Goal: Transaction & Acquisition: Book appointment/travel/reservation

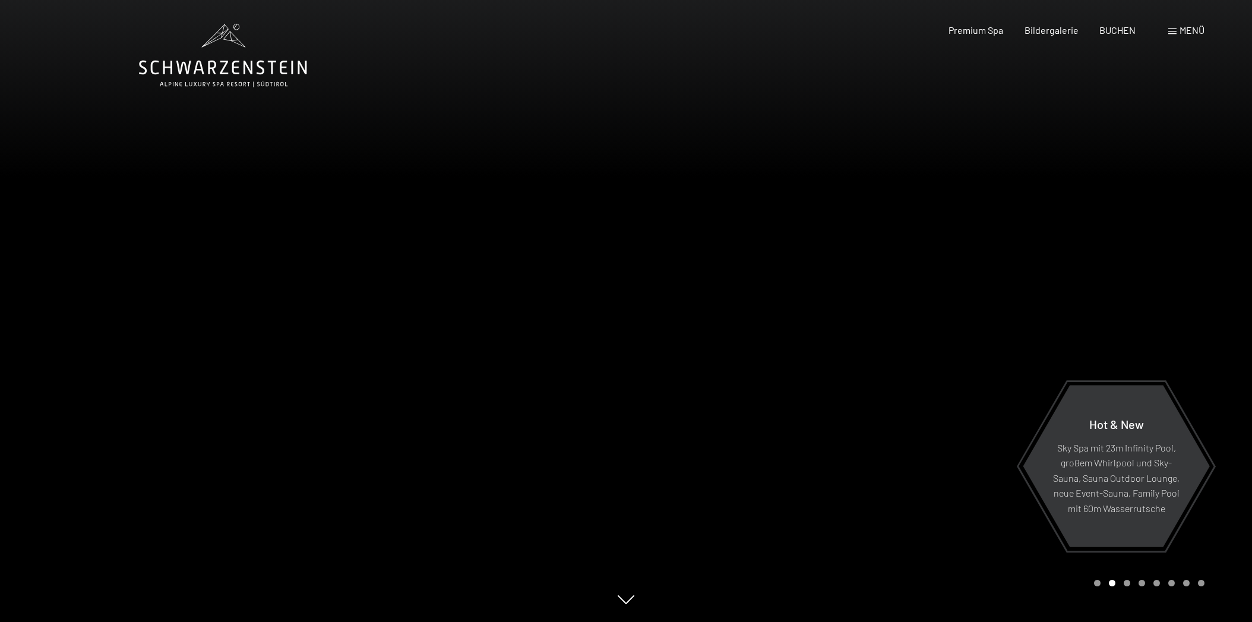
click at [1176, 33] on div "Menü" at bounding box center [1186, 30] width 36 height 13
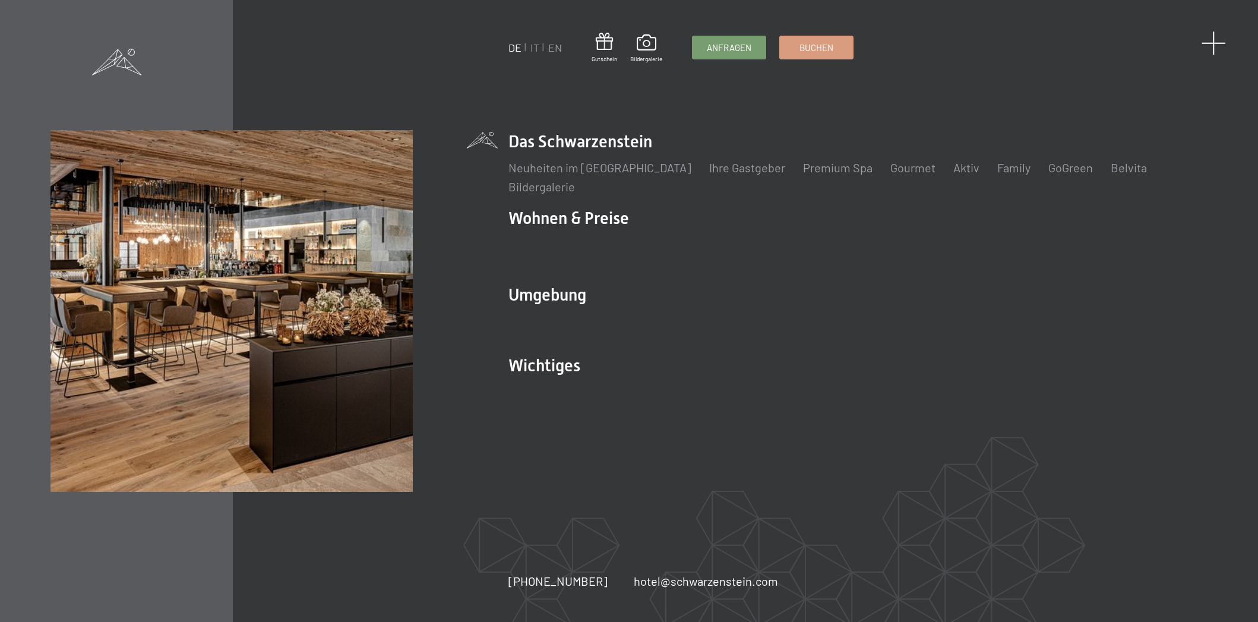
click at [1214, 40] on span at bounding box center [1213, 43] width 24 height 24
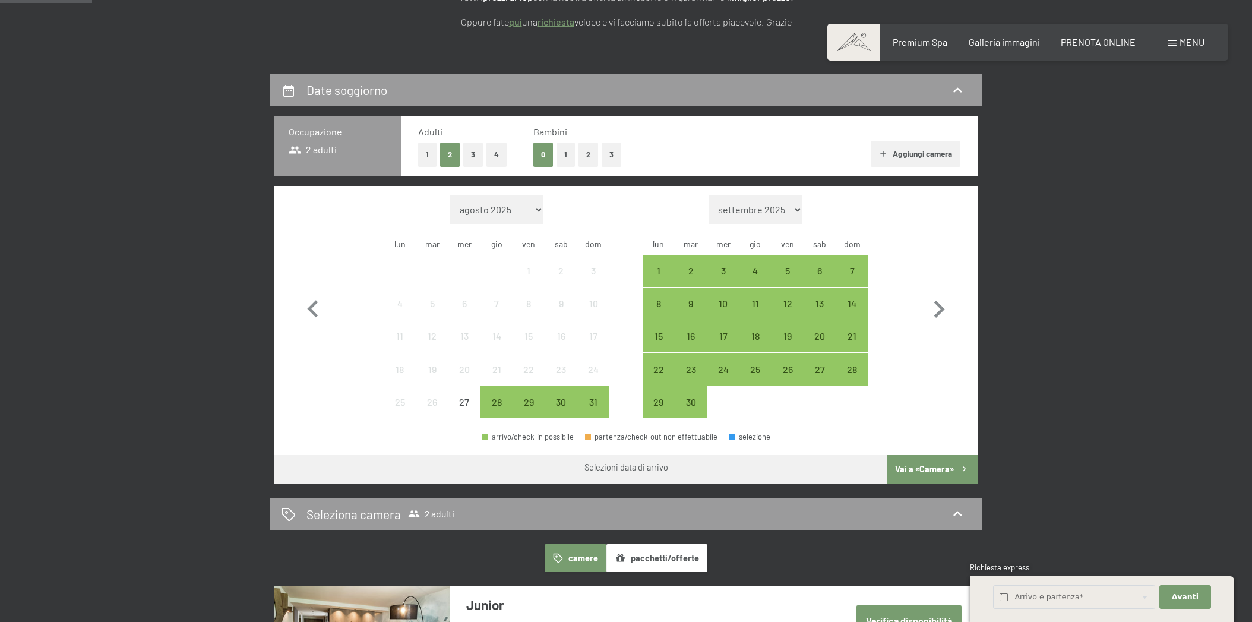
scroll to position [293, 0]
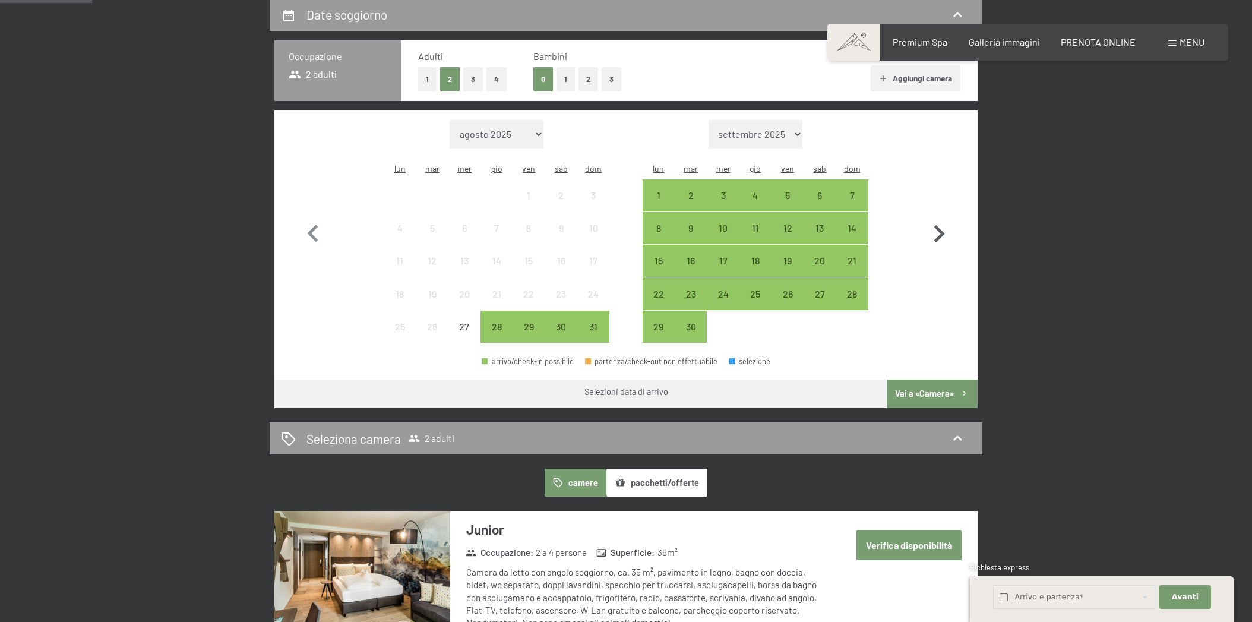
click at [945, 228] on icon "button" at bounding box center [939, 234] width 34 height 34
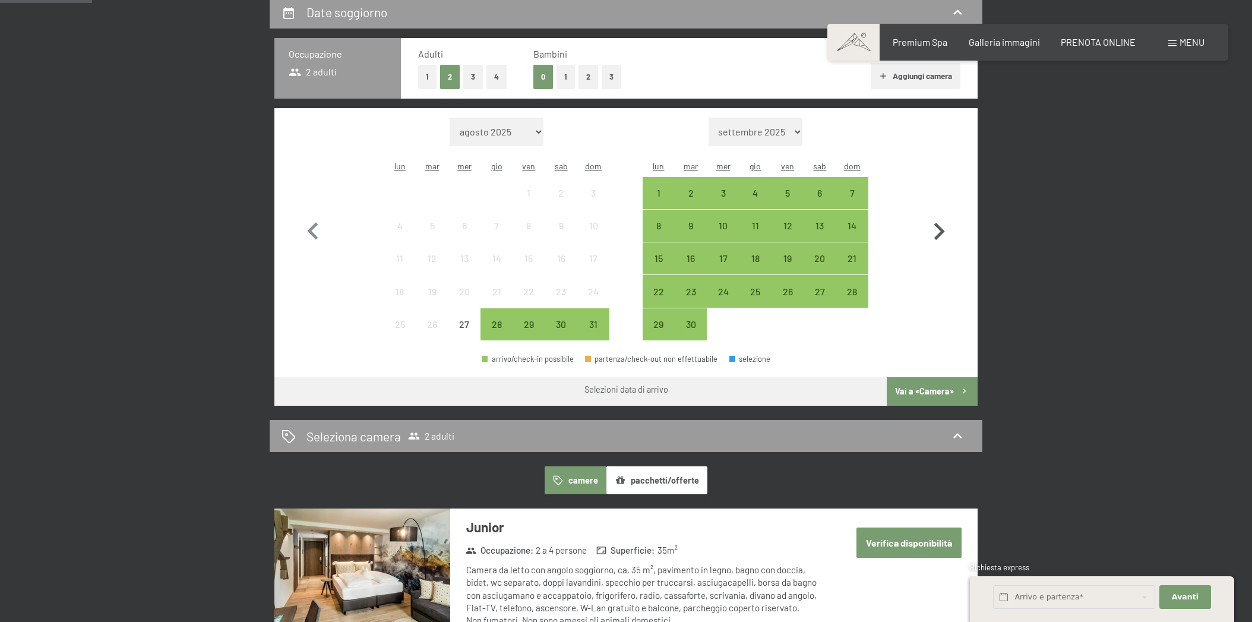
select select "2025-09-01"
select select "2025-10-01"
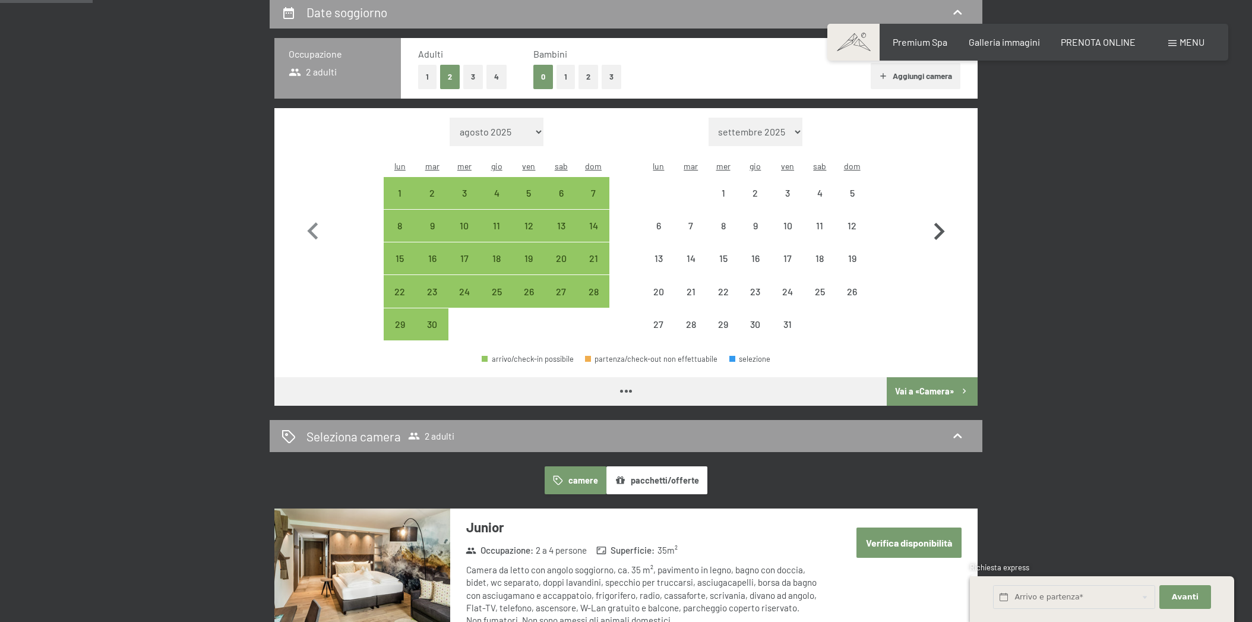
click at [943, 227] on icon "button" at bounding box center [939, 231] width 34 height 34
select select "[DATE]"
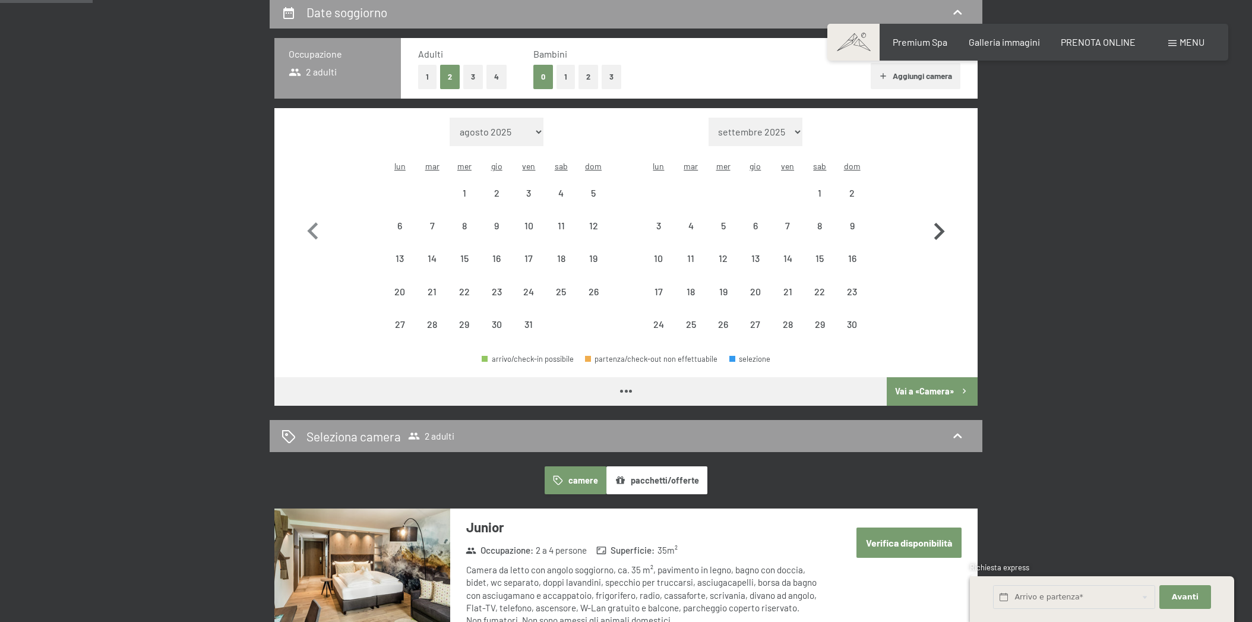
select select "[DATE]"
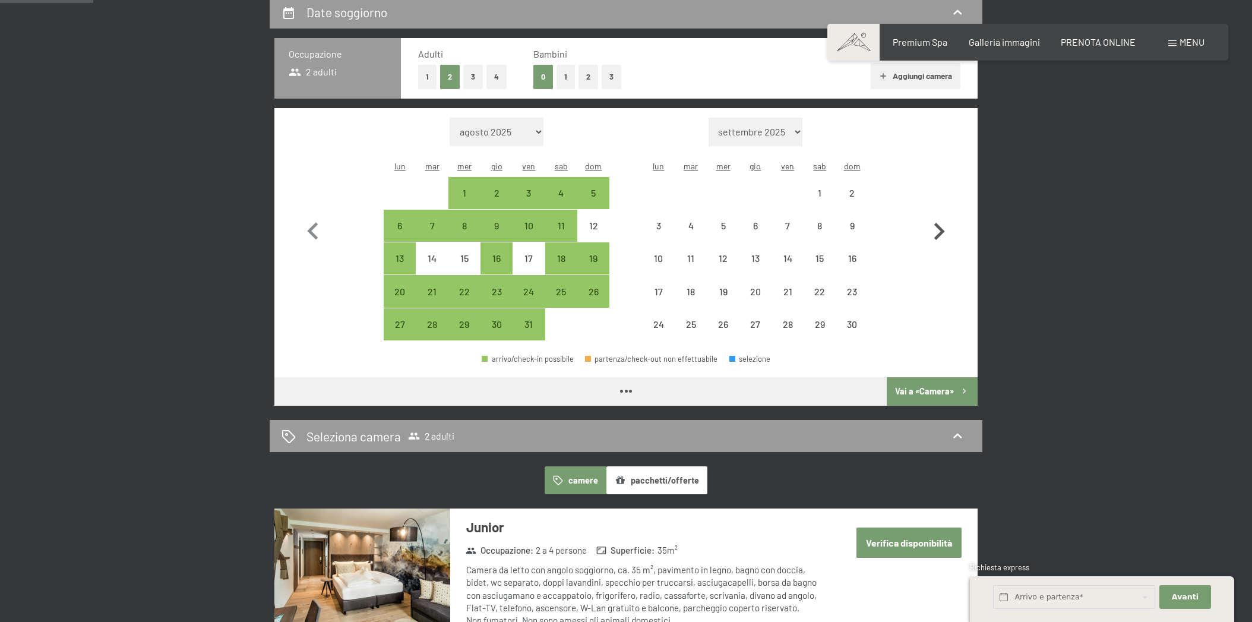
scroll to position [299, 1]
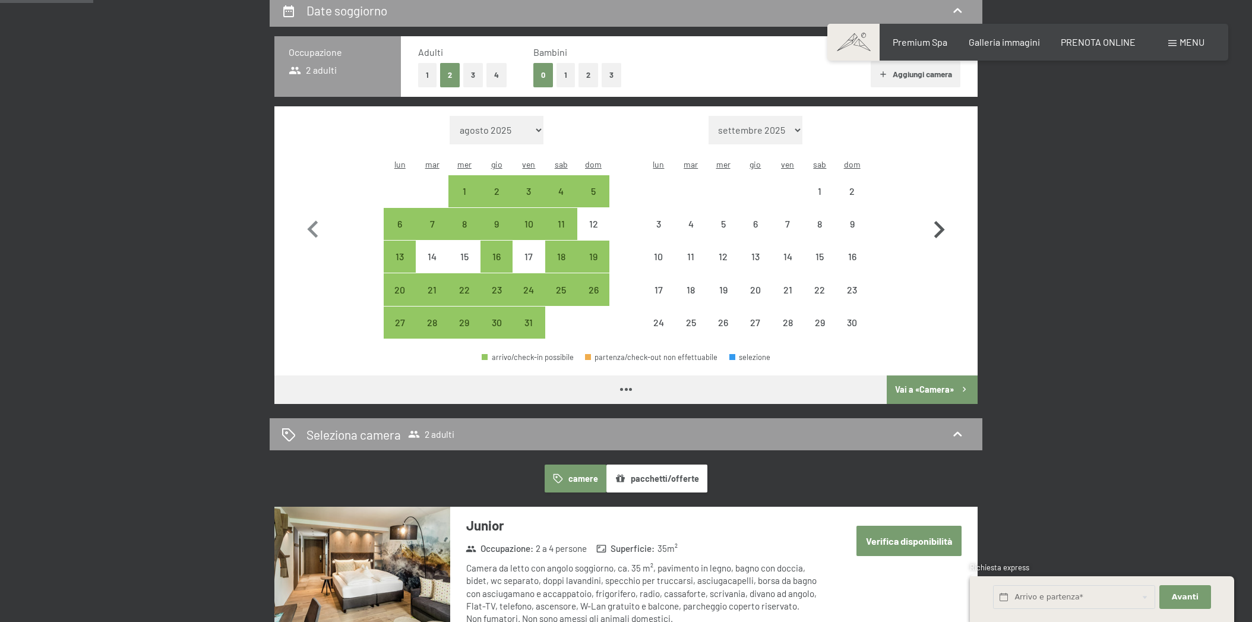
click at [943, 227] on icon "button" at bounding box center [939, 230] width 34 height 34
select select "[DATE]"
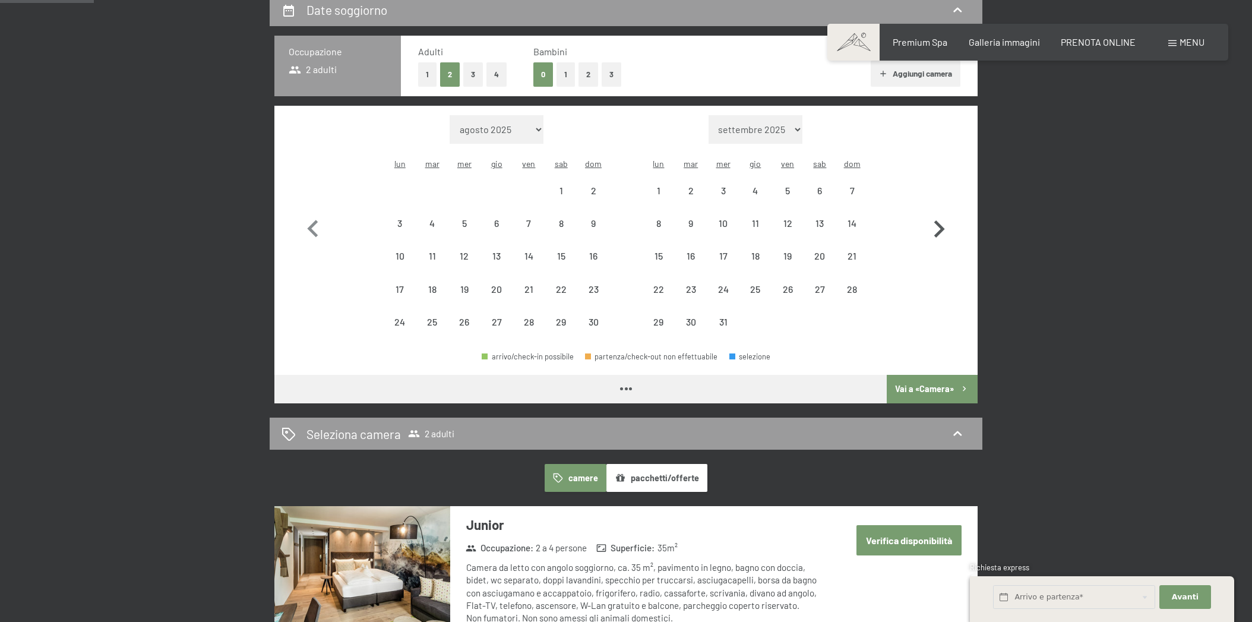
select select "[DATE]"
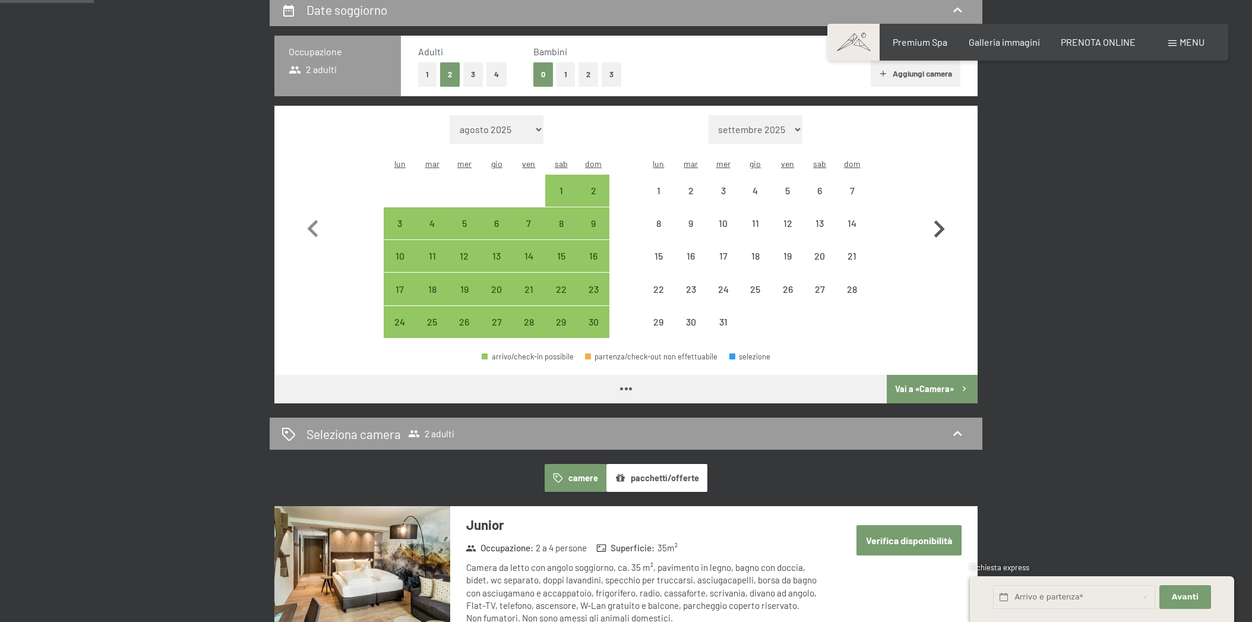
select select "[DATE]"
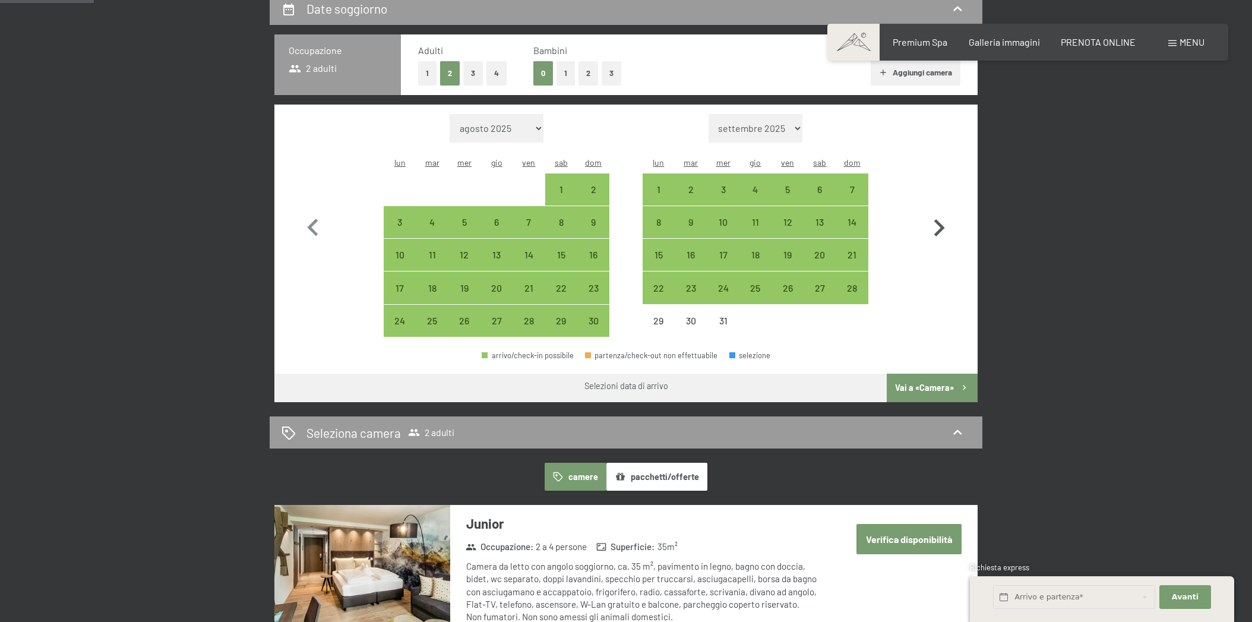
scroll to position [300, 0]
click at [692, 217] on div "9" at bounding box center [691, 232] width 30 height 30
select select "[DATE]"
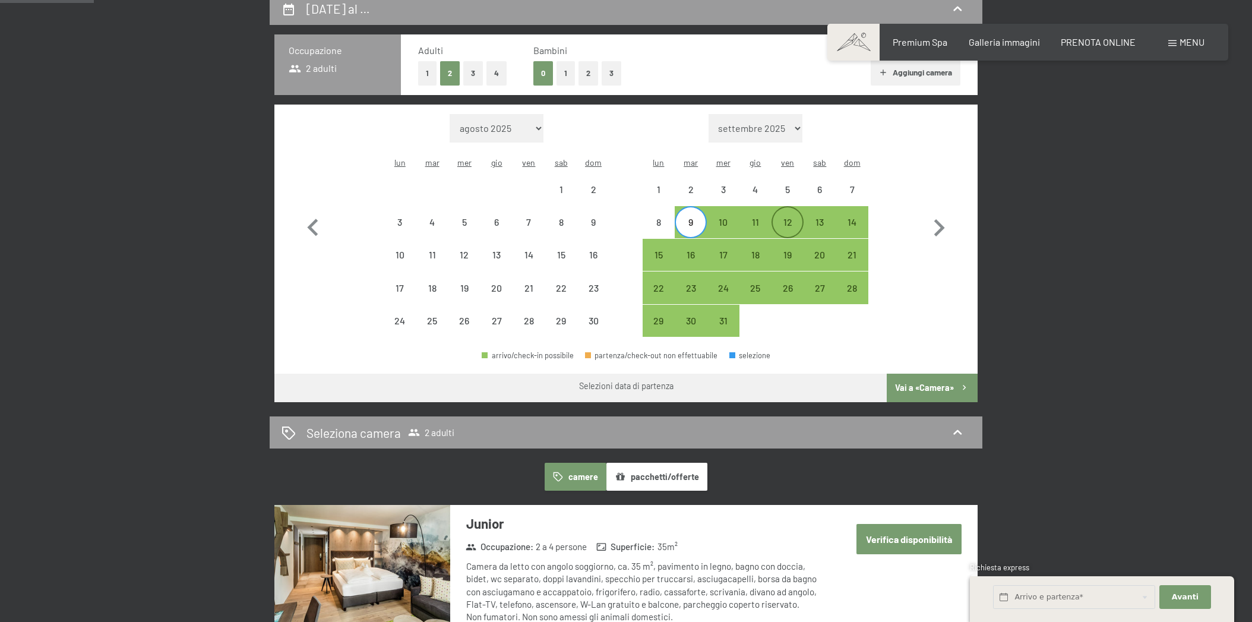
click at [798, 217] on div "12" at bounding box center [788, 232] width 30 height 30
select select "[DATE]"
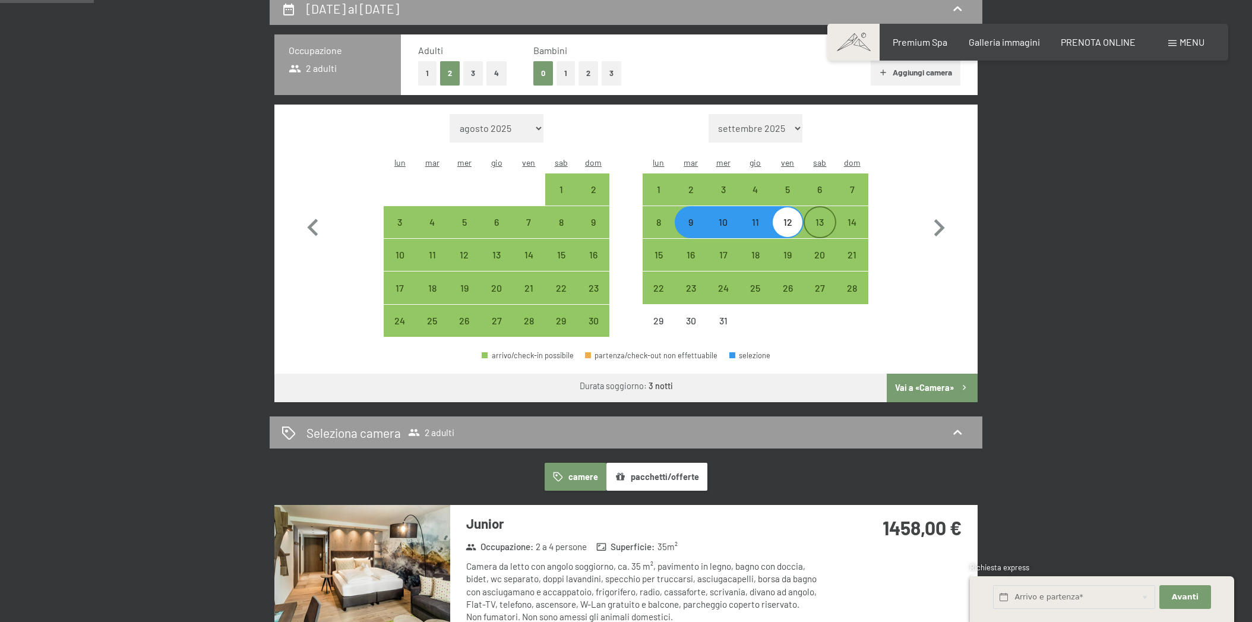
click at [822, 217] on div "13" at bounding box center [820, 232] width 30 height 30
select select "[DATE]"
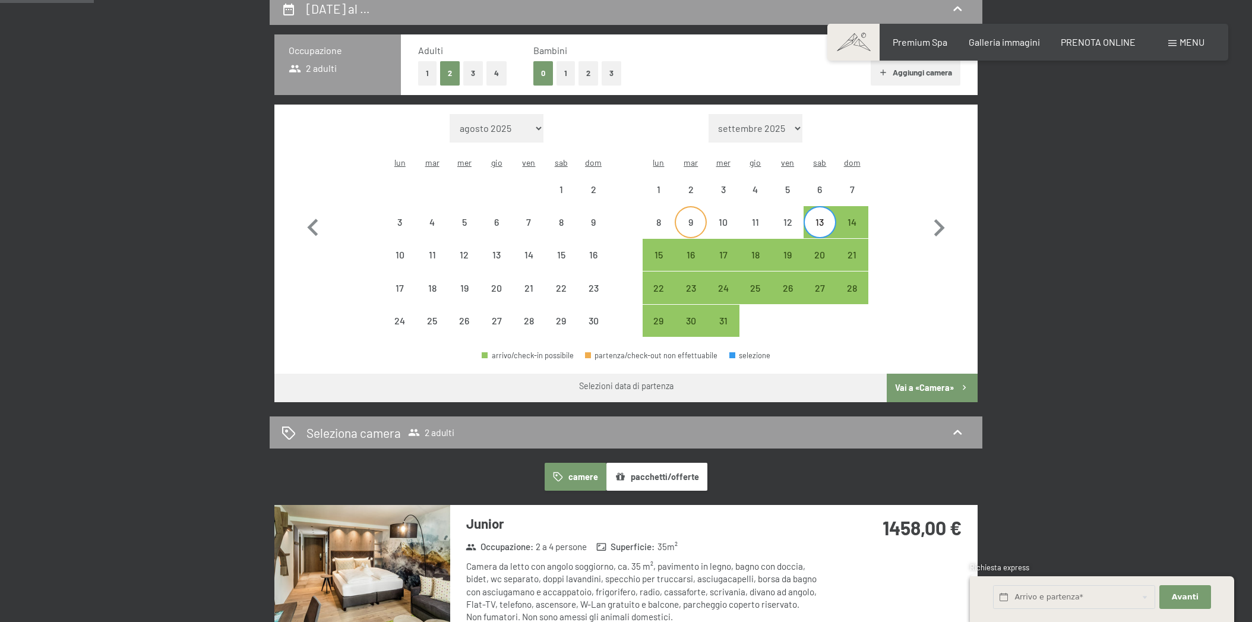
click at [701, 217] on div "9" at bounding box center [691, 232] width 30 height 30
select select "[DATE]"
click at [825, 217] on div "13" at bounding box center [820, 232] width 30 height 30
select select "[DATE]"
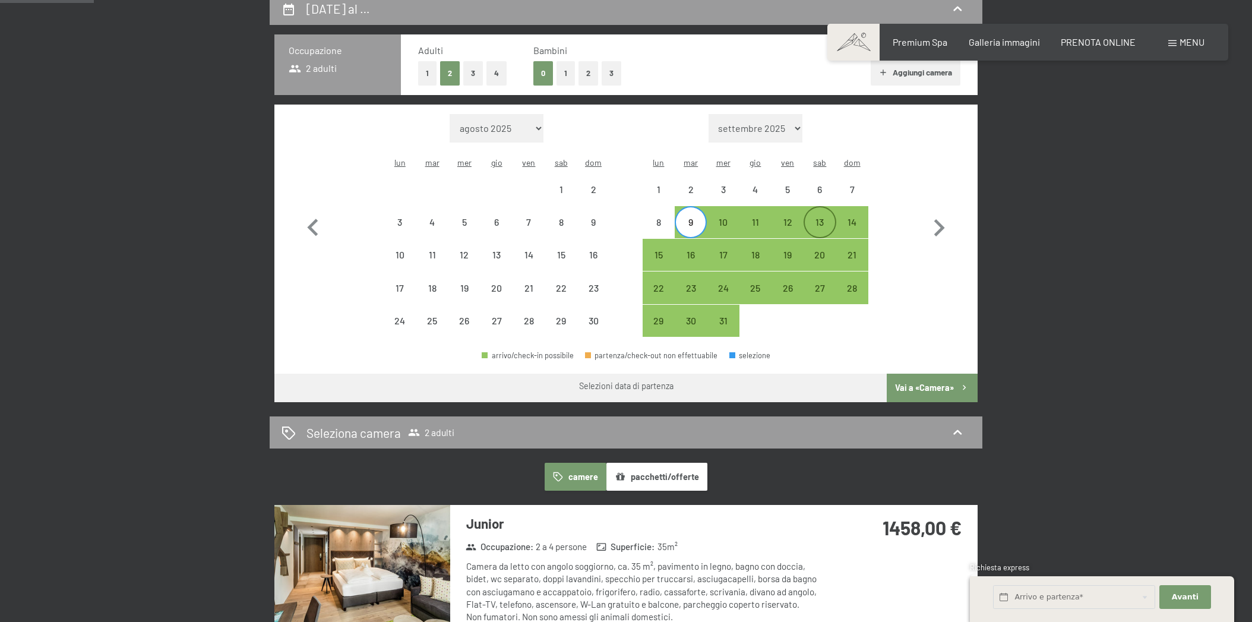
select select "[DATE]"
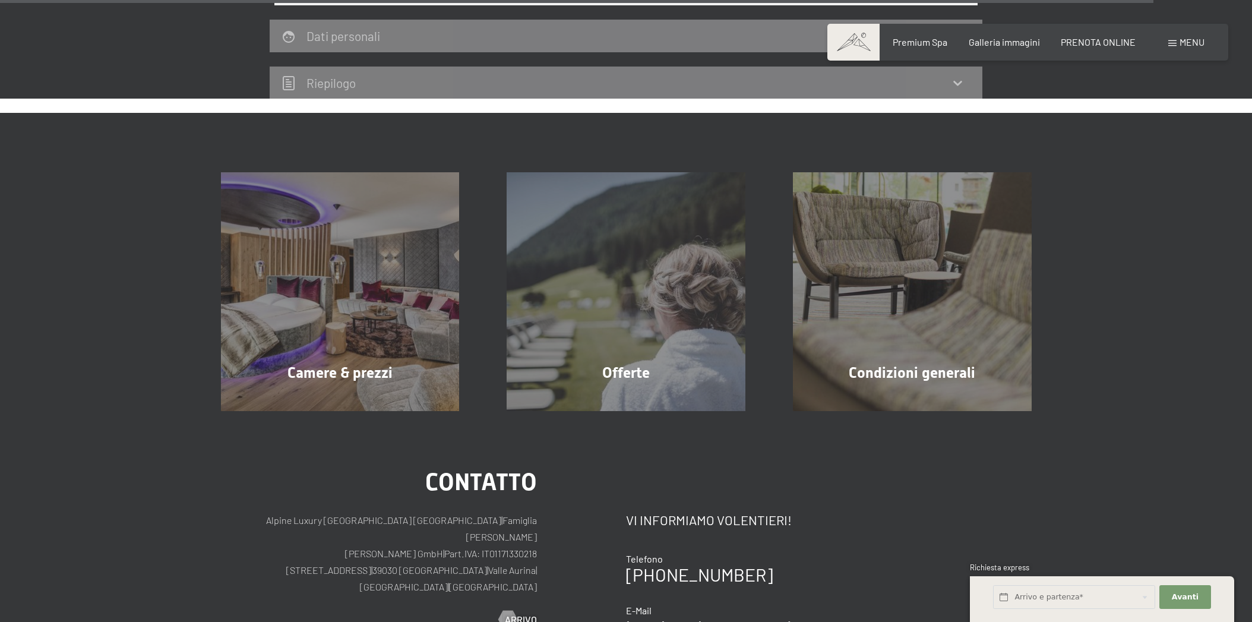
scroll to position [3500, 0]
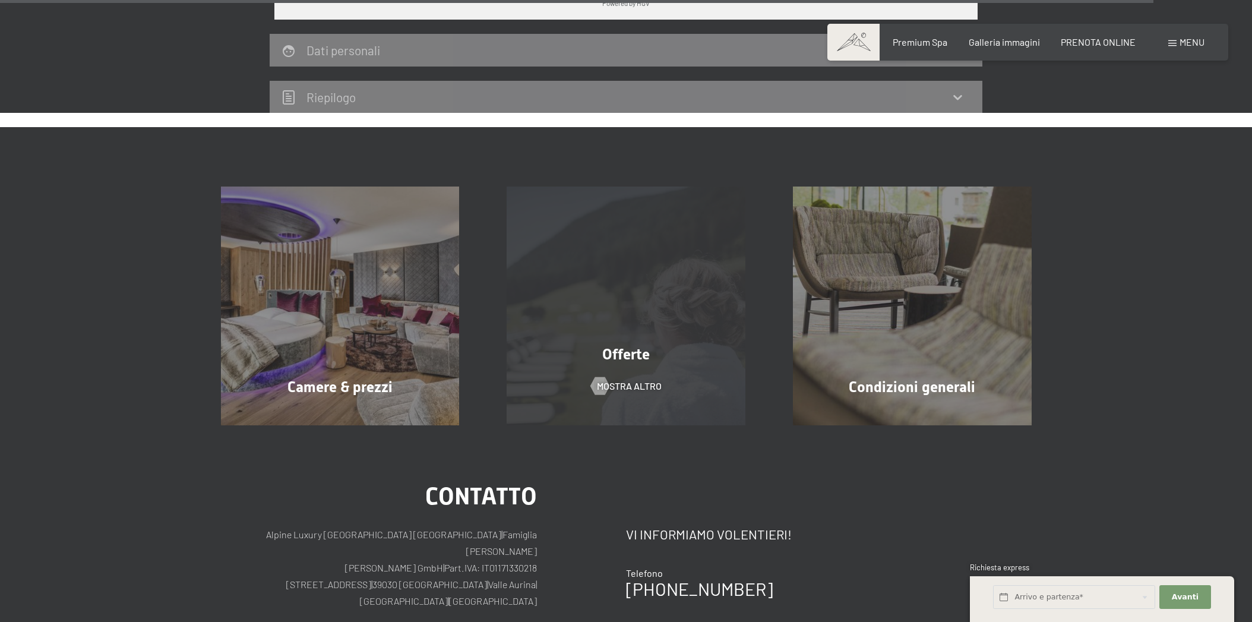
click at [634, 346] on span "Offerte" at bounding box center [626, 354] width 48 height 17
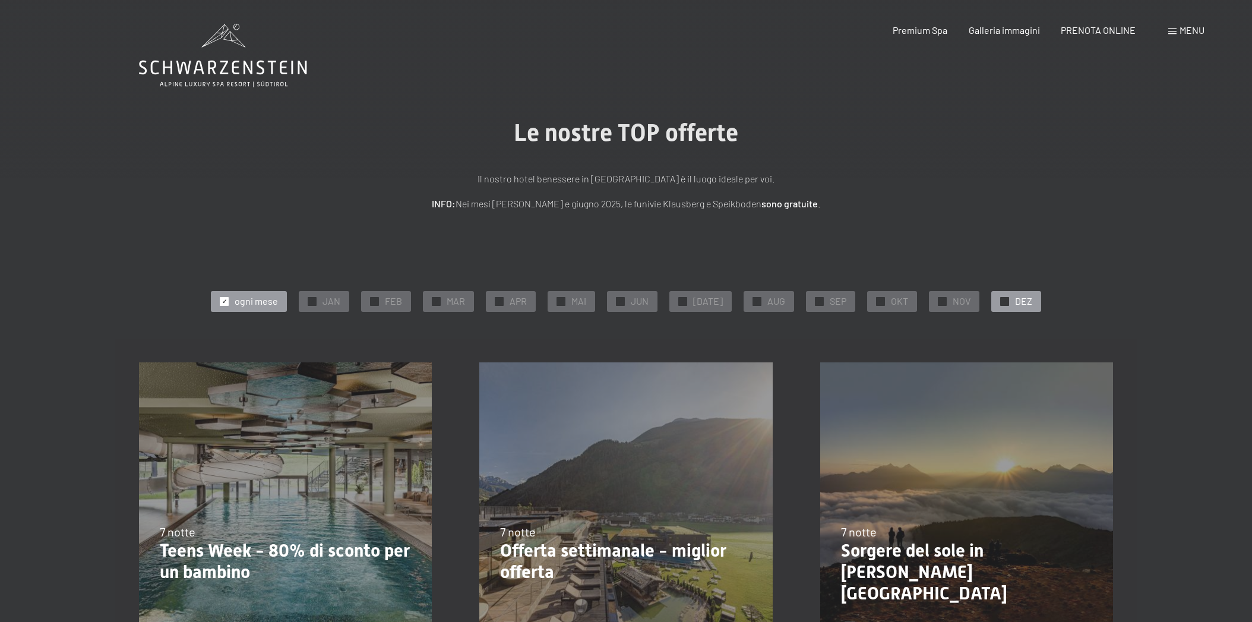
click at [991, 300] on div "✓ DEZ" at bounding box center [1016, 301] width 50 height 20
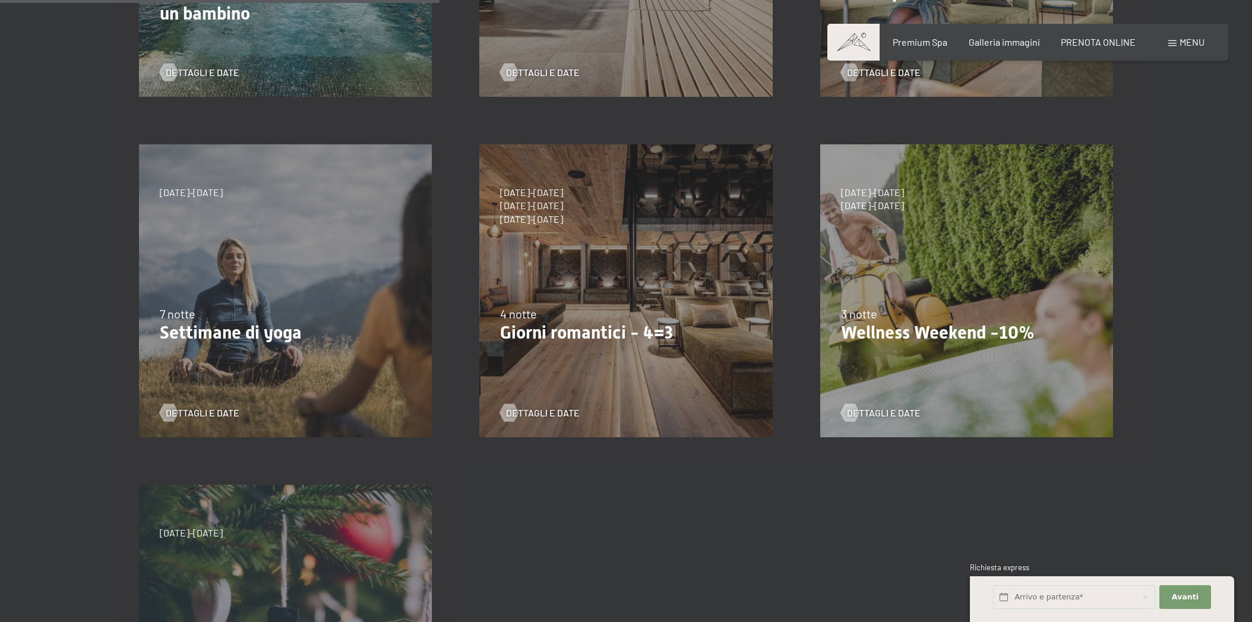
scroll to position [559, 0]
click at [549, 407] on span "Dettagli e Date" at bounding box center [555, 412] width 74 height 13
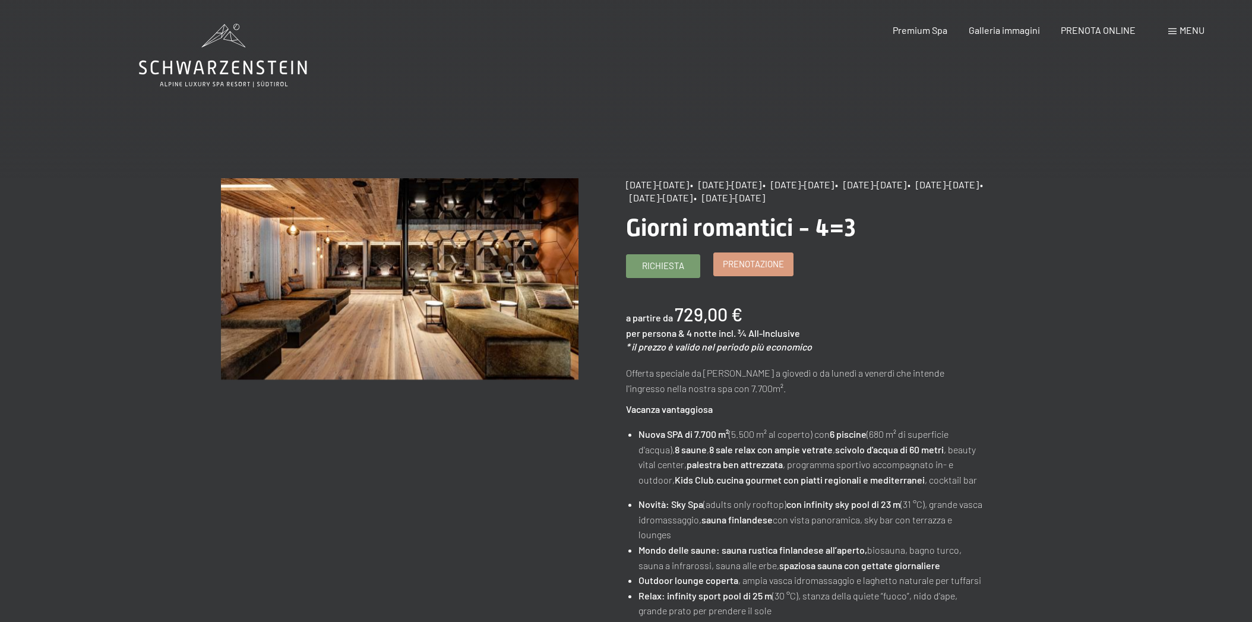
click at [761, 258] on span "Prenotazione" at bounding box center [753, 264] width 61 height 12
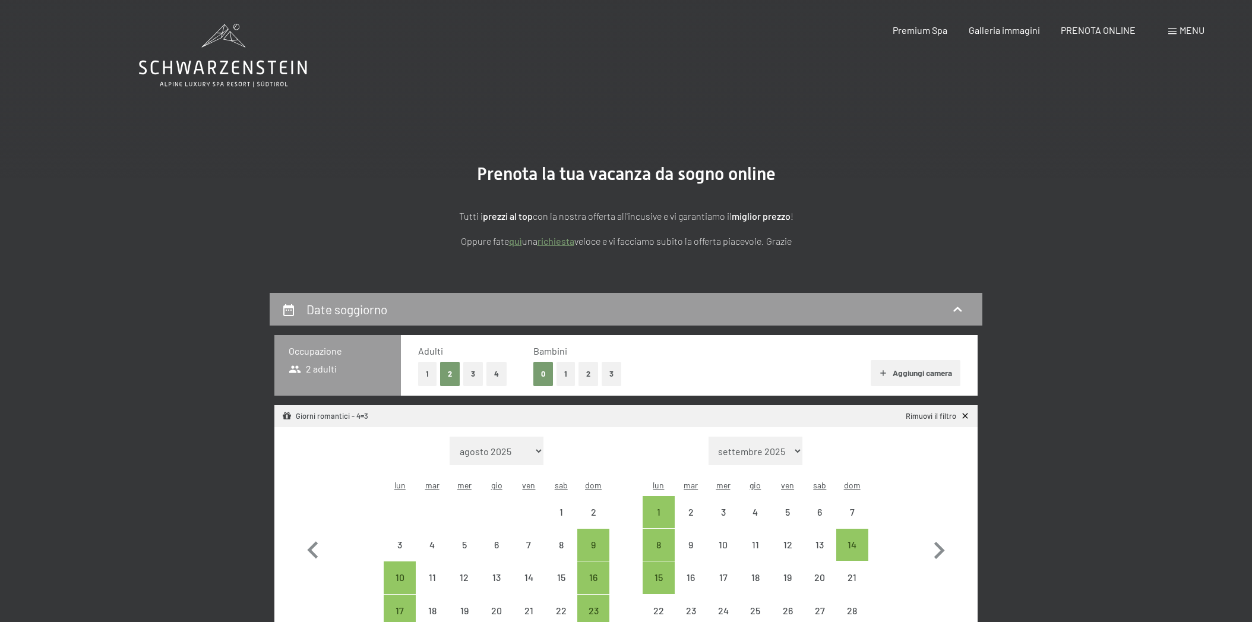
select select "2025-11-01"
select select "2025-12-01"
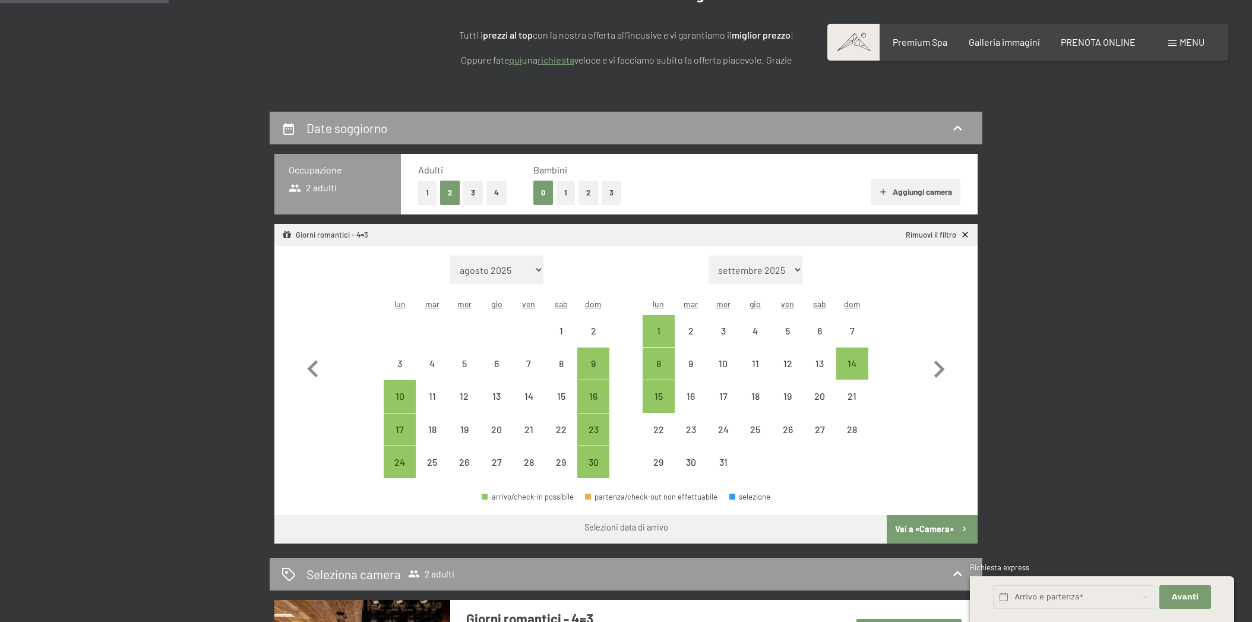
scroll to position [182, 0]
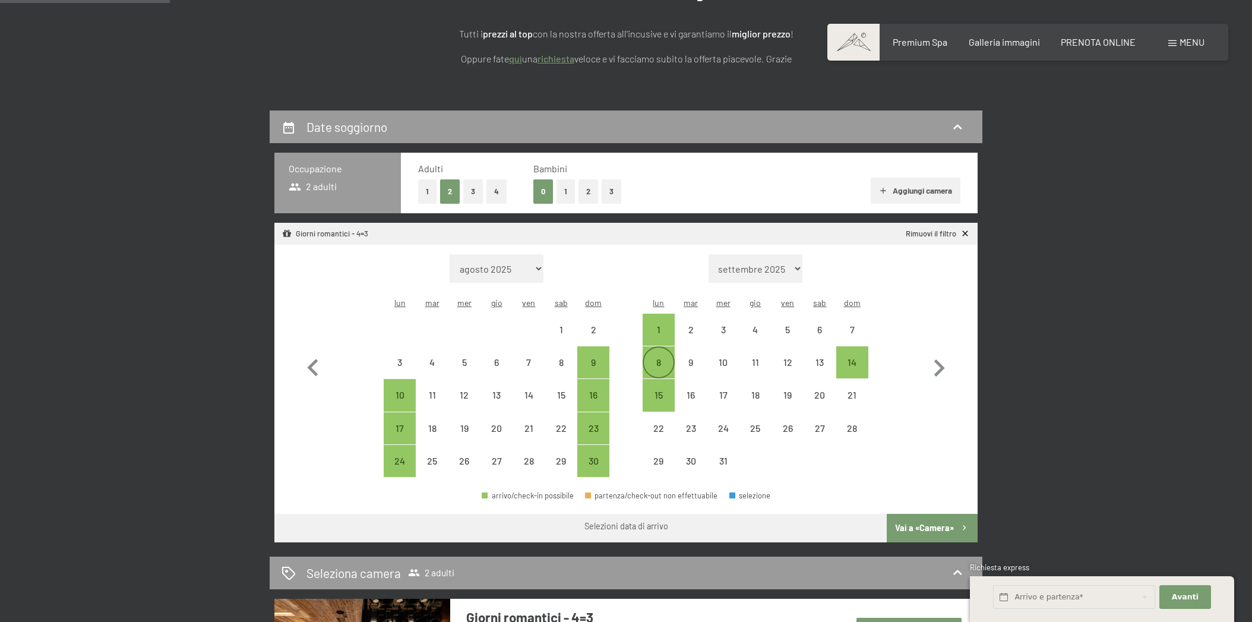
click at [659, 357] on div "8" at bounding box center [659, 372] width 30 height 30
select select "2025-11-01"
select select "2025-12-01"
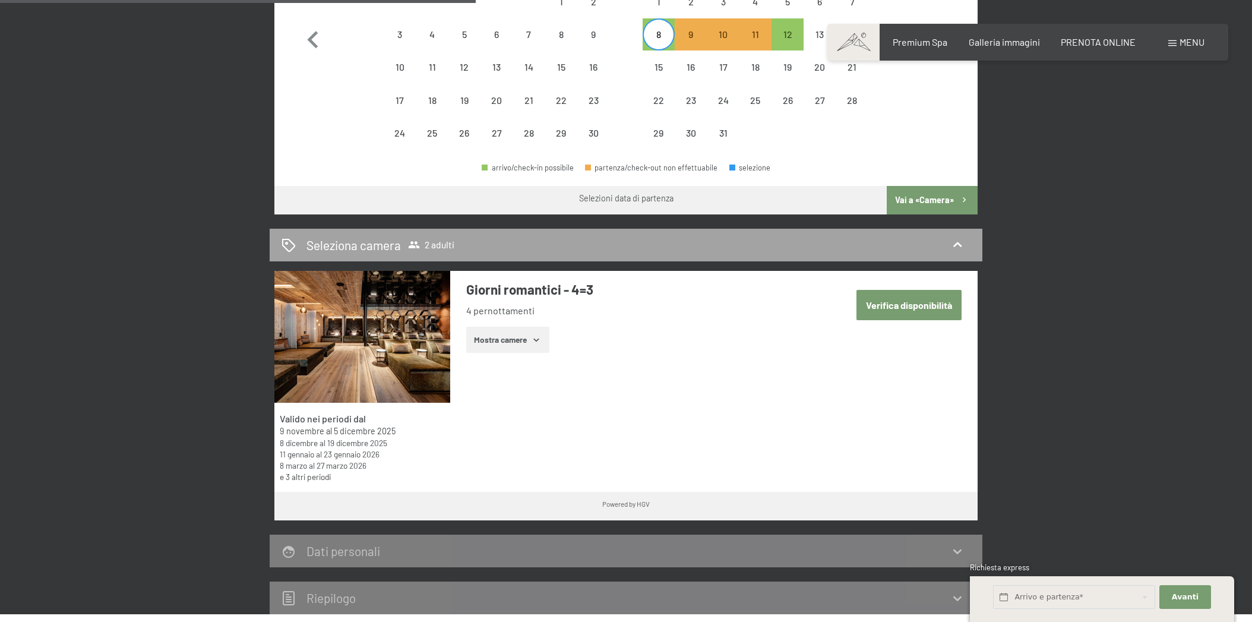
scroll to position [512, 0]
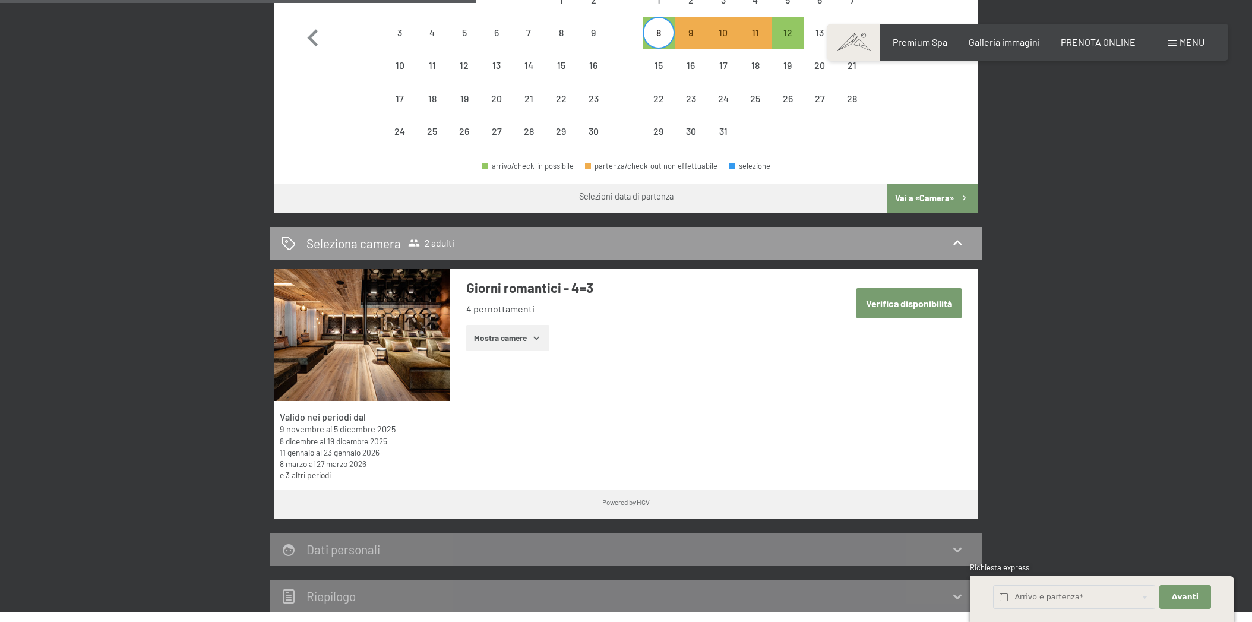
click at [894, 289] on button "Verifica disponibilità" at bounding box center [908, 303] width 105 height 30
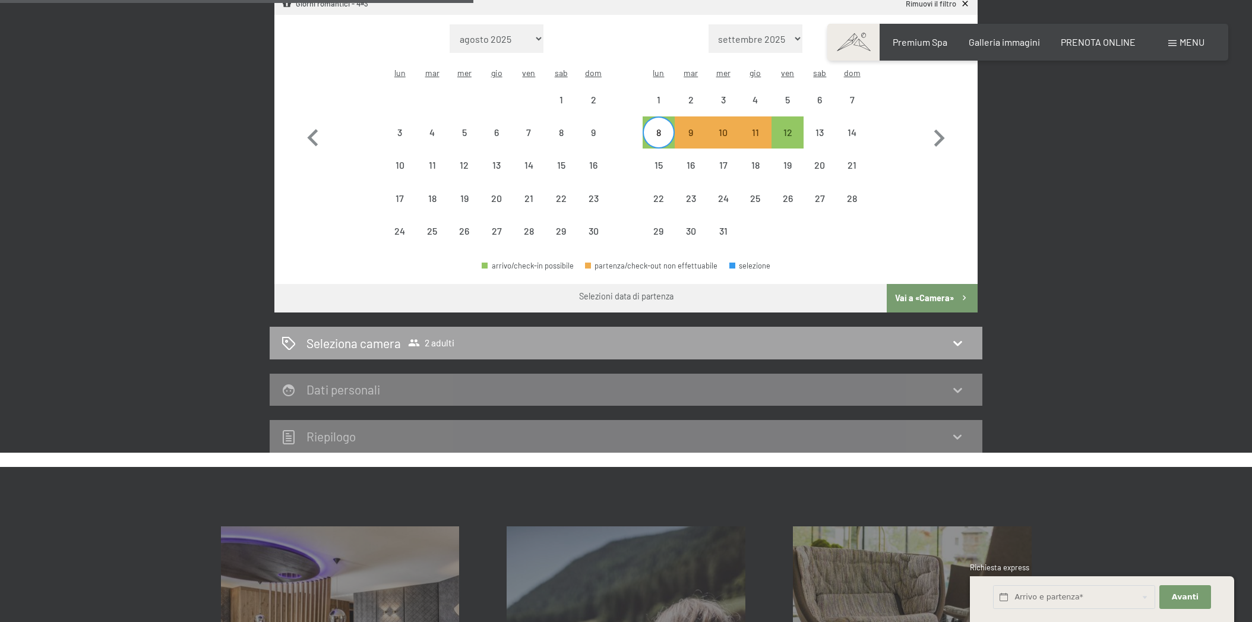
scroll to position [414, 0]
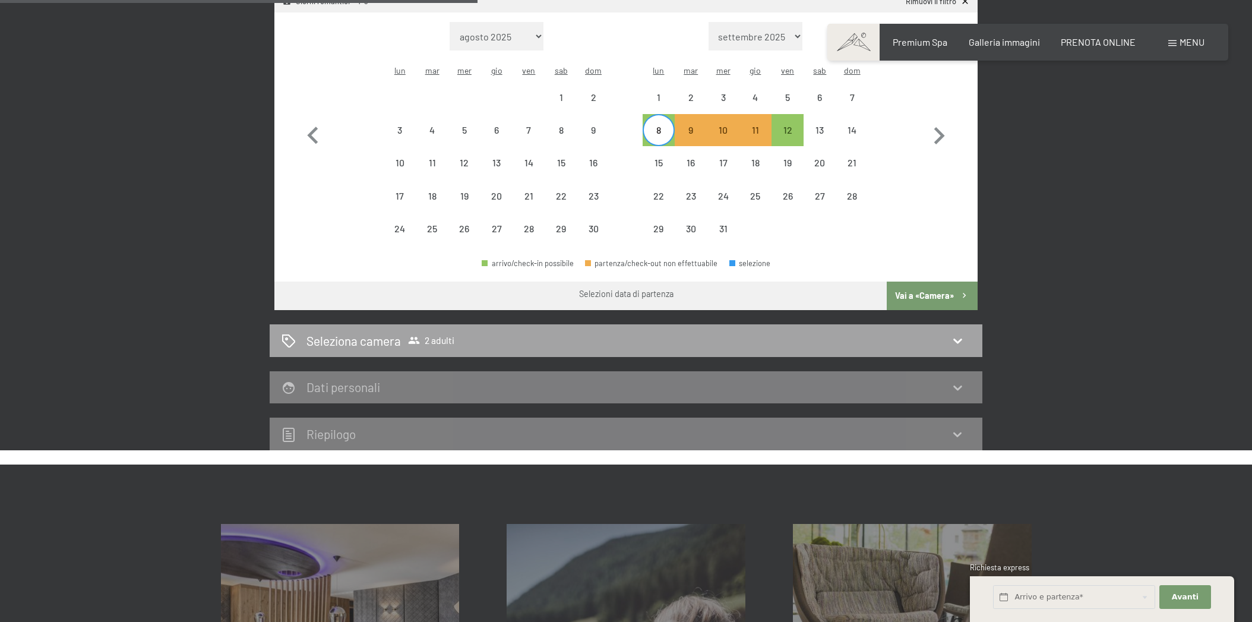
click at [572, 332] on div "Seleziona camera 2 adulti" at bounding box center [625, 340] width 689 height 17
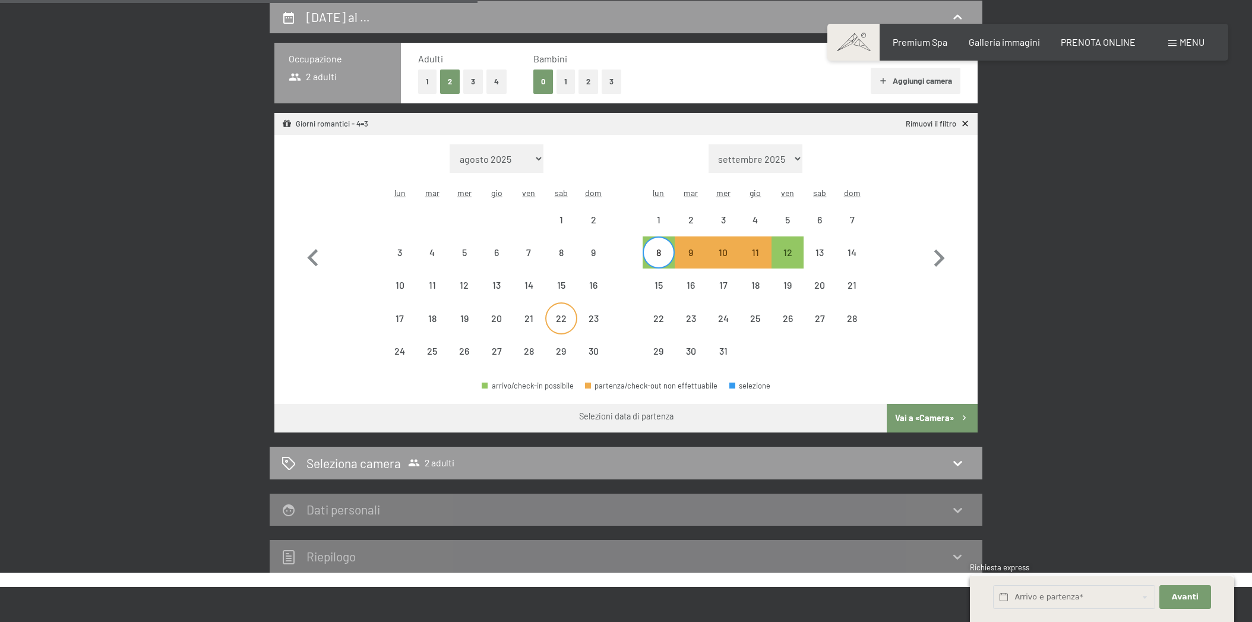
select select "[DATE]"
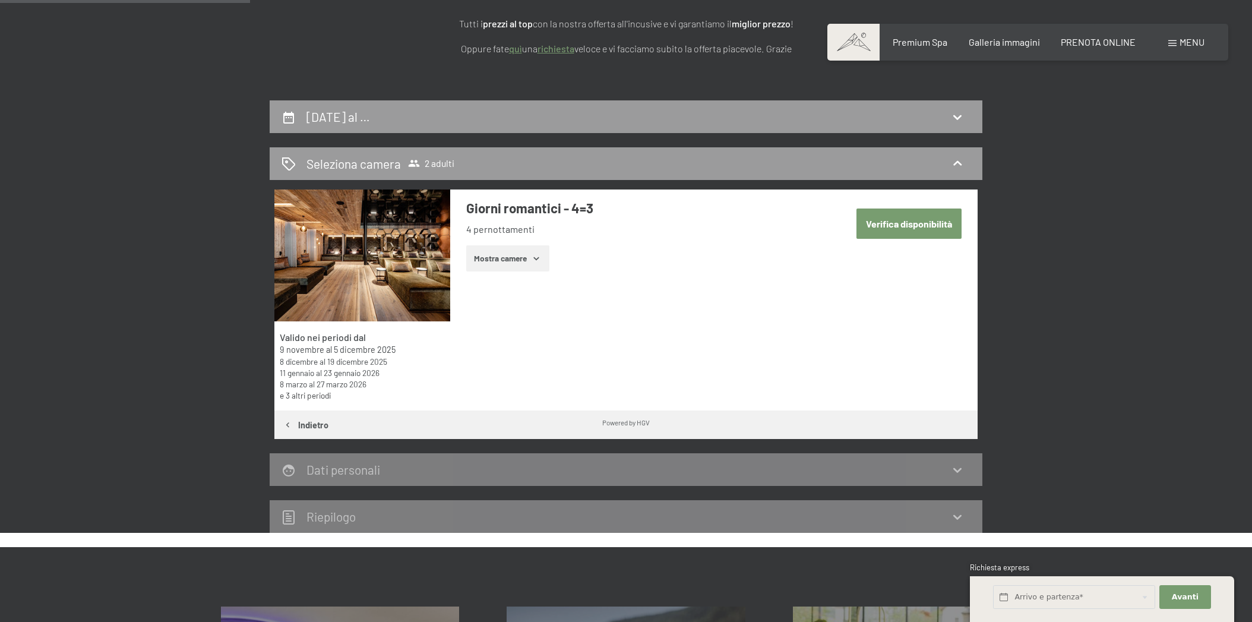
scroll to position [188, 0]
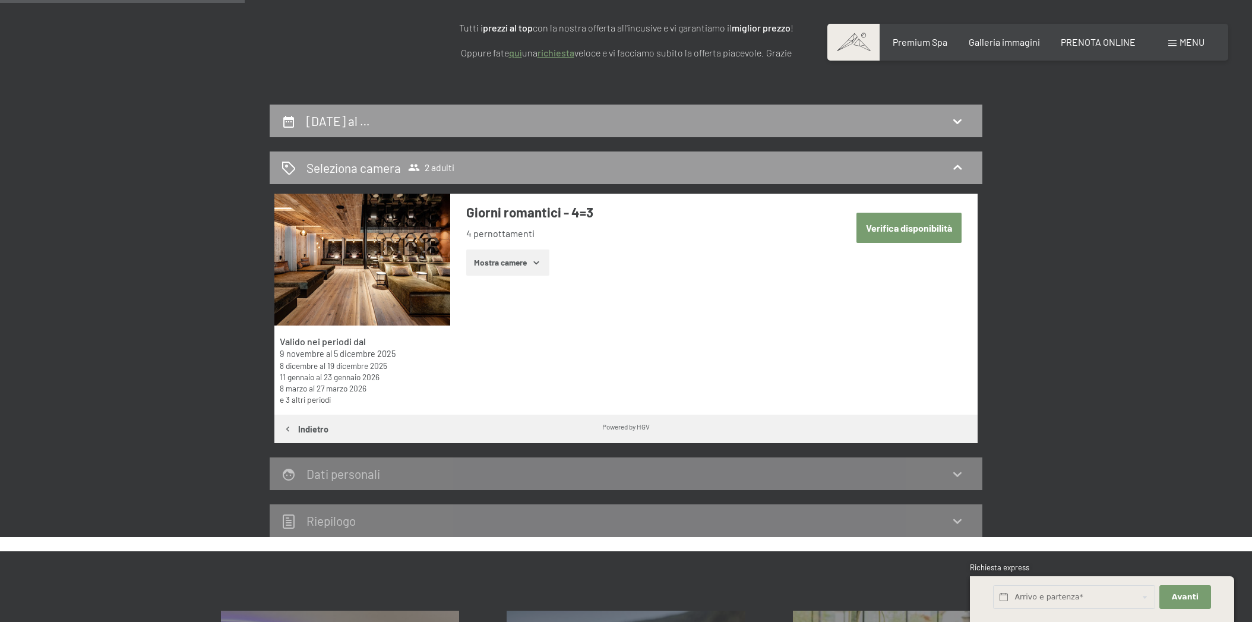
click at [539, 267] on button "Mostra camere" at bounding box center [507, 262] width 83 height 26
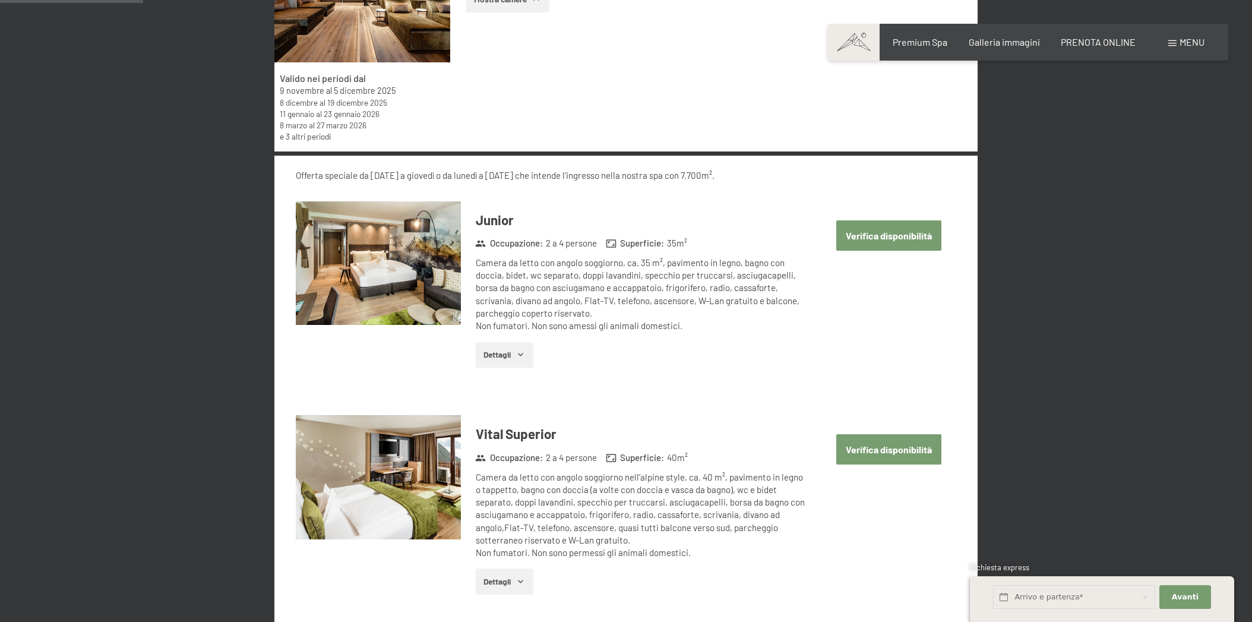
scroll to position [449, 1]
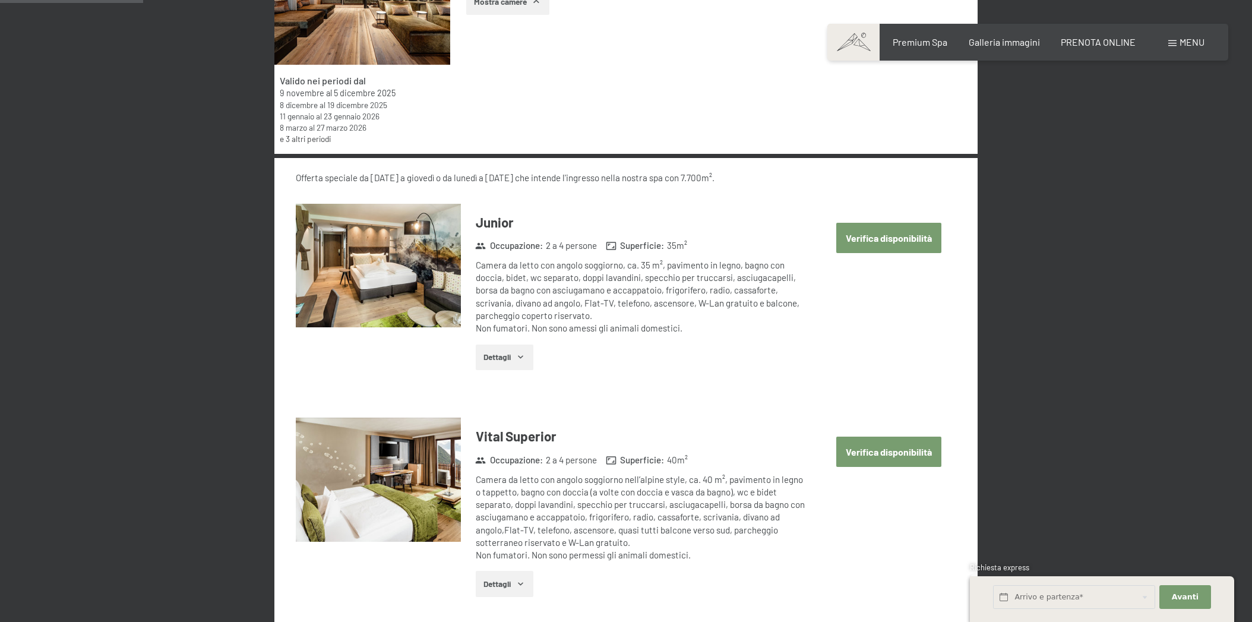
click at [917, 448] on button "Verifica disponibilità" at bounding box center [888, 451] width 105 height 30
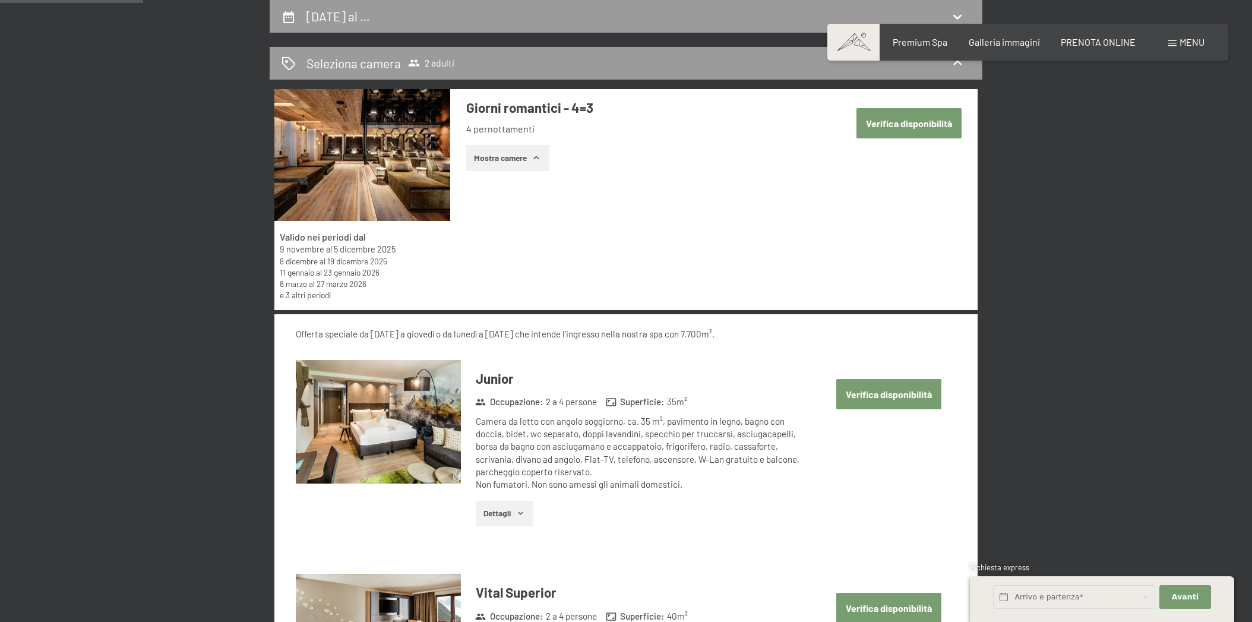
select select "[DATE]"
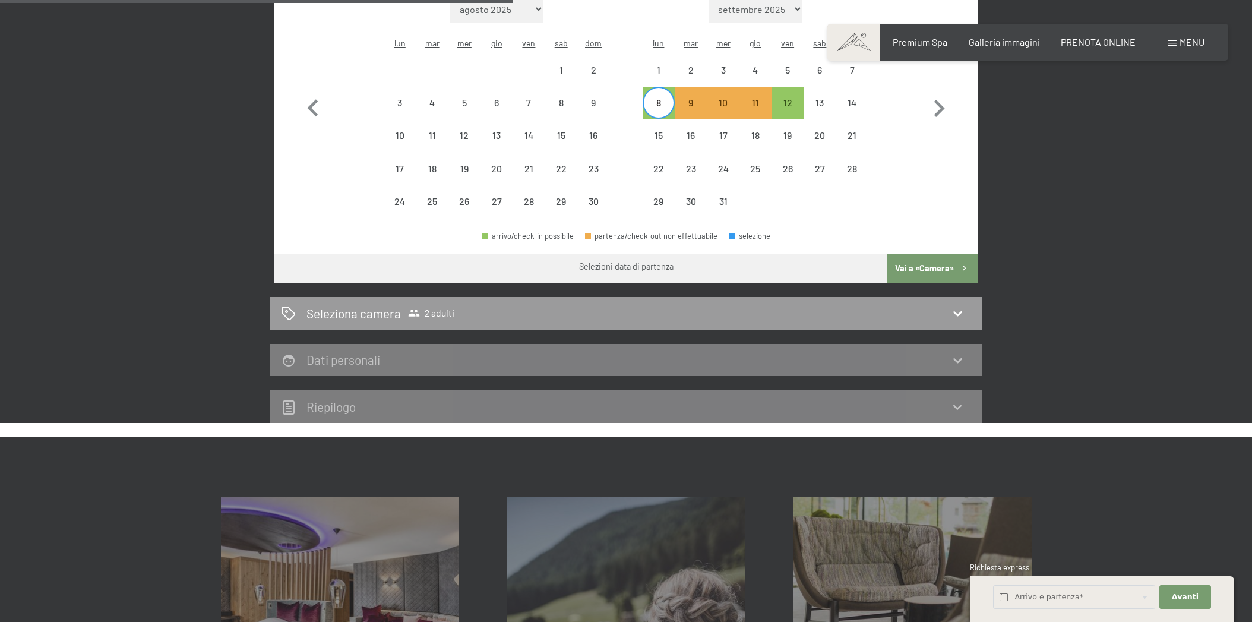
scroll to position [444, 0]
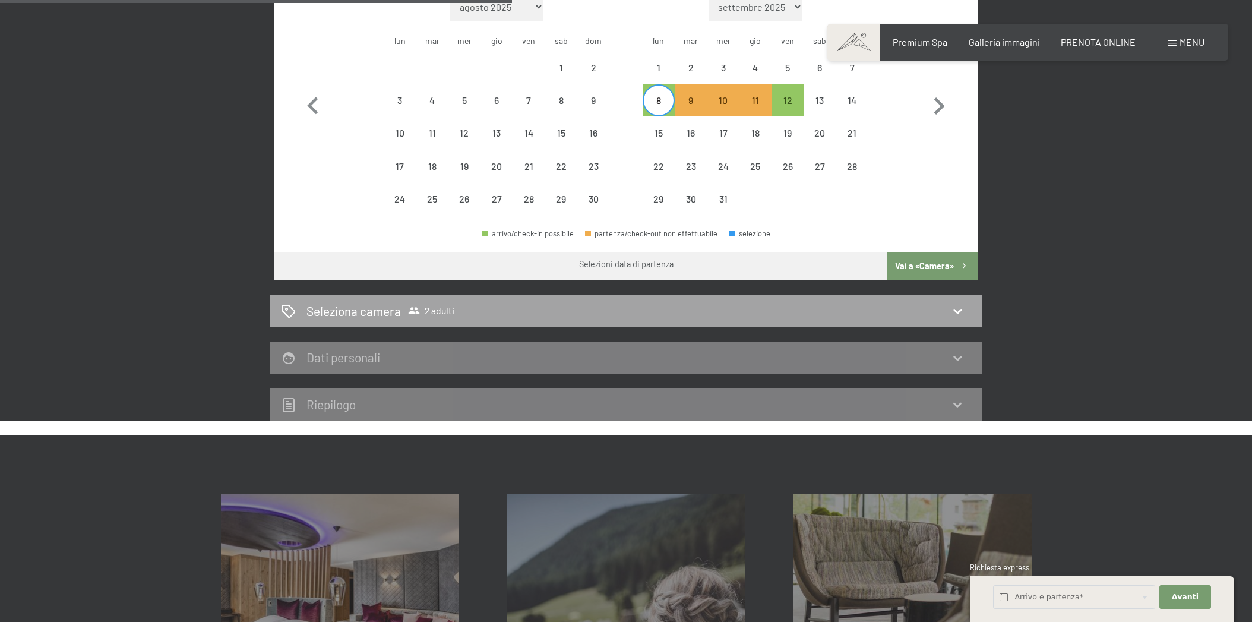
click at [952, 303] on icon at bounding box center [957, 310] width 14 height 14
select select "[DATE]"
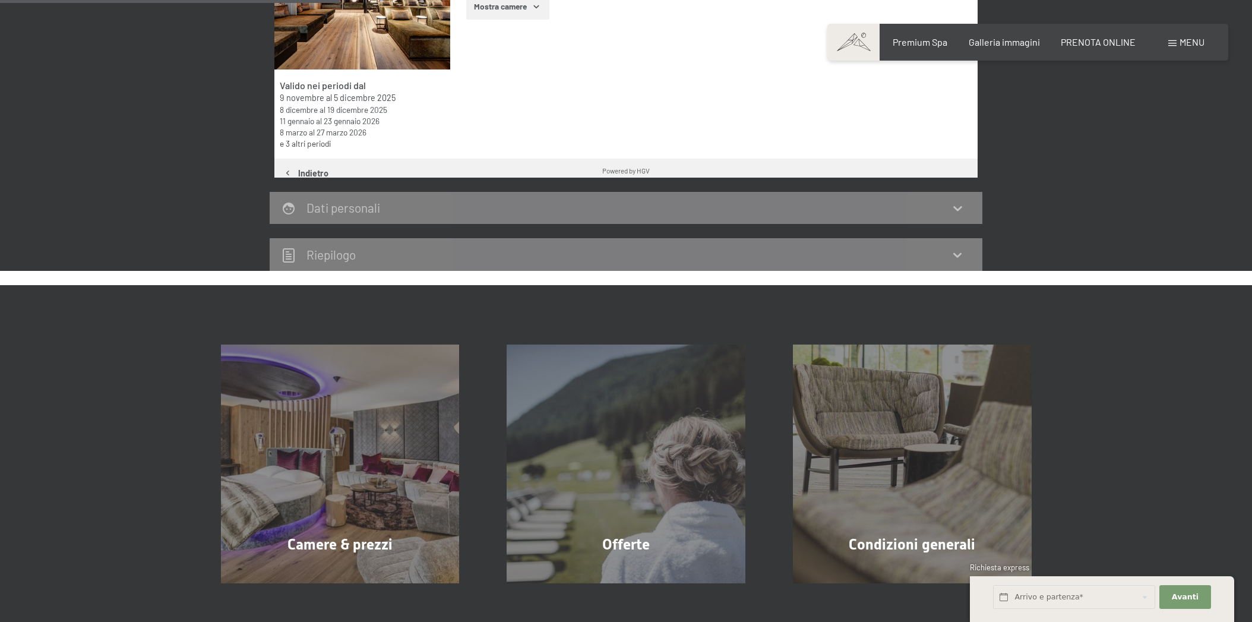
scroll to position [292, 0]
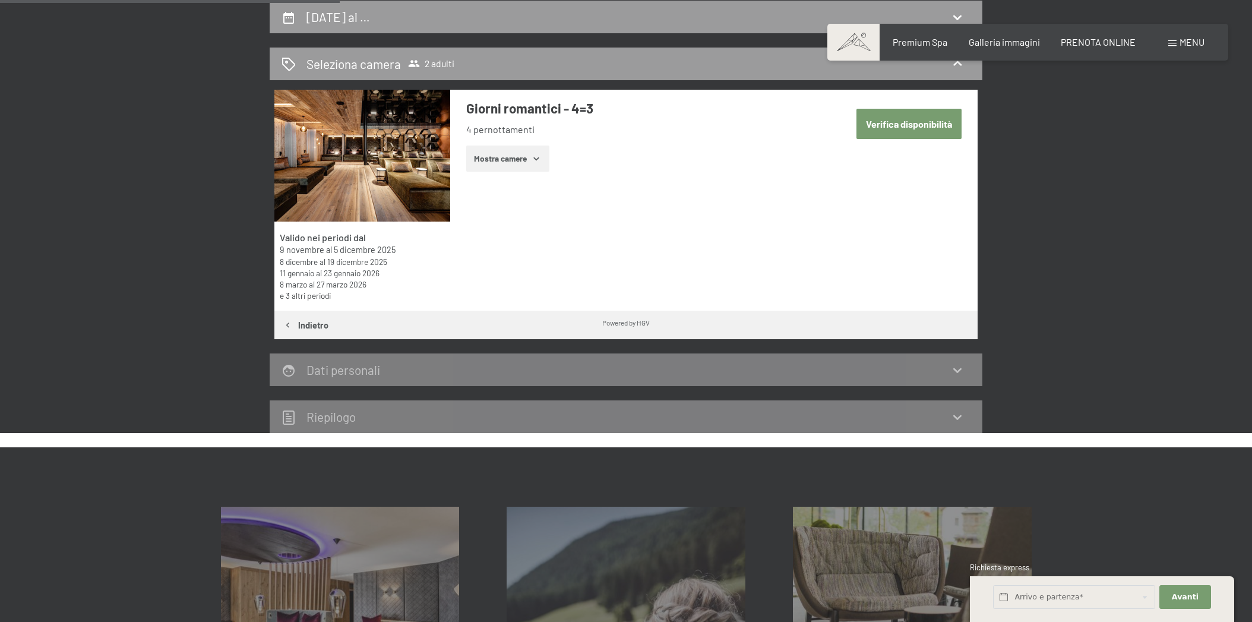
click at [917, 127] on button "Verifica disponibilità" at bounding box center [908, 124] width 105 height 30
select select "[DATE]"
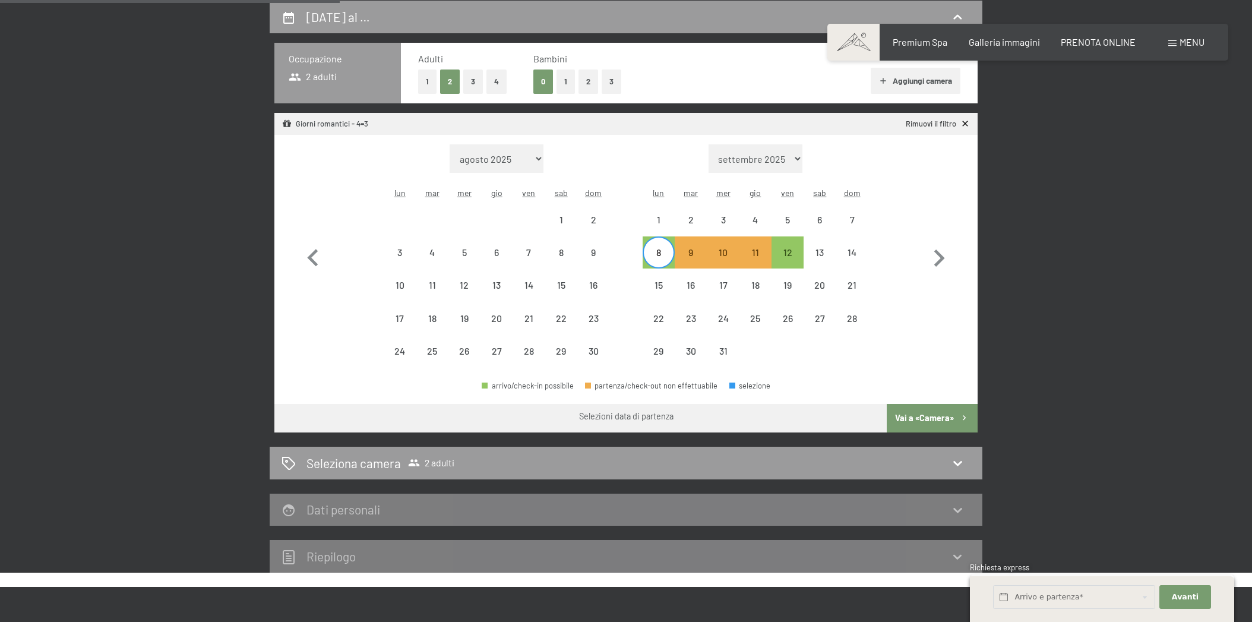
click at [925, 404] on button "Vai a «Camera»" at bounding box center [932, 418] width 91 height 29
select select "[DATE]"
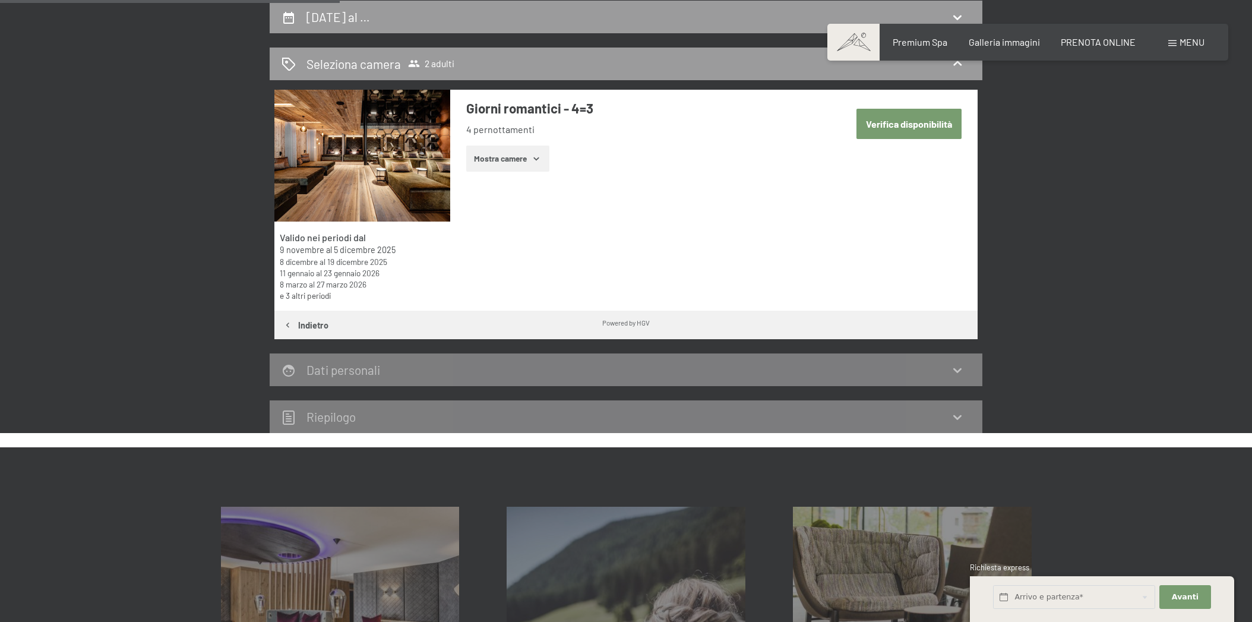
click at [528, 163] on button "Mostra camere" at bounding box center [507, 158] width 83 height 26
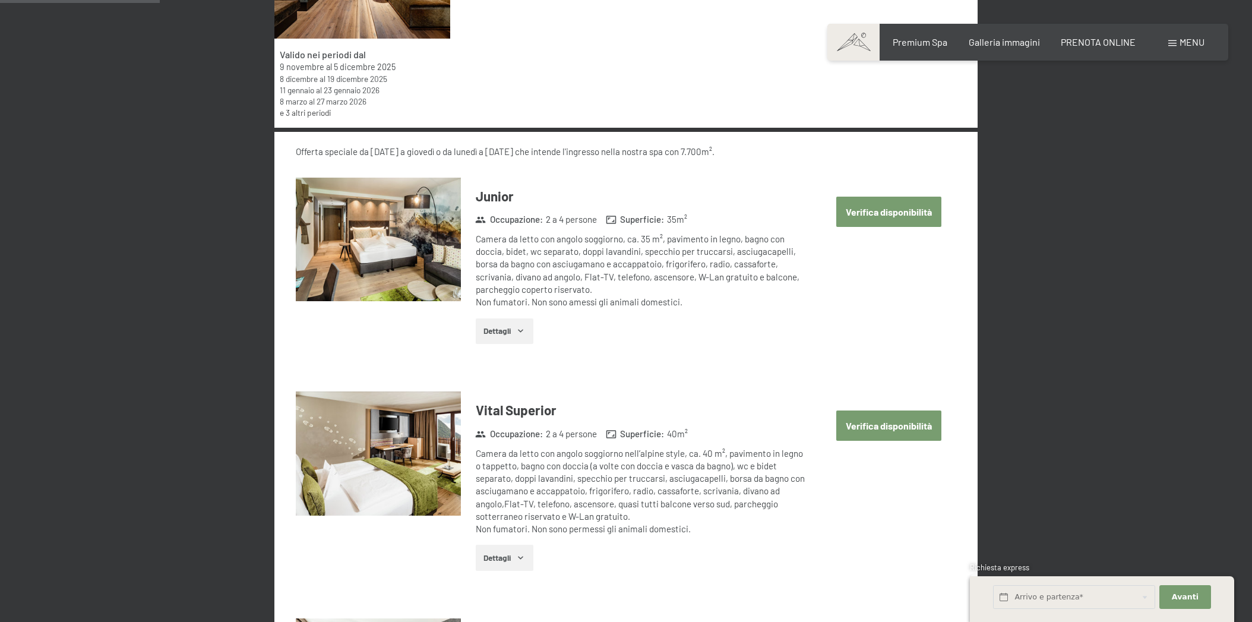
scroll to position [502, 0]
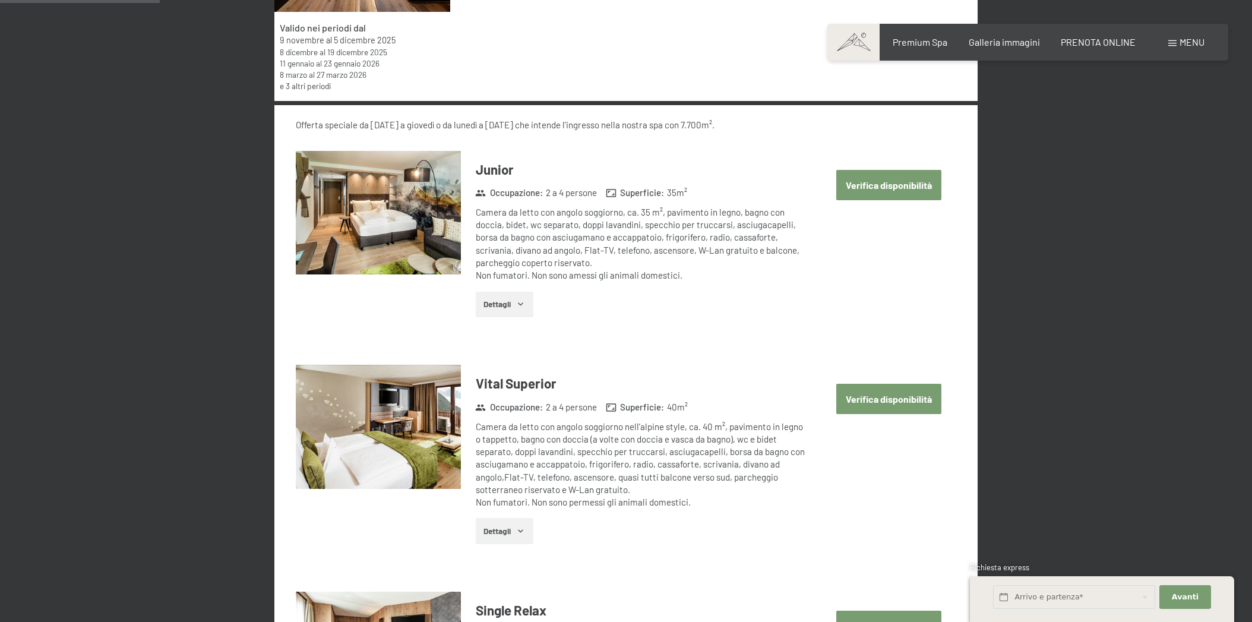
click at [562, 429] on div "Camera da letto con angolo soggiorno nell’alpine style, ca. 40 m², pavimento in…" at bounding box center [642, 464] width 332 height 88
click at [526, 379] on h3 "Vital Superior" at bounding box center [642, 383] width 332 height 18
click at [511, 533] on button "Dettagli" at bounding box center [505, 531] width 58 height 26
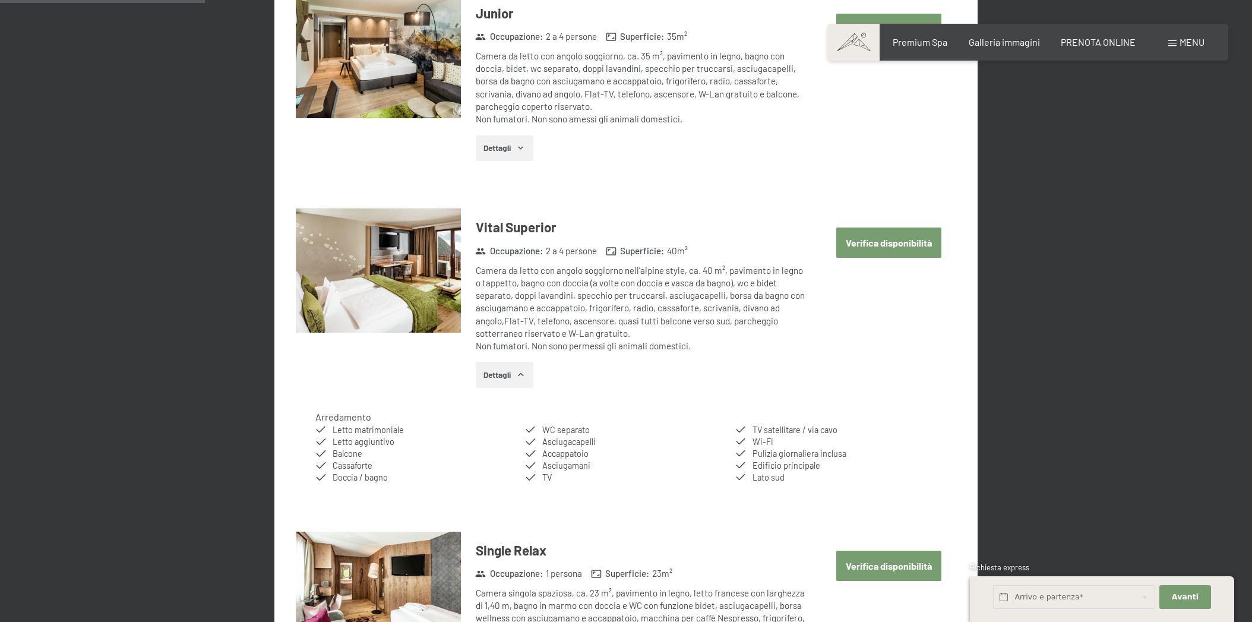
click at [873, 241] on button "Verifica disponibilità" at bounding box center [888, 242] width 105 height 30
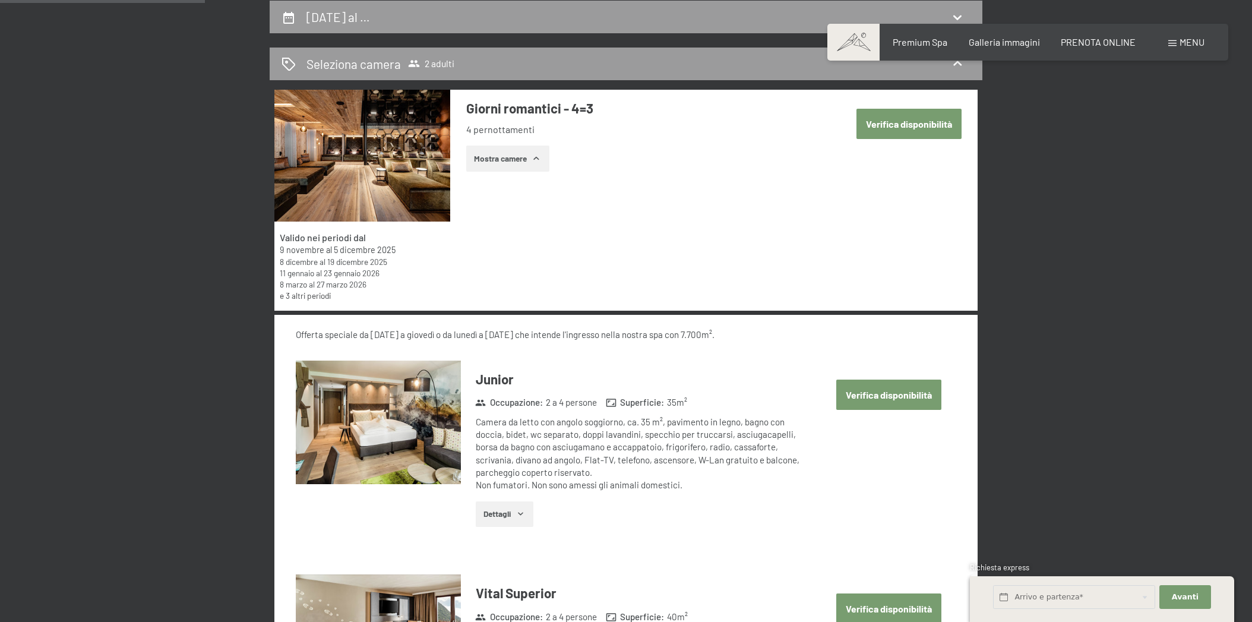
select select "[DATE]"
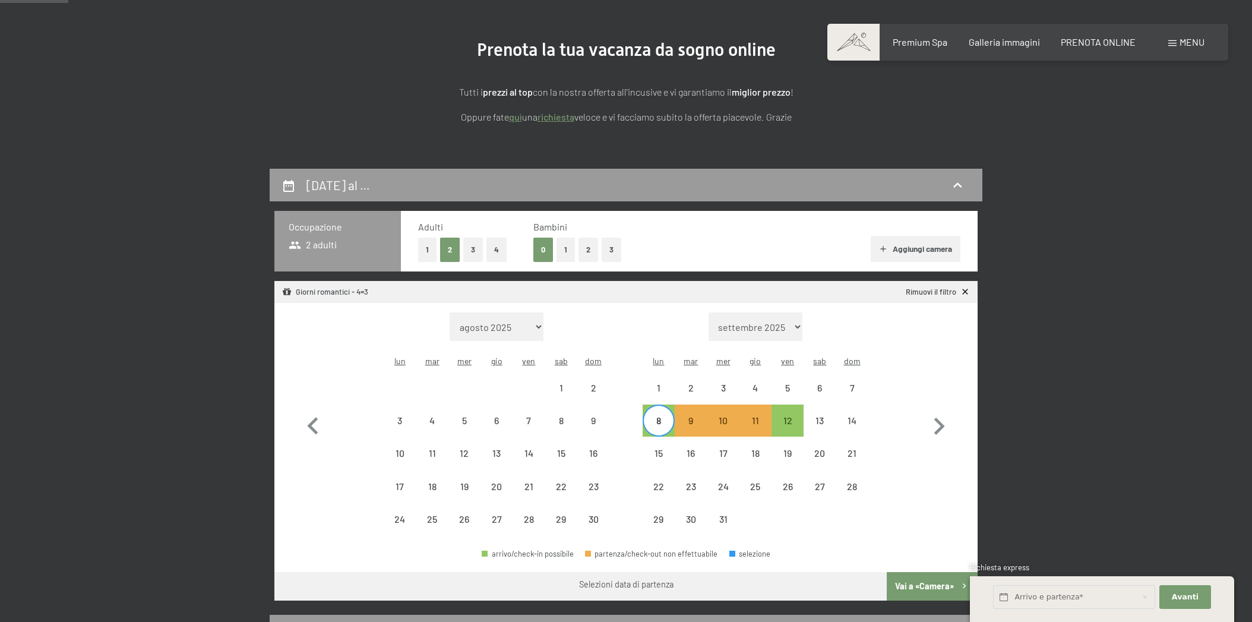
scroll to position [134, 0]
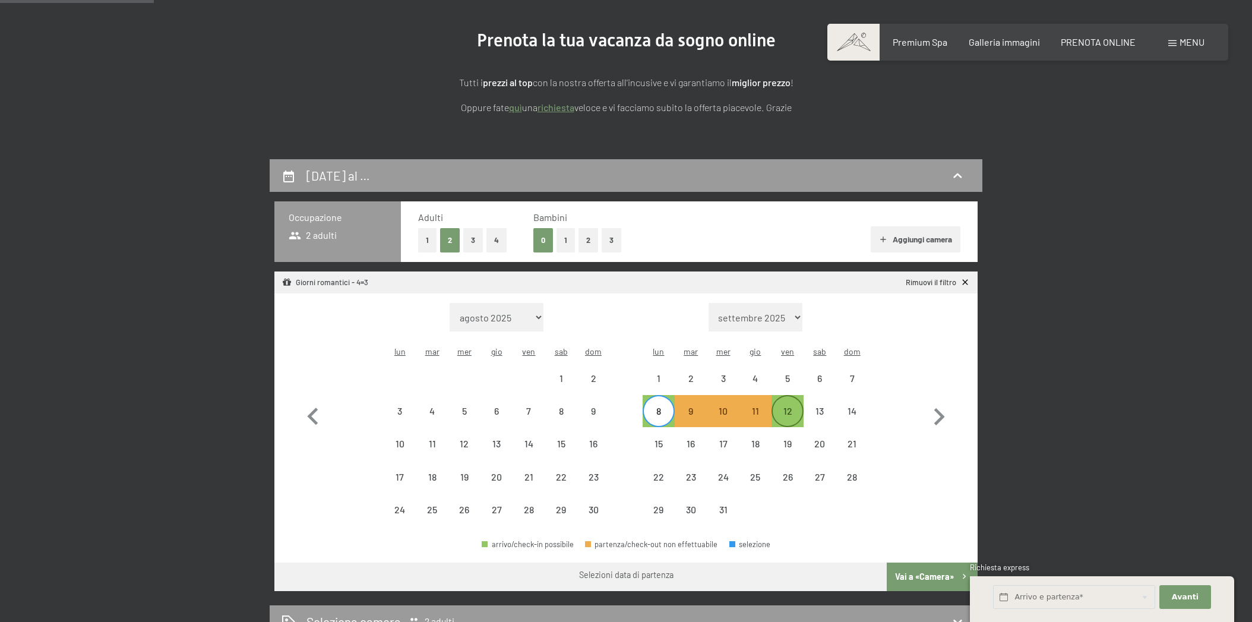
click at [782, 406] on div "12" at bounding box center [788, 421] width 30 height 30
select select "[DATE]"
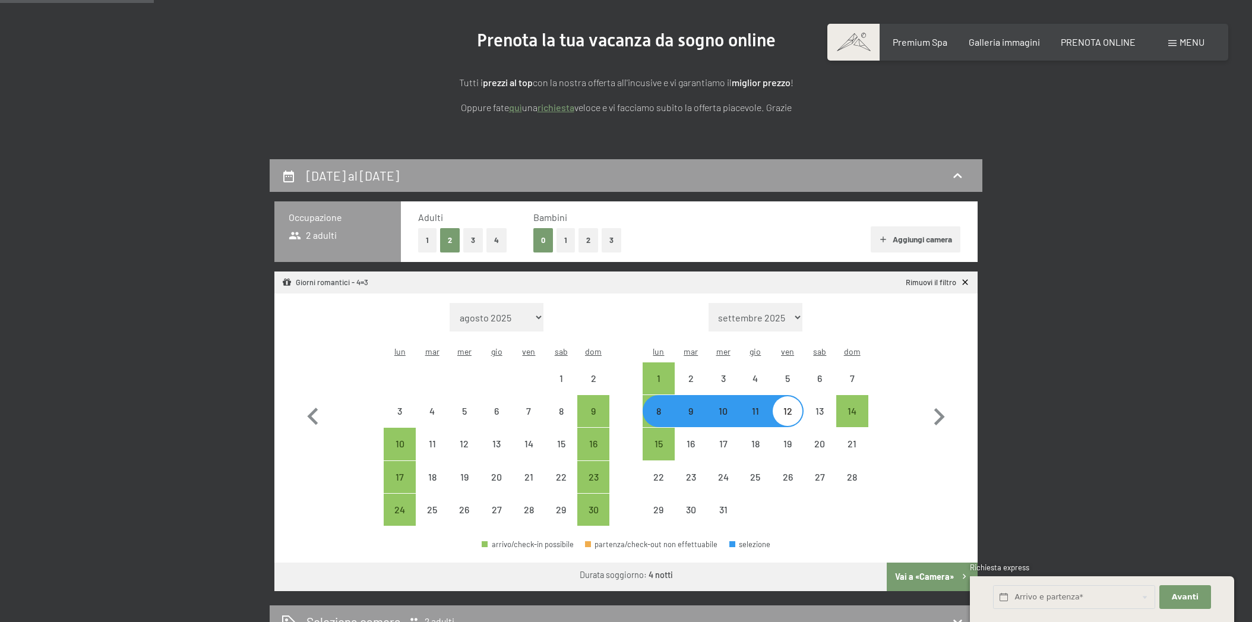
select select "[DATE]"
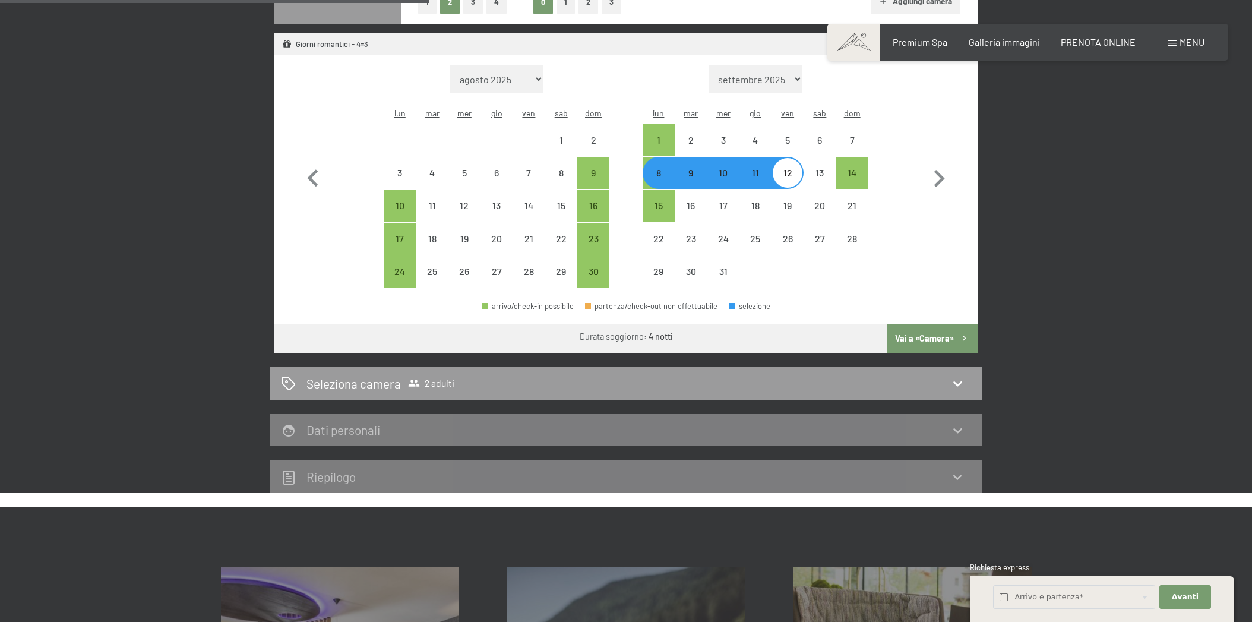
scroll to position [372, 1]
click at [946, 324] on button "Vai a «Camera»" at bounding box center [932, 338] width 91 height 29
select select "[DATE]"
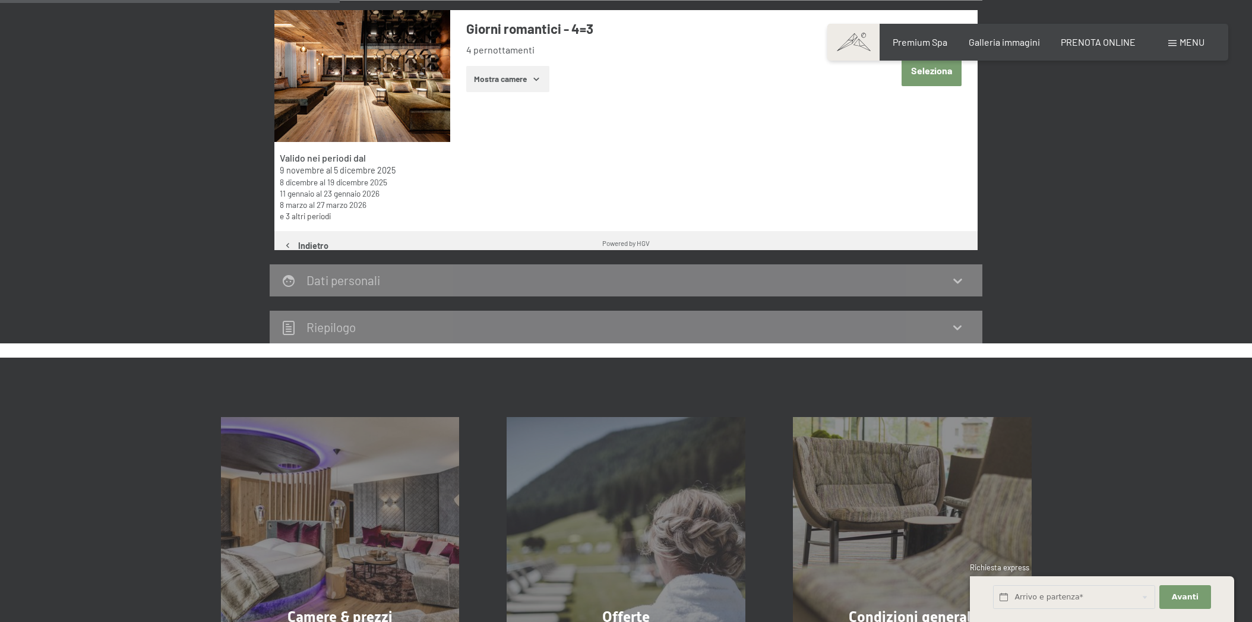
scroll to position [292, 0]
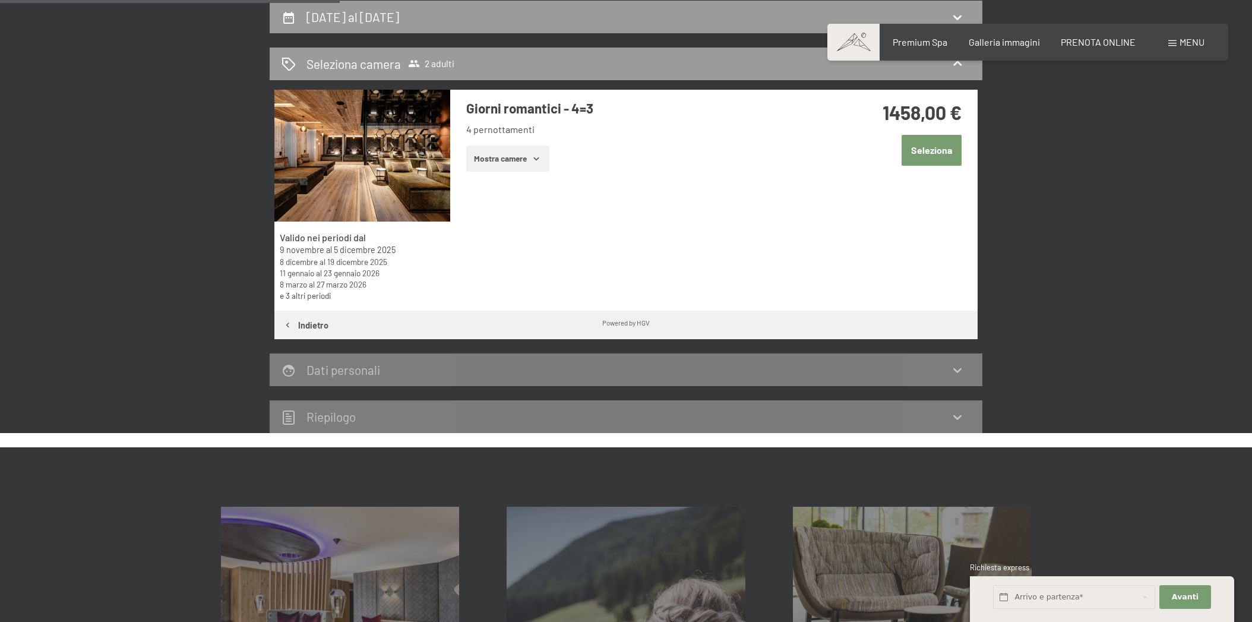
click at [538, 158] on icon "button" at bounding box center [536, 158] width 5 height 3
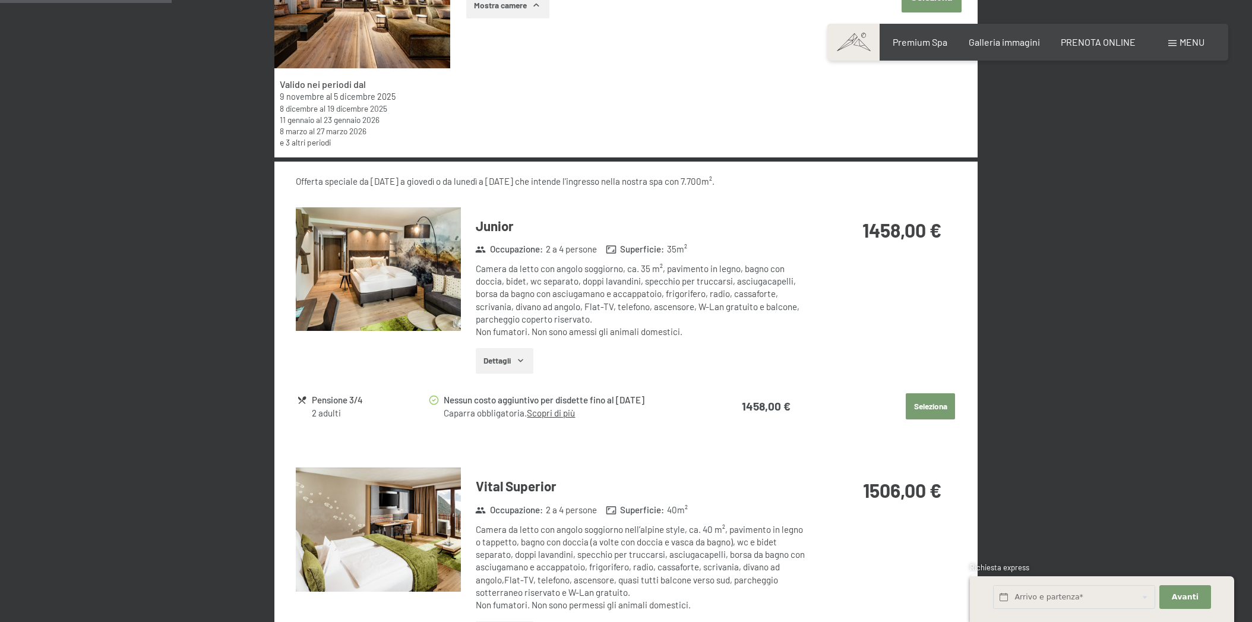
scroll to position [446, 0]
click at [622, 534] on div "Camera da letto con angolo soggiorno nell’alpine style, ca. 40 m², pavimento in…" at bounding box center [642, 567] width 332 height 88
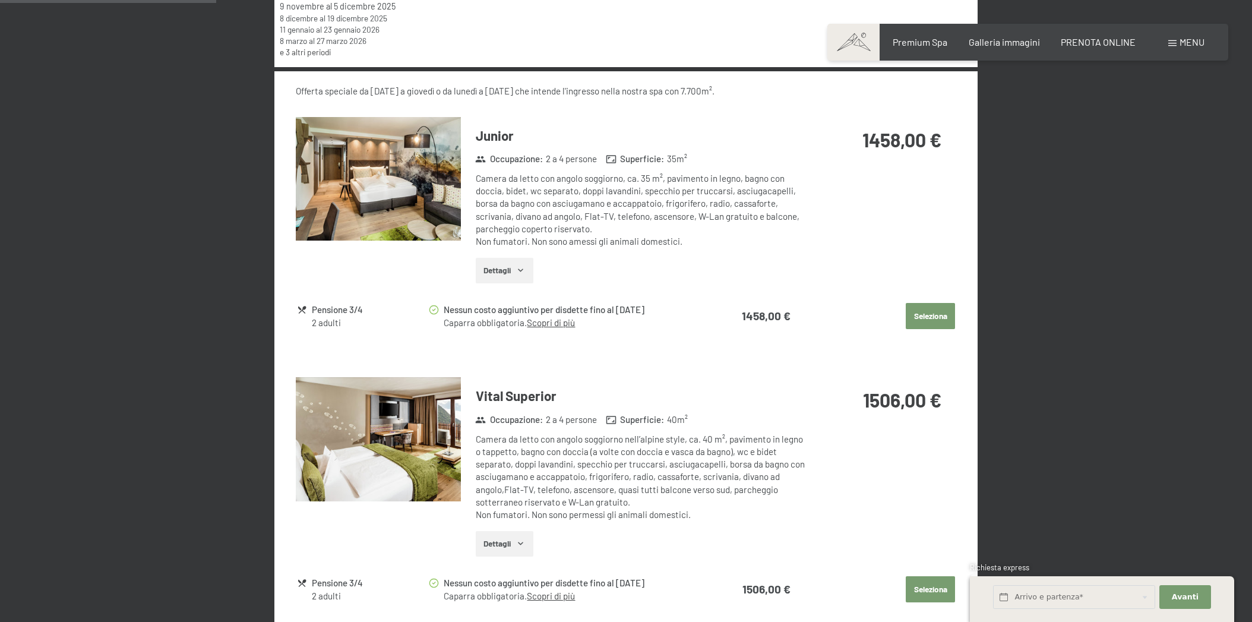
scroll to position [567, 0]
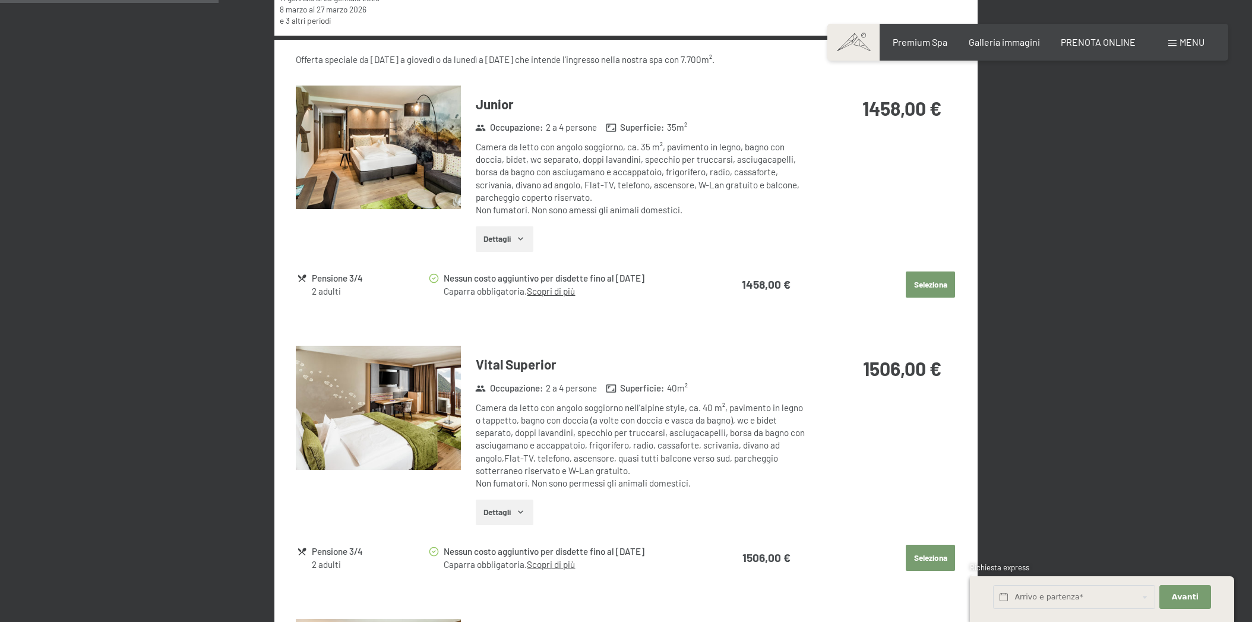
click at [928, 545] on button "Seleziona" at bounding box center [930, 558] width 49 height 26
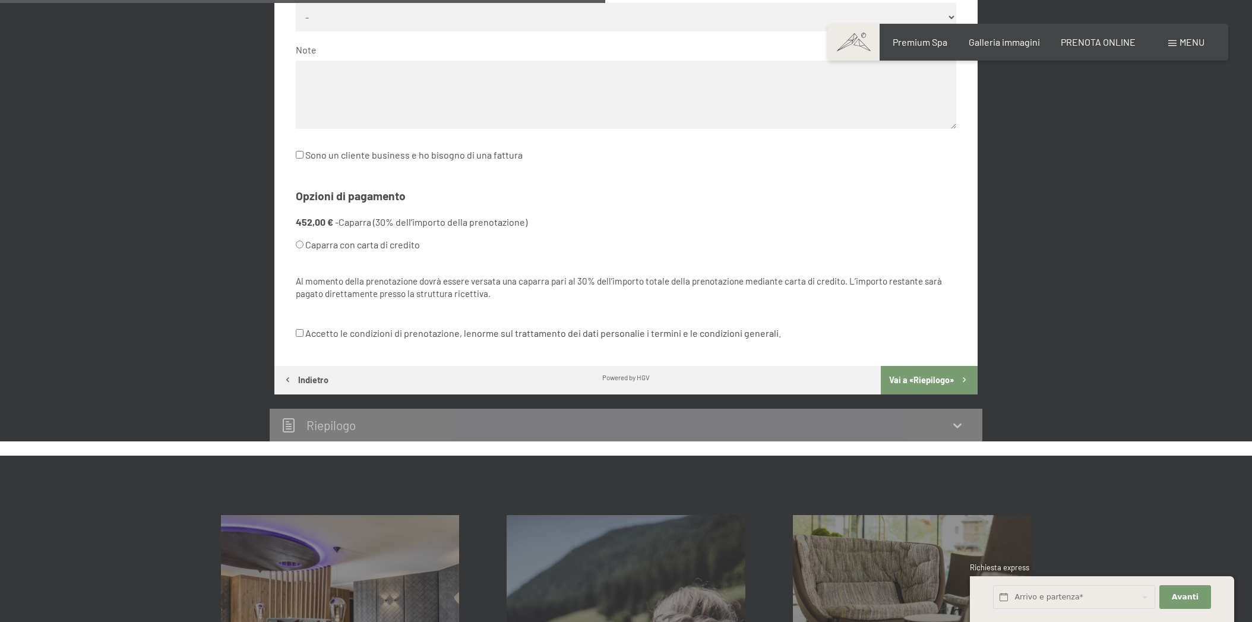
scroll to position [614, 0]
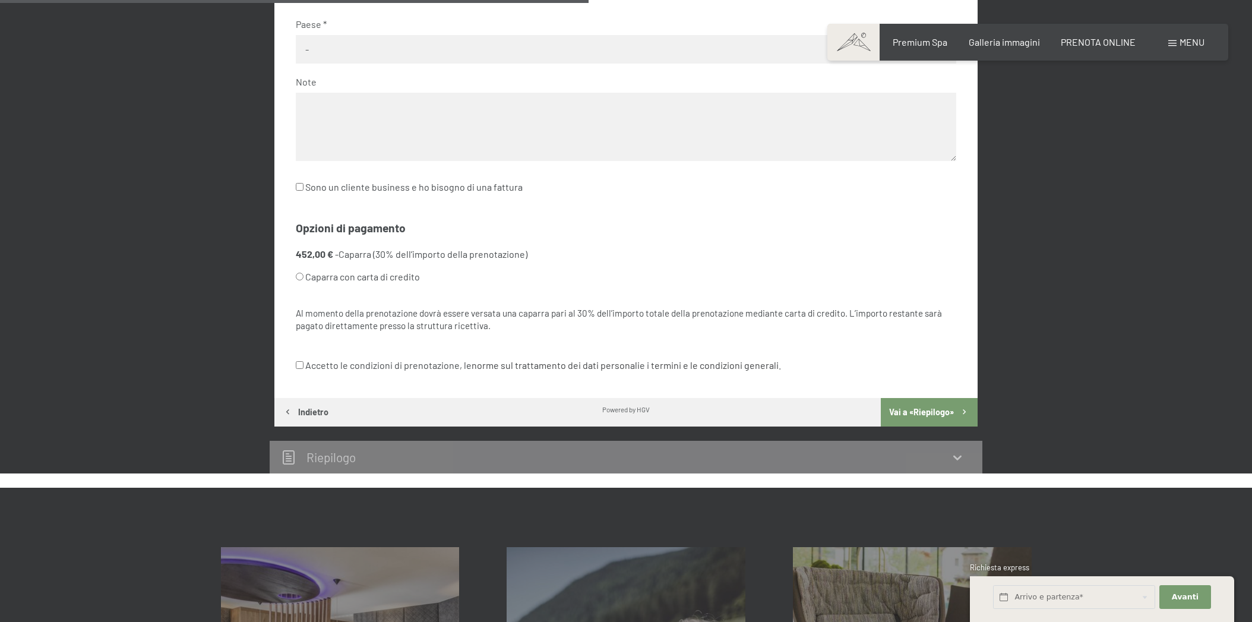
click at [928, 398] on button "Vai a «Riepilogo»" at bounding box center [929, 412] width 97 height 29
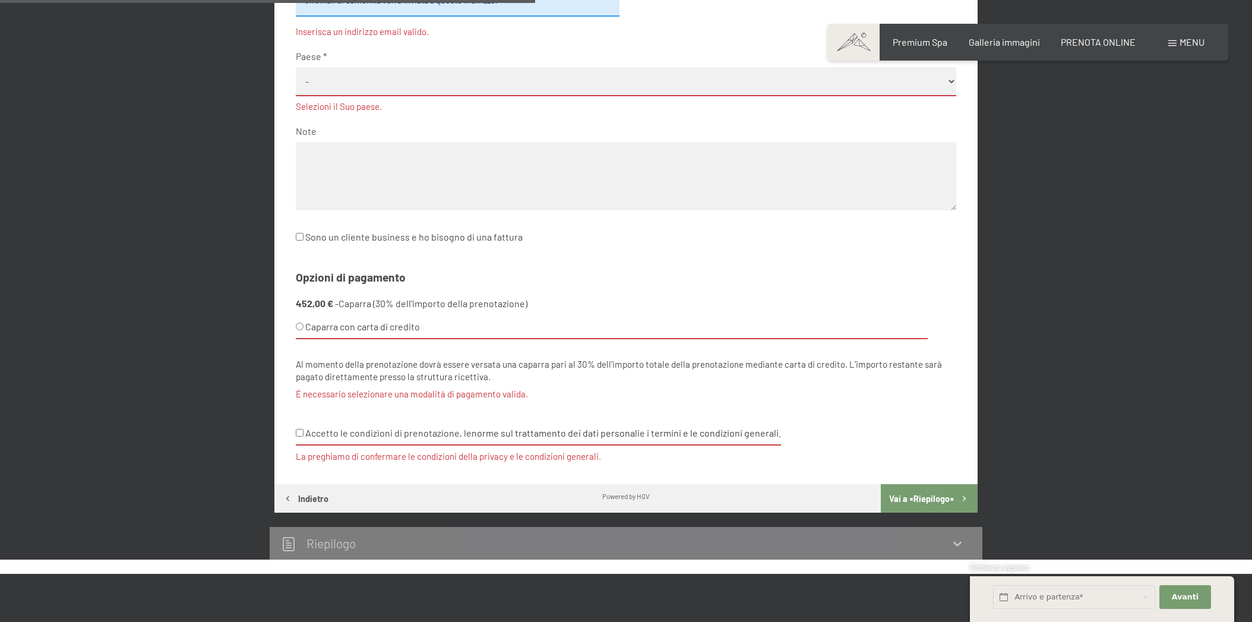
scroll to position [194, 0]
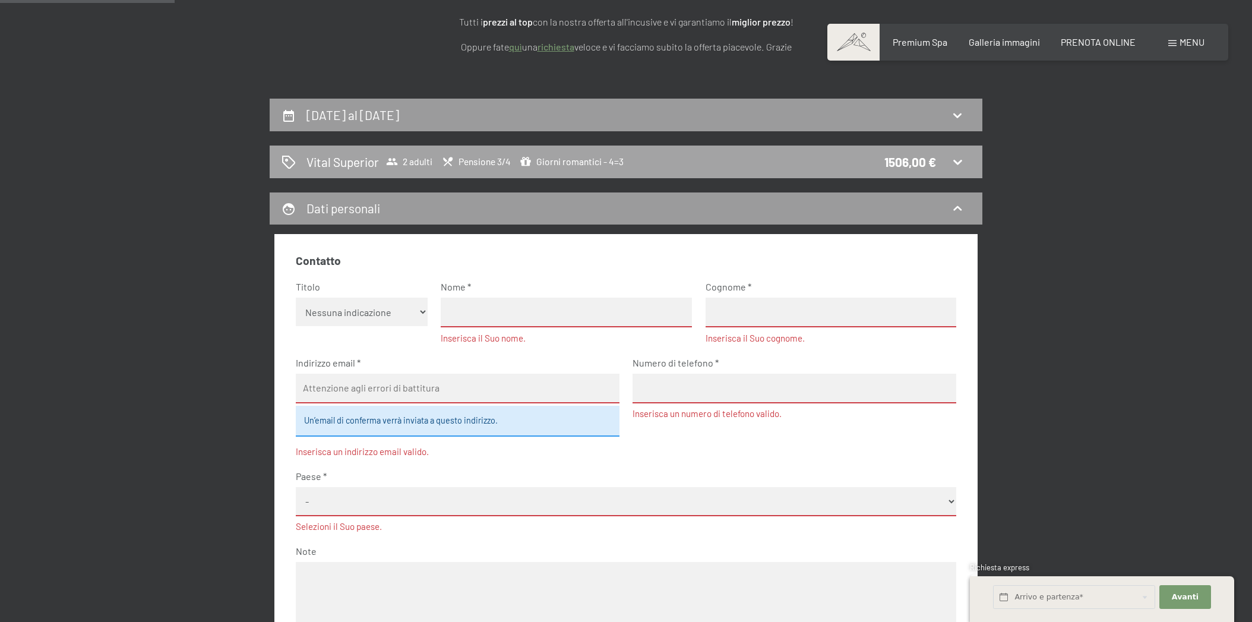
click at [952, 157] on icon at bounding box center [957, 161] width 14 height 14
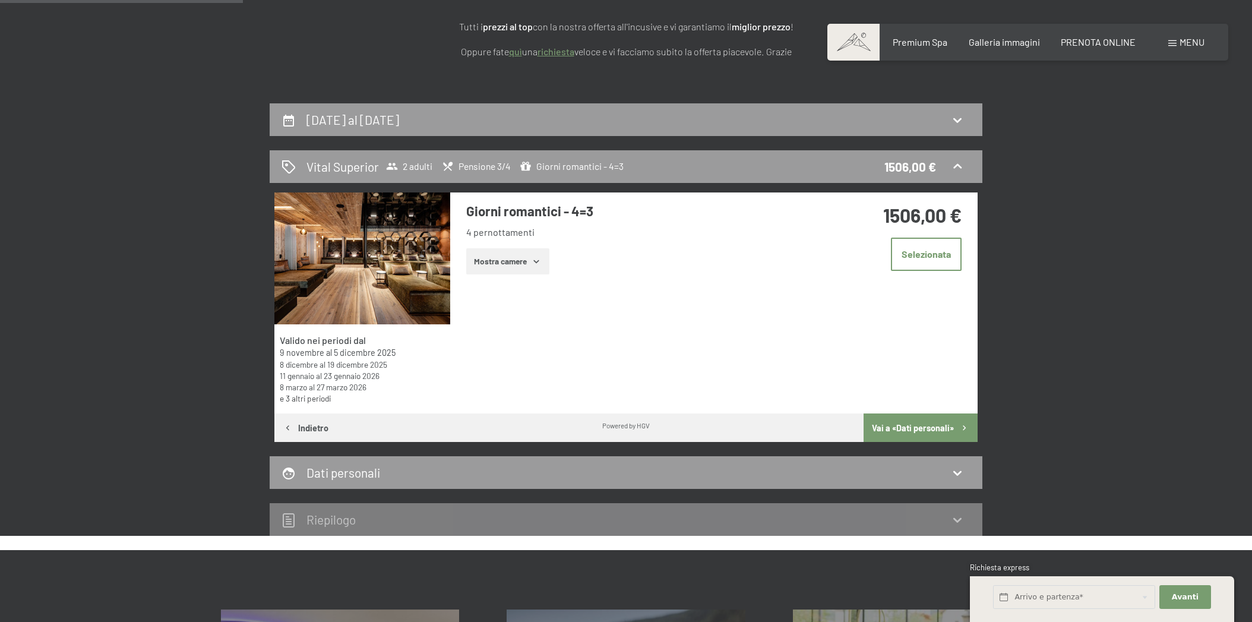
scroll to position [187, 0]
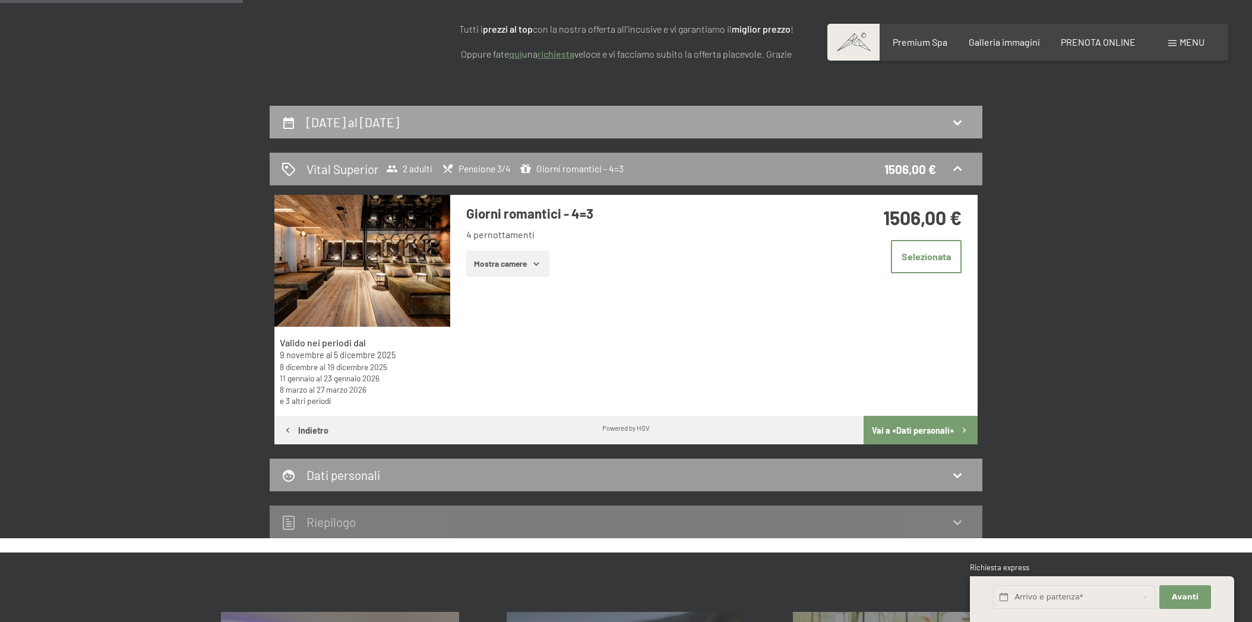
click at [964, 113] on div "8 dicembre al 12 dicembre 2025" at bounding box center [625, 121] width 689 height 17
select select "[DATE]"
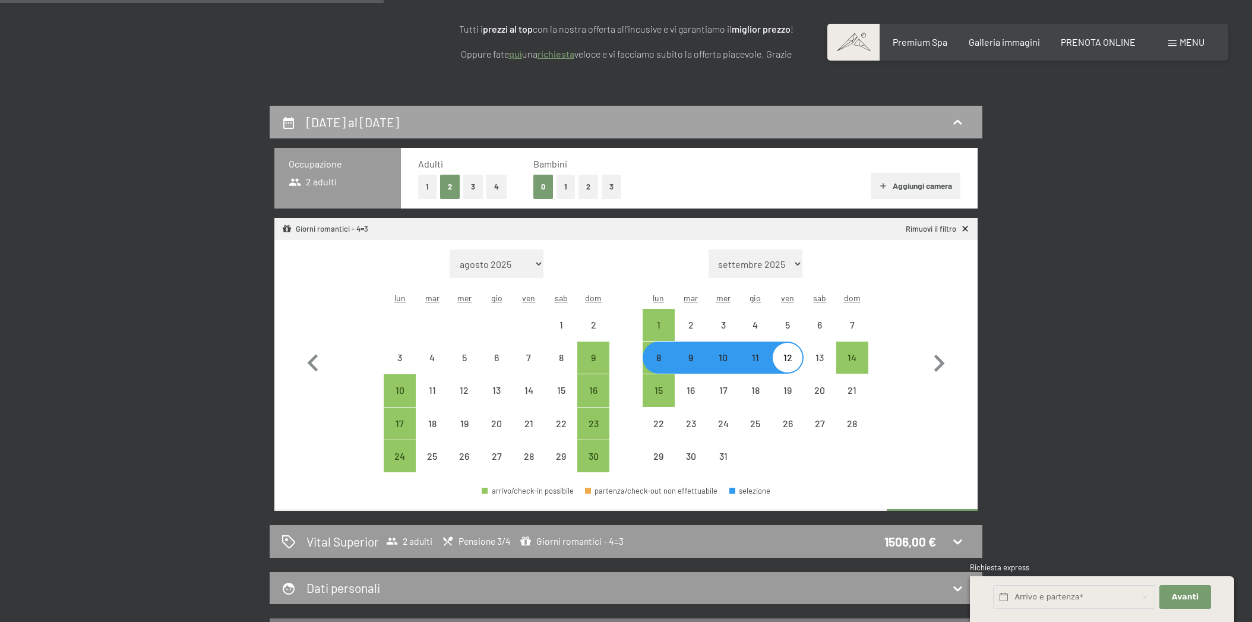
scroll to position [292, 0]
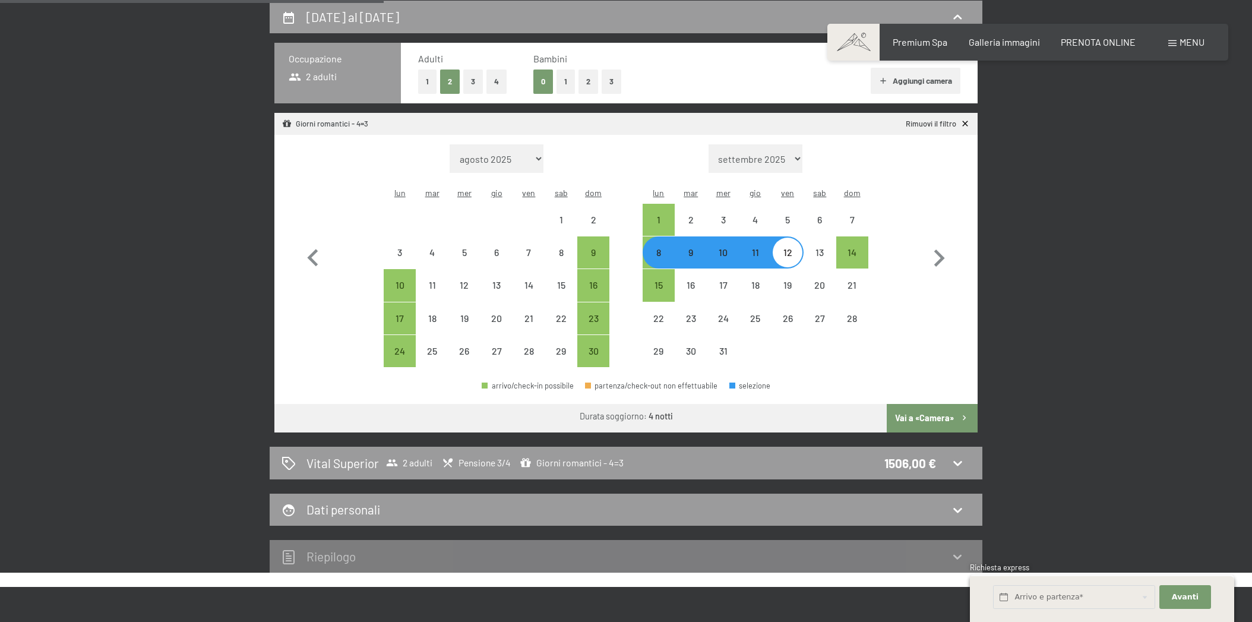
click at [694, 248] on div "9" at bounding box center [691, 263] width 30 height 30
select select "[DATE]"
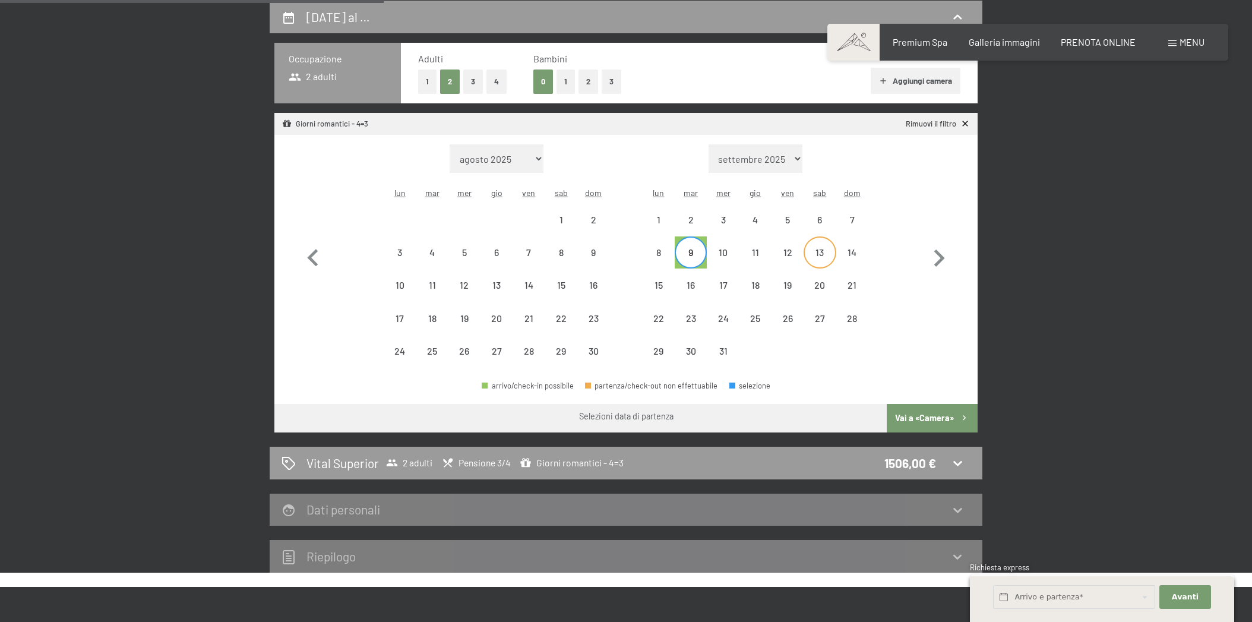
click at [815, 248] on div "13" at bounding box center [820, 263] width 30 height 30
select select "[DATE]"
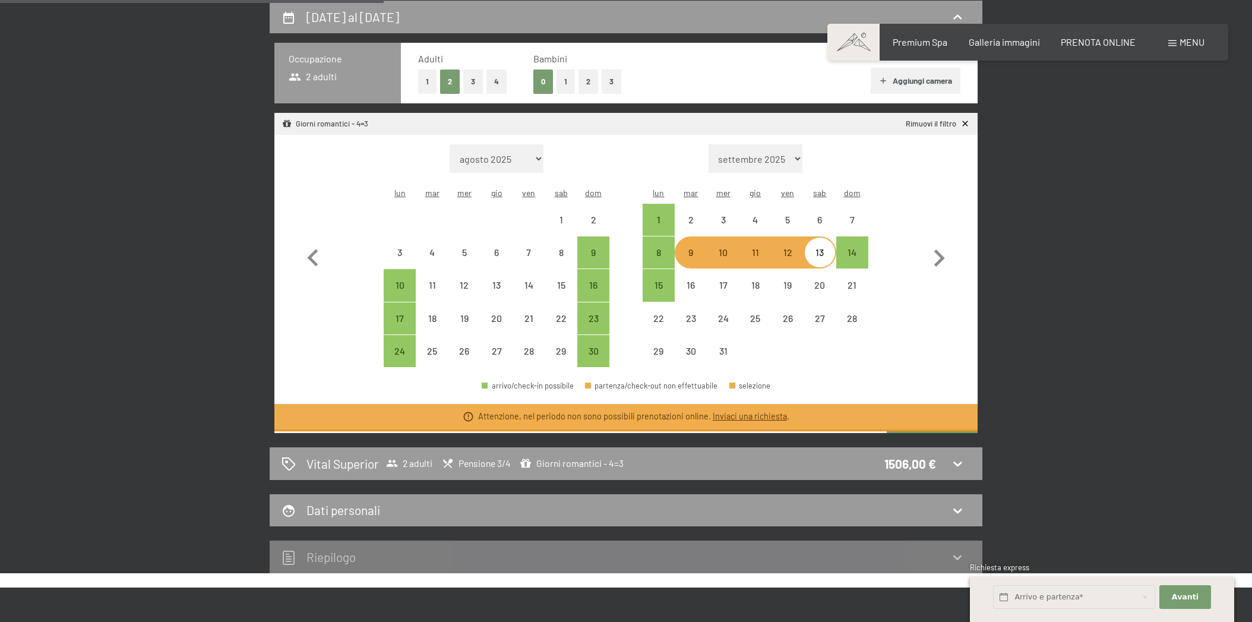
select select "[DATE]"
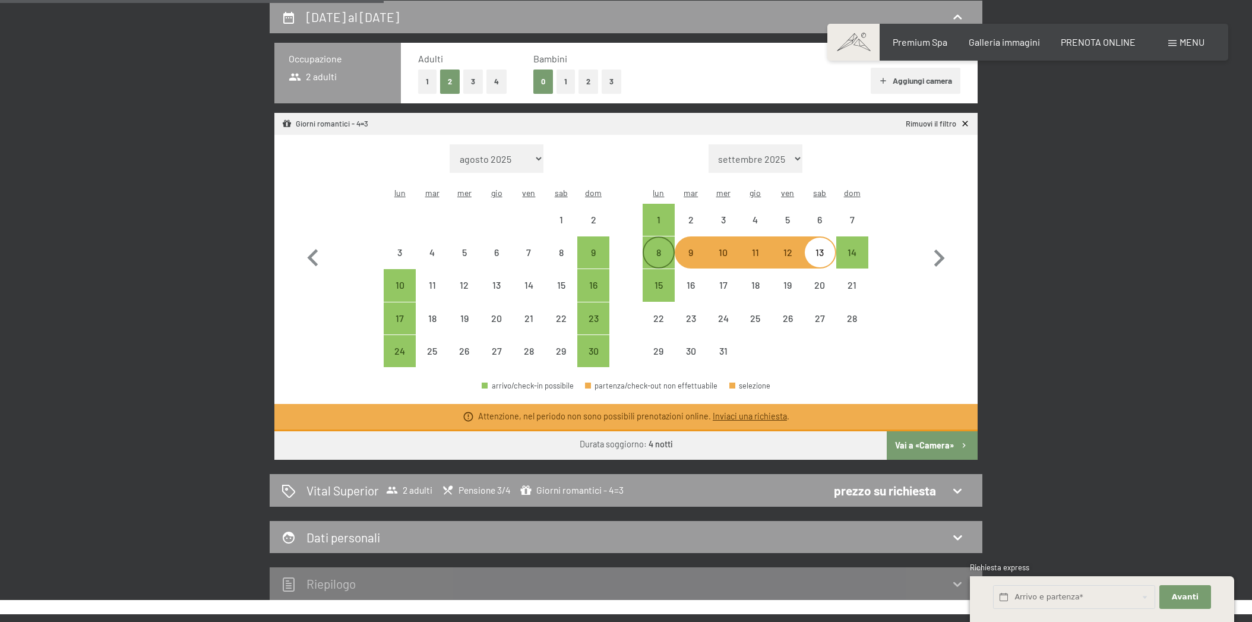
click at [665, 248] on div "8" at bounding box center [659, 263] width 30 height 30
select select "[DATE]"
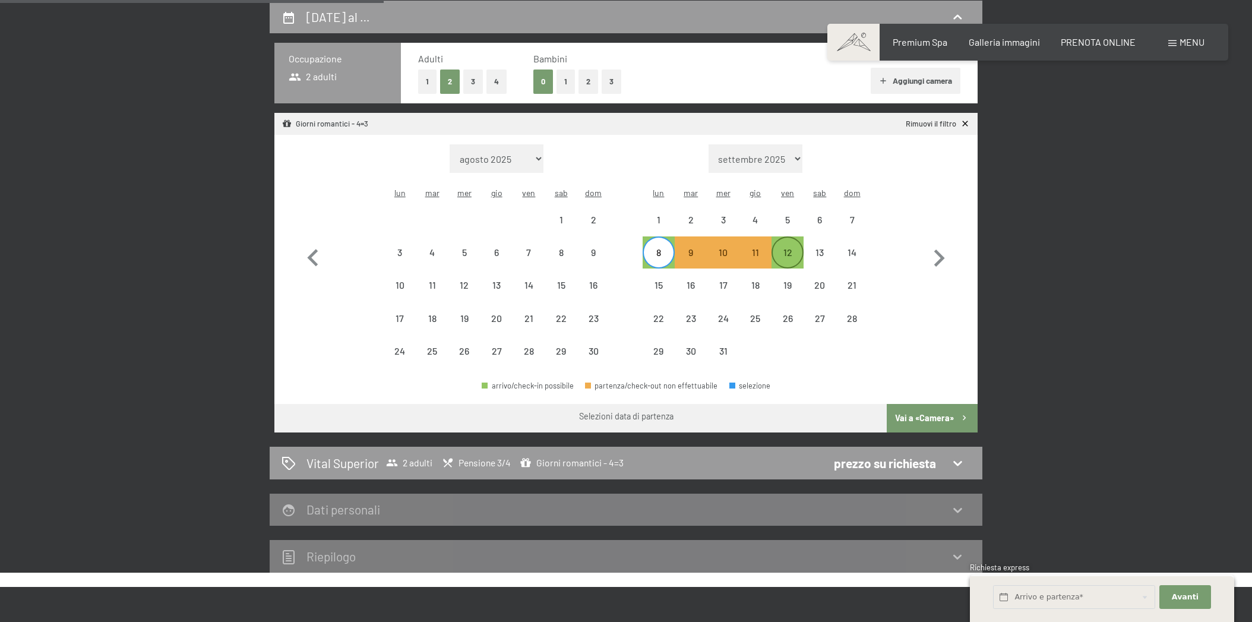
click at [781, 248] on div "12" at bounding box center [788, 263] width 30 height 30
select select "[DATE]"
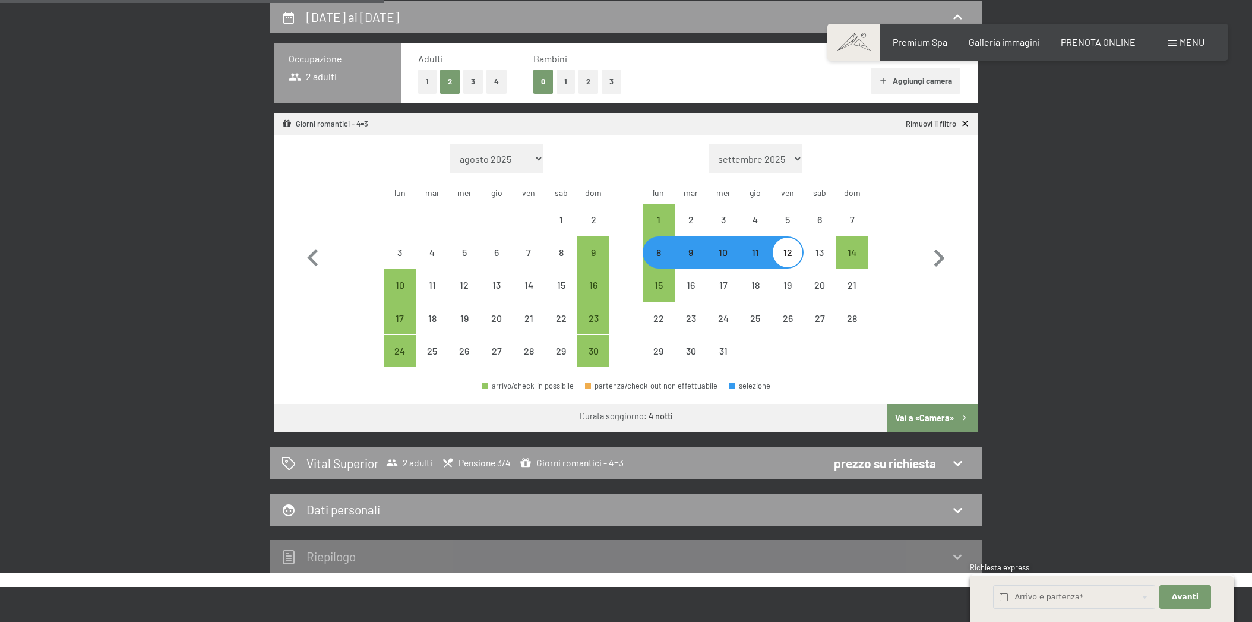
select select "[DATE]"
click at [666, 248] on div "8" at bounding box center [659, 263] width 30 height 30
select select "[DATE]"
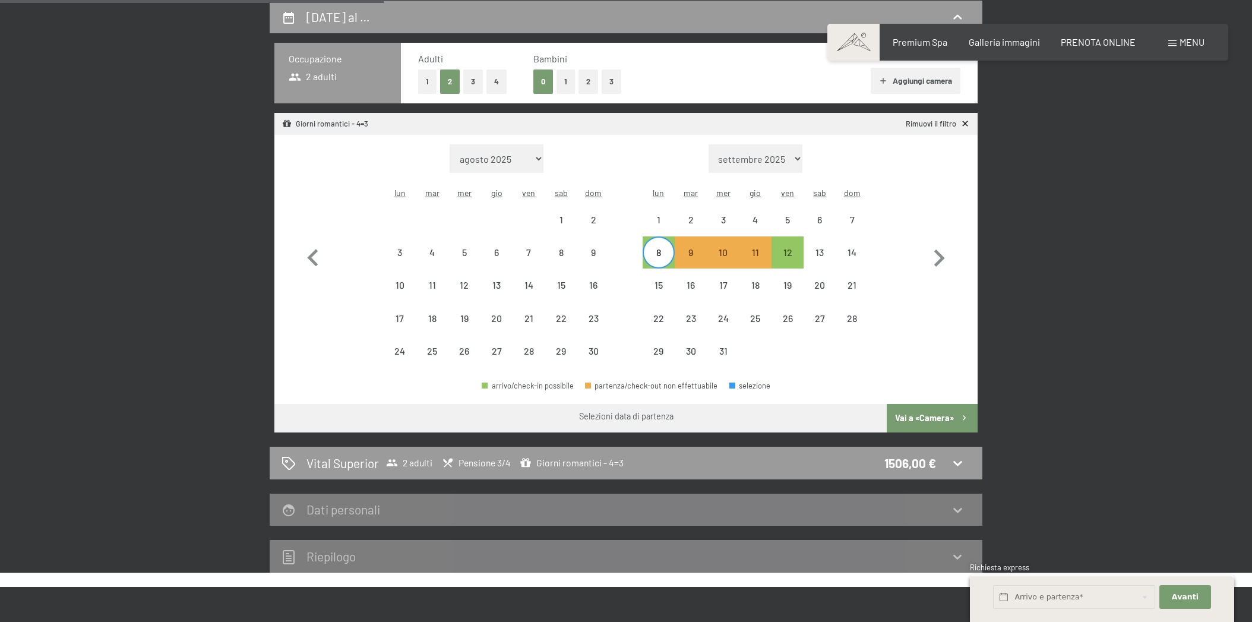
click at [667, 248] on div "8" at bounding box center [659, 263] width 30 height 30
select select "[DATE]"
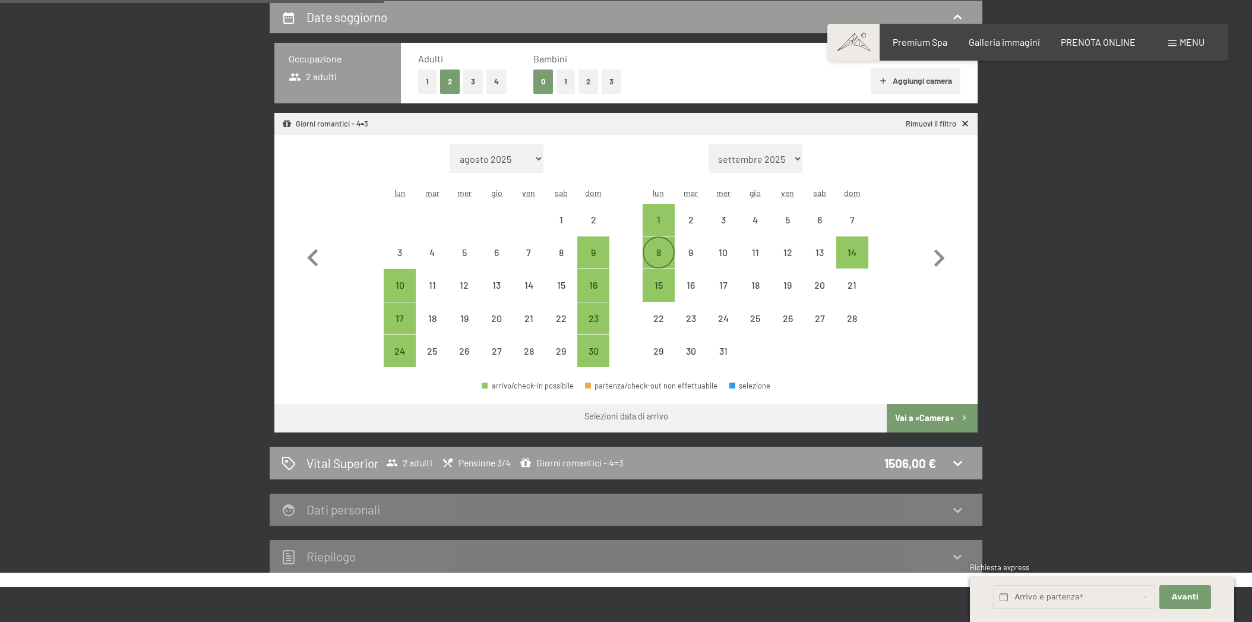
click at [667, 248] on div "8" at bounding box center [659, 263] width 30 height 30
select select "[DATE]"
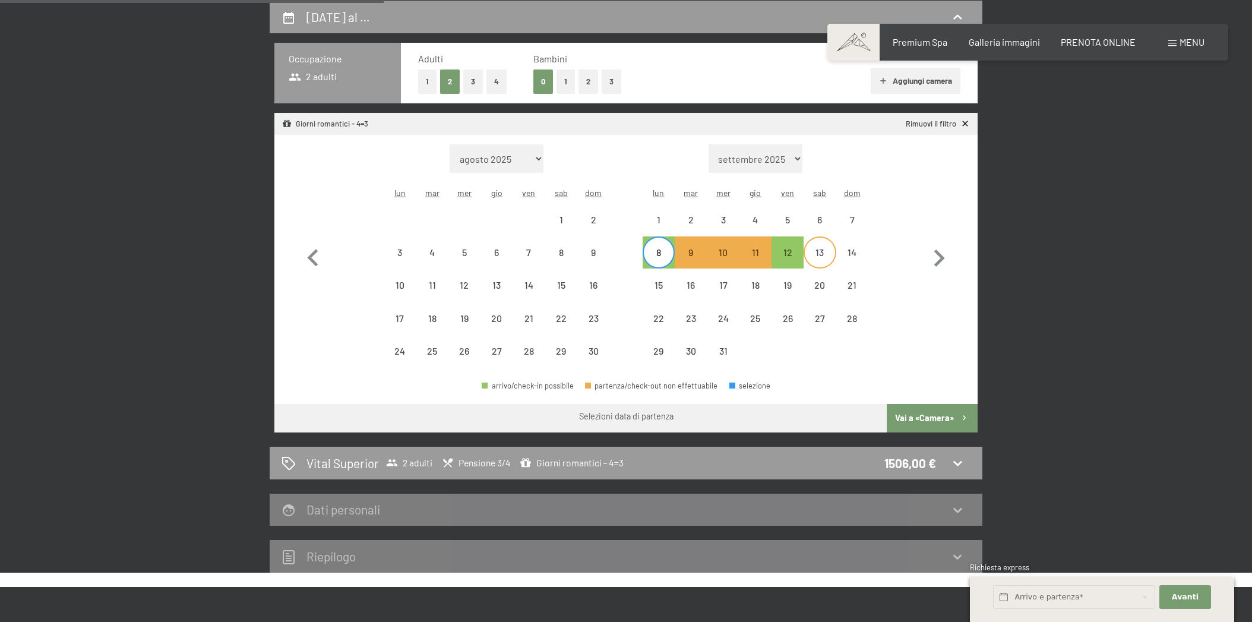
click at [814, 248] on div "13" at bounding box center [820, 263] width 30 height 30
select select "[DATE]"
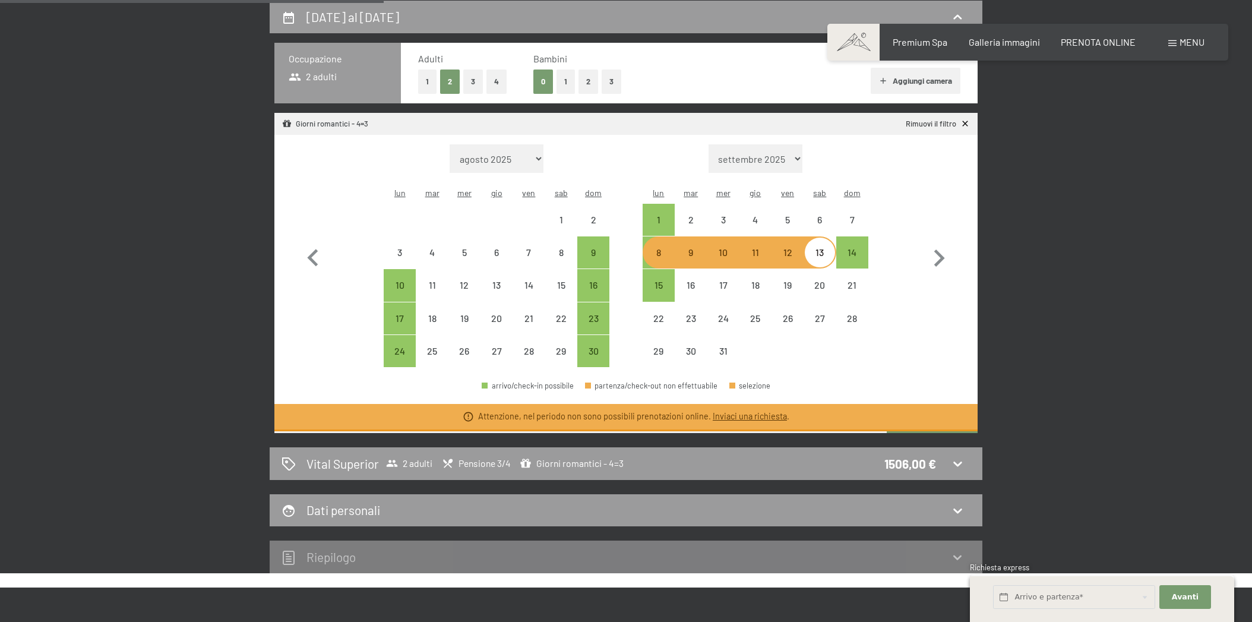
select select "[DATE]"
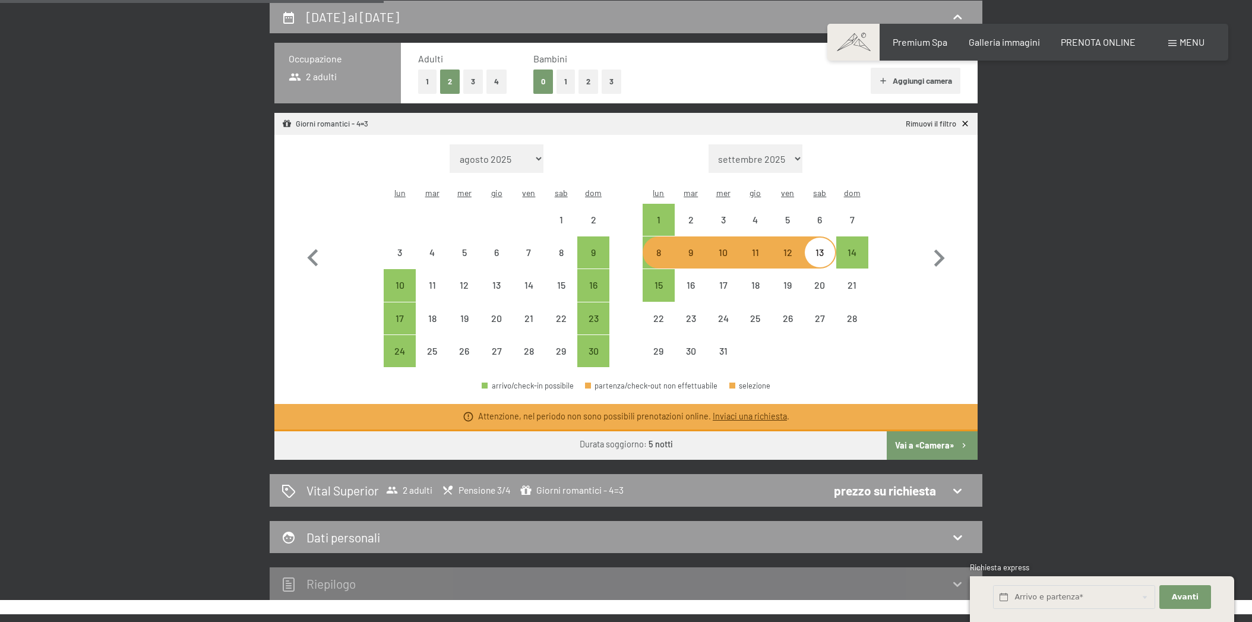
click at [661, 248] on div "8" at bounding box center [659, 263] width 30 height 30
select select "[DATE]"
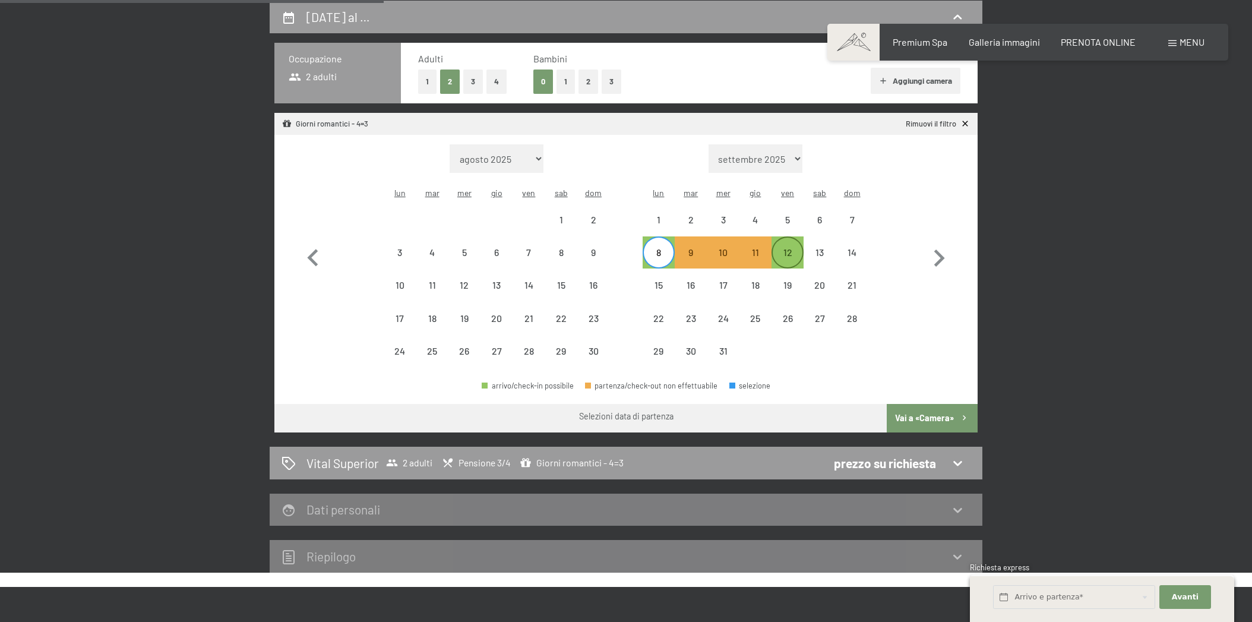
click at [787, 248] on div "12" at bounding box center [788, 263] width 30 height 30
select select "[DATE]"
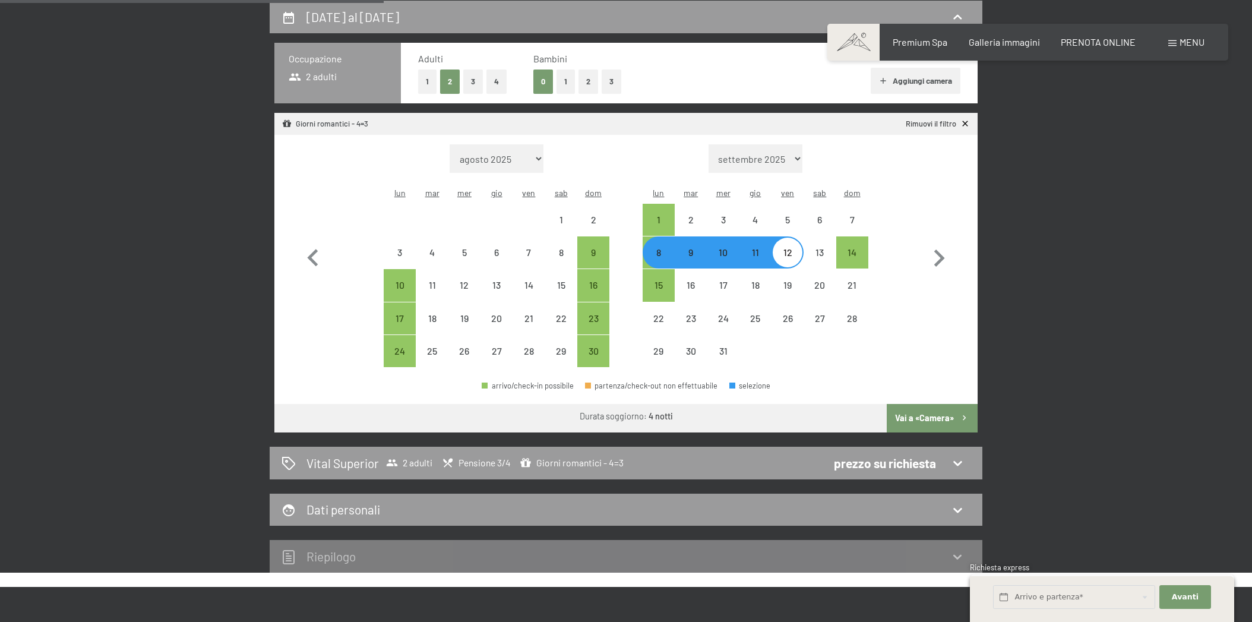
select select "[DATE]"
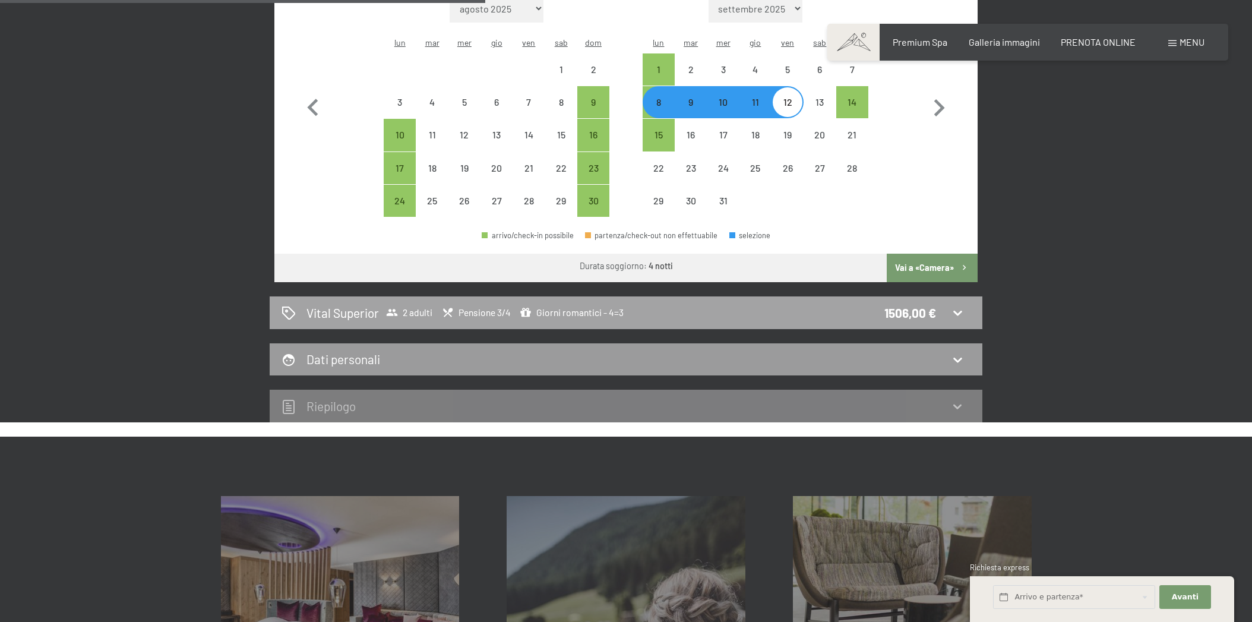
scroll to position [446, 0]
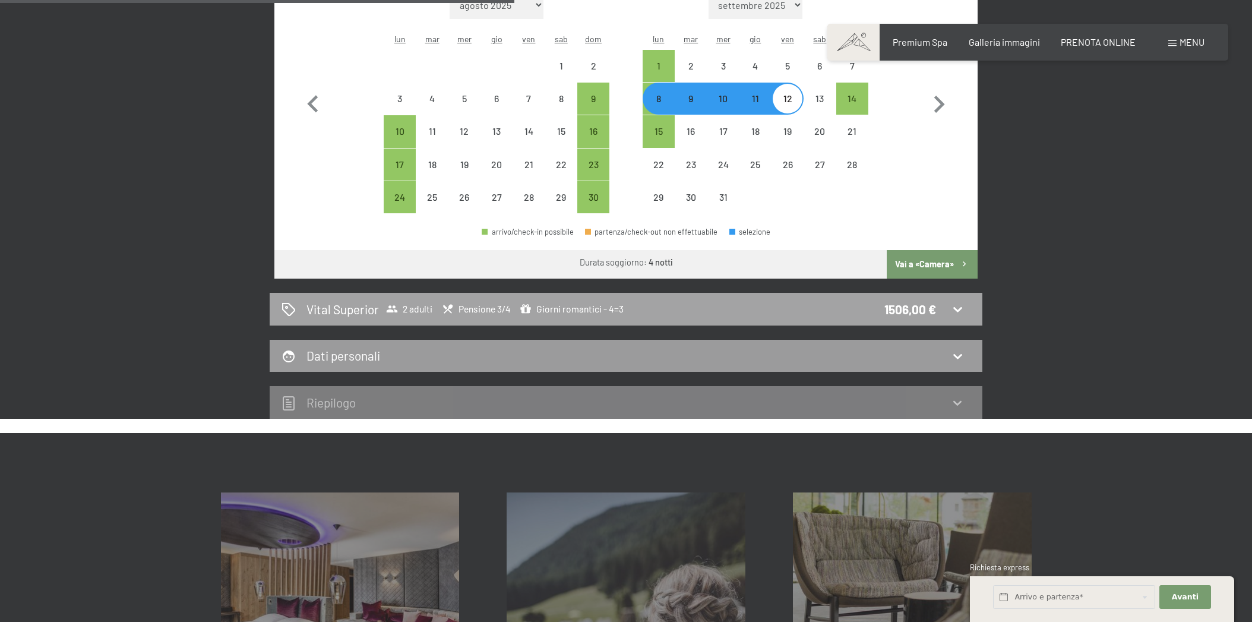
click at [961, 302] on icon at bounding box center [957, 309] width 14 height 14
select select "[DATE]"
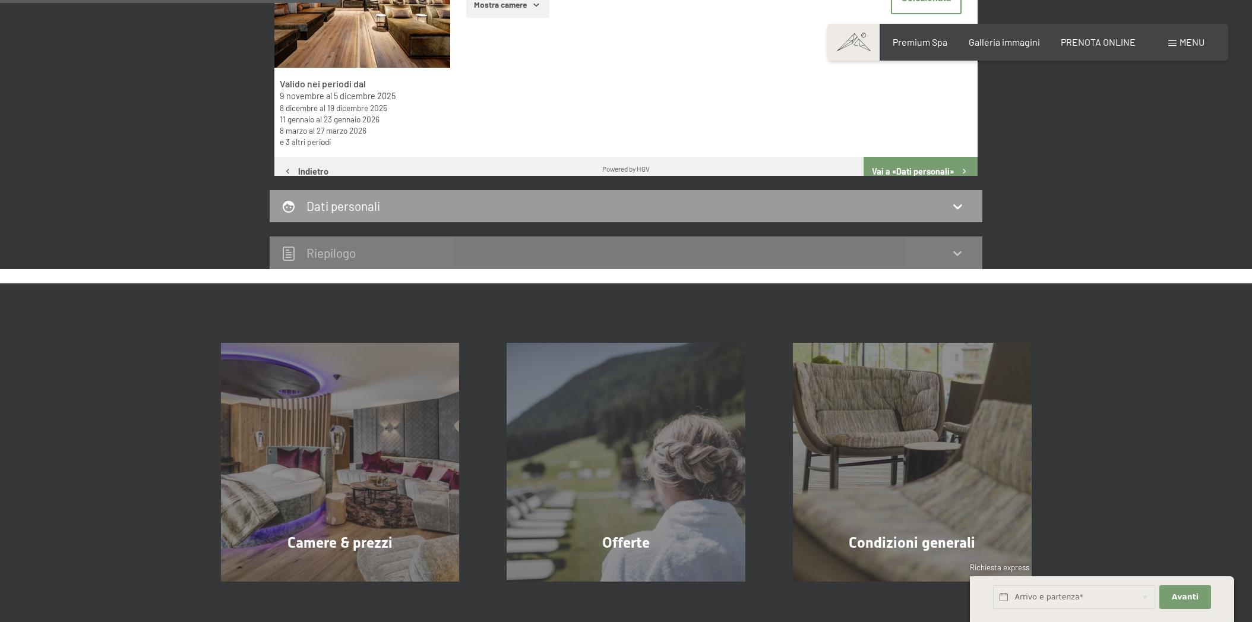
scroll to position [292, 0]
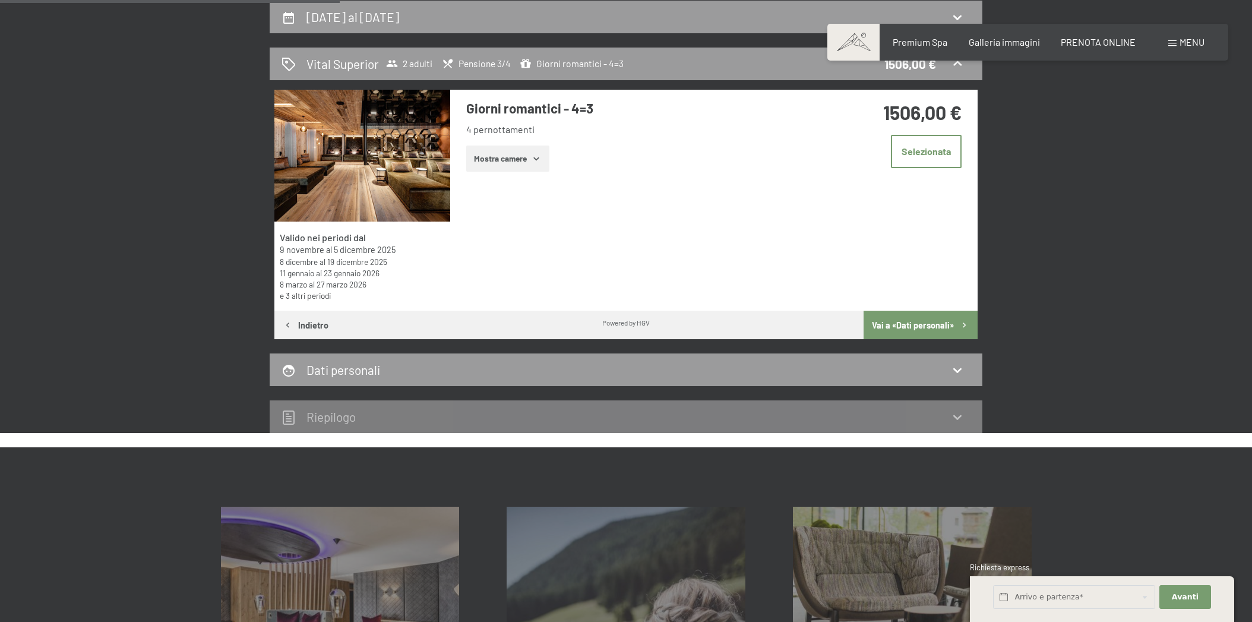
click at [531, 154] on button "Mostra camere" at bounding box center [507, 158] width 83 height 26
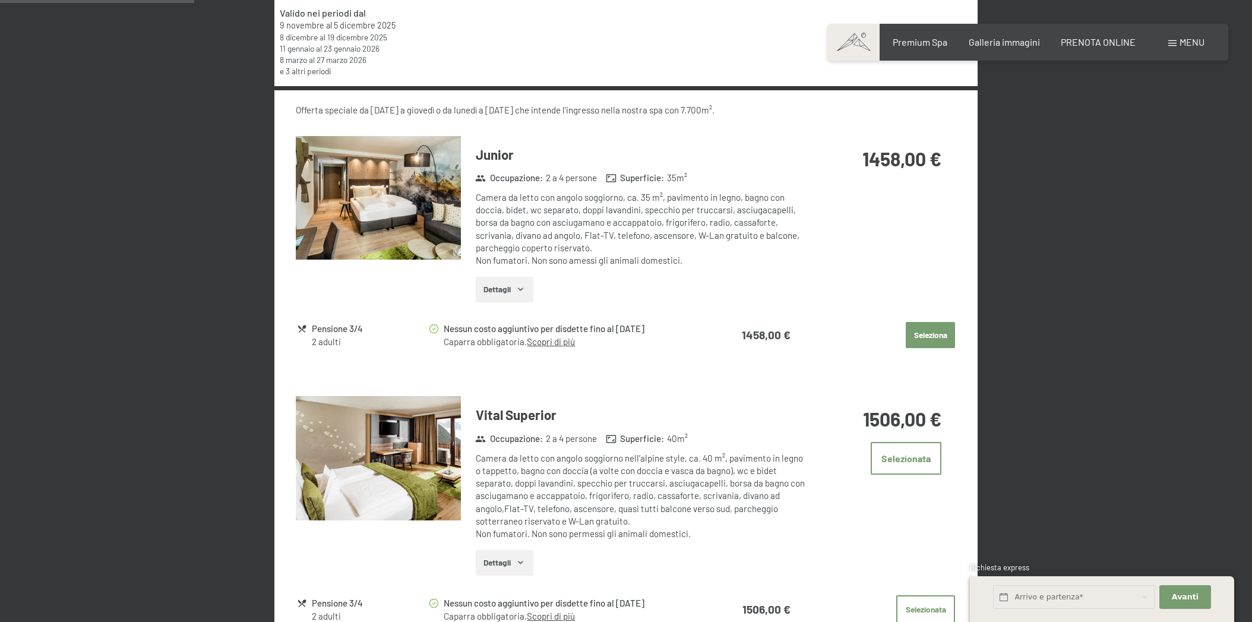
scroll to position [505, 0]
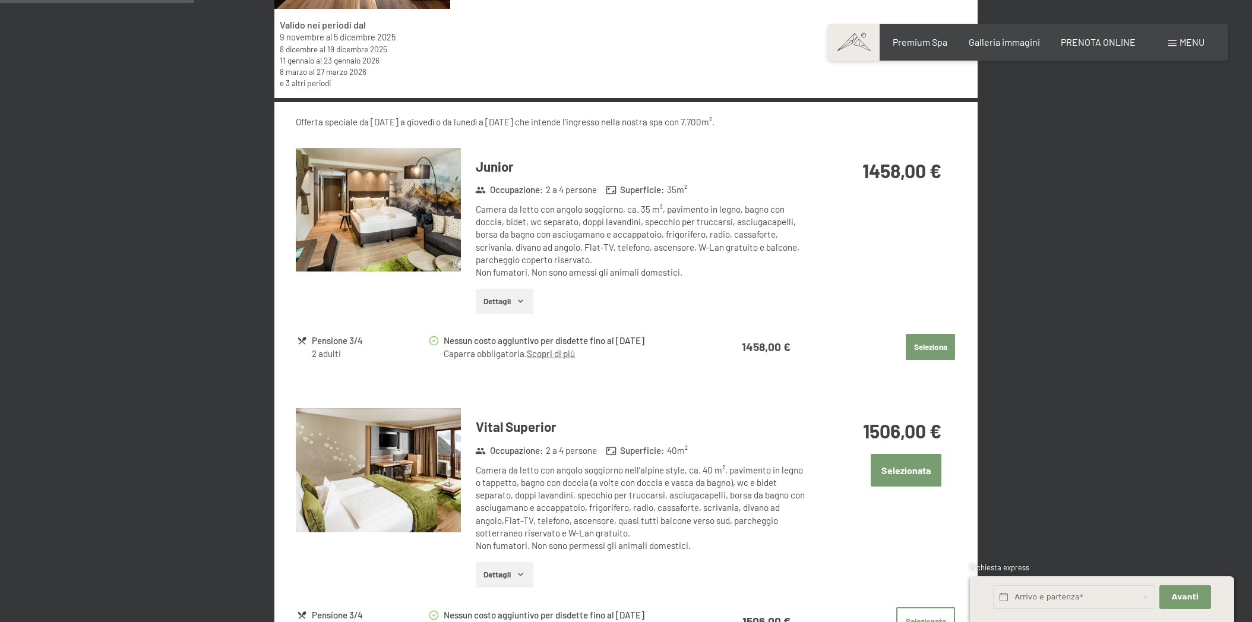
click at [903, 463] on button "Selezionata" at bounding box center [906, 470] width 71 height 33
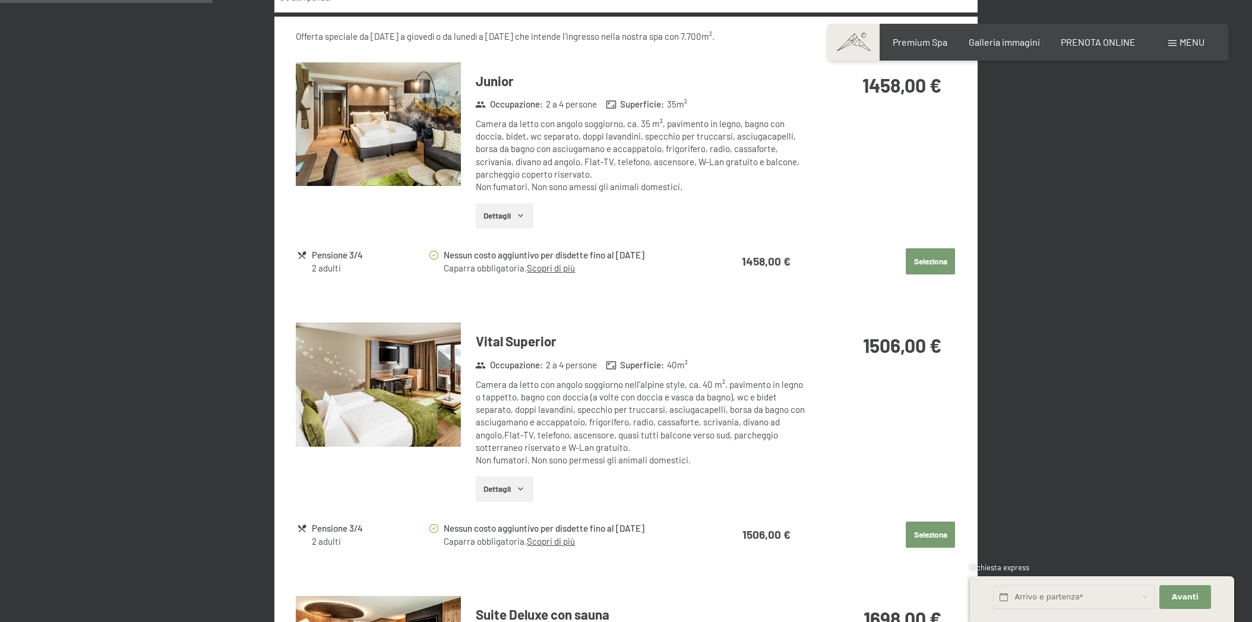
scroll to position [544, 0]
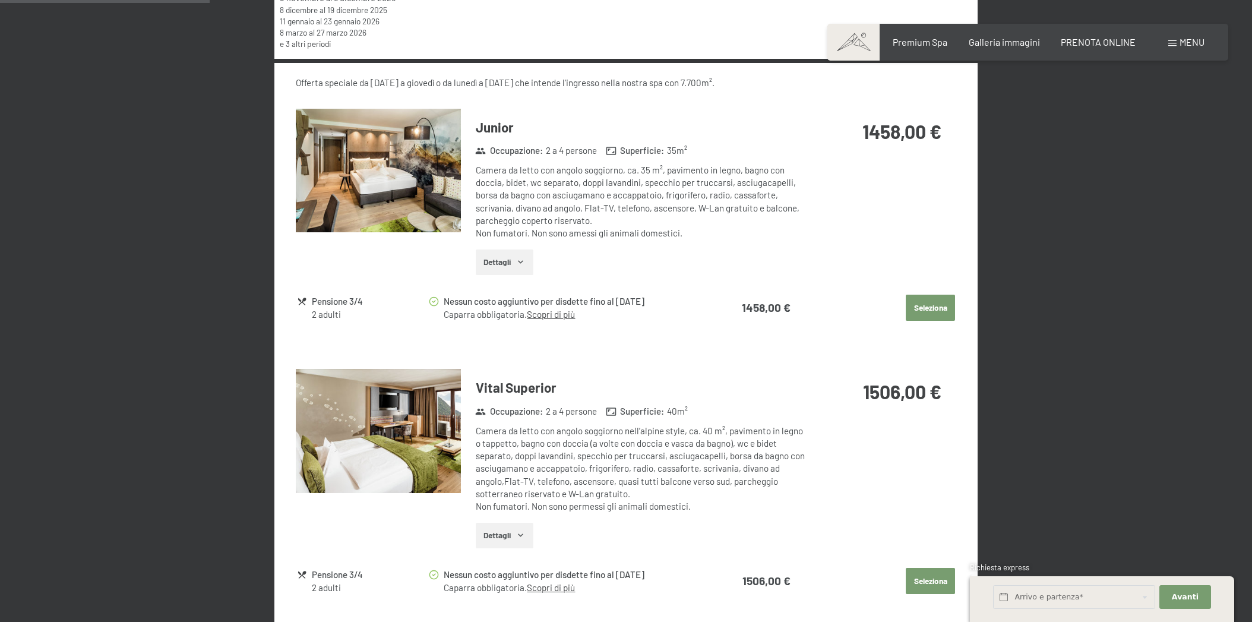
click at [889, 391] on strong "1506,00 €" at bounding box center [902, 391] width 78 height 23
click at [929, 570] on button "Seleziona" at bounding box center [930, 581] width 49 height 26
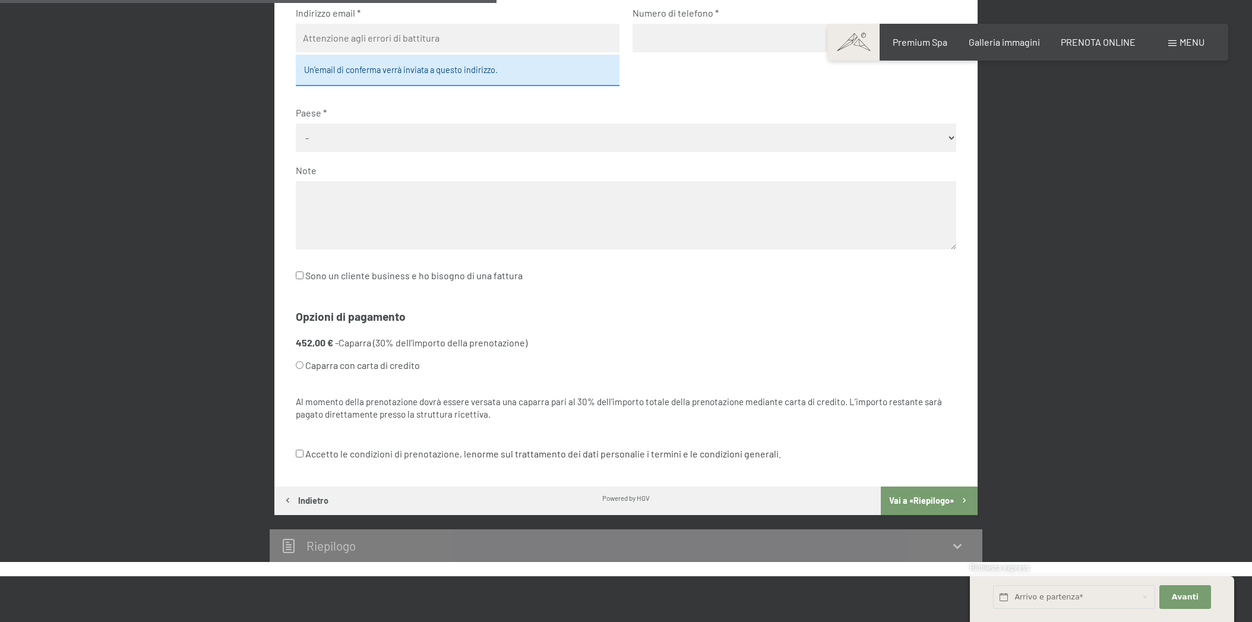
scroll to position [532, 0]
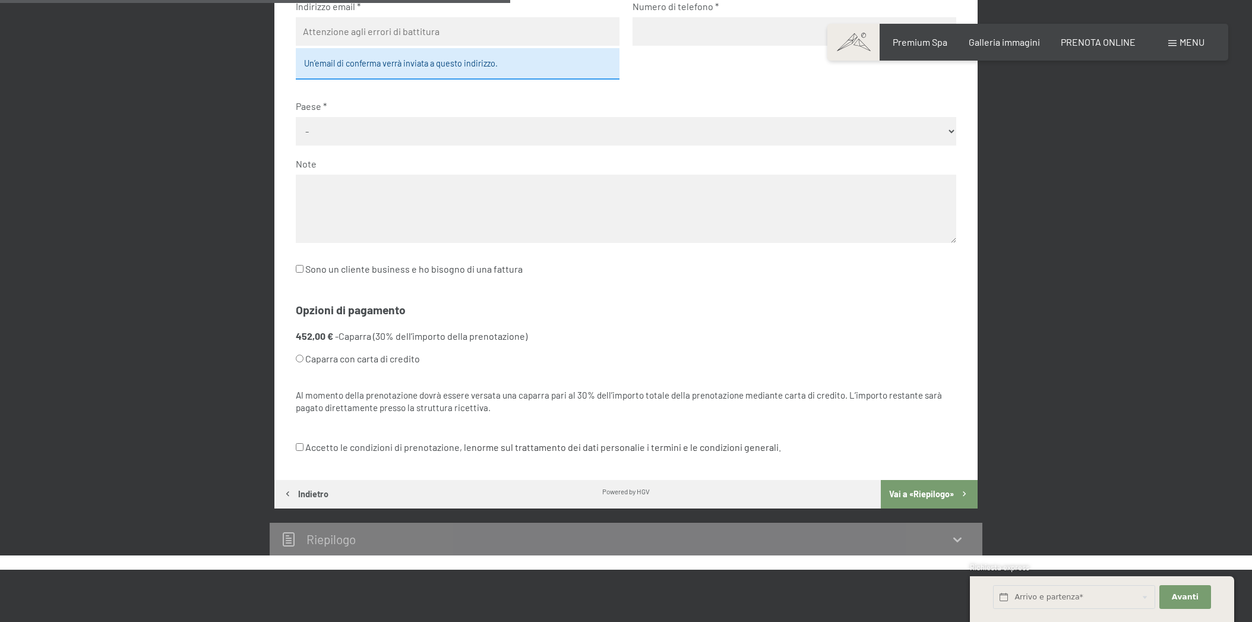
click at [637, 436] on label "Accetto le condizioni di prenotazione, le norme sul trattamento dei dati person…" at bounding box center [538, 447] width 485 height 23
click at [303, 443] on input "Accetto le condizioni di prenotazione, le norme sul trattamento dei dati person…" at bounding box center [300, 447] width 8 height 8
checkbox input "true"
click at [670, 421] on body "Prenotazione Richiesta Premium Spa Galleria immagini PRENOTA ONLINE Menu DE IT …" at bounding box center [626, 457] width 1252 height 1979
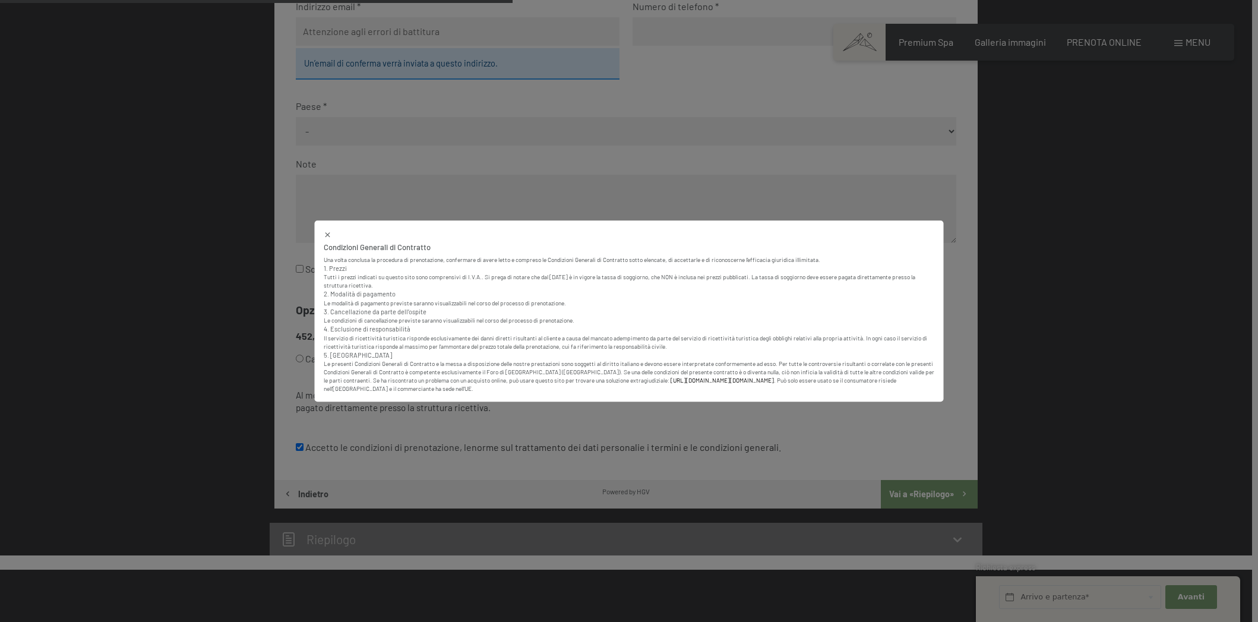
click at [785, 273] on p "Tutti i prezzi indicati su questo sito sono comprensivi di I.V.A.. Si prega di …" at bounding box center [629, 281] width 611 height 17
click at [328, 233] on icon at bounding box center [328, 234] width 8 height 8
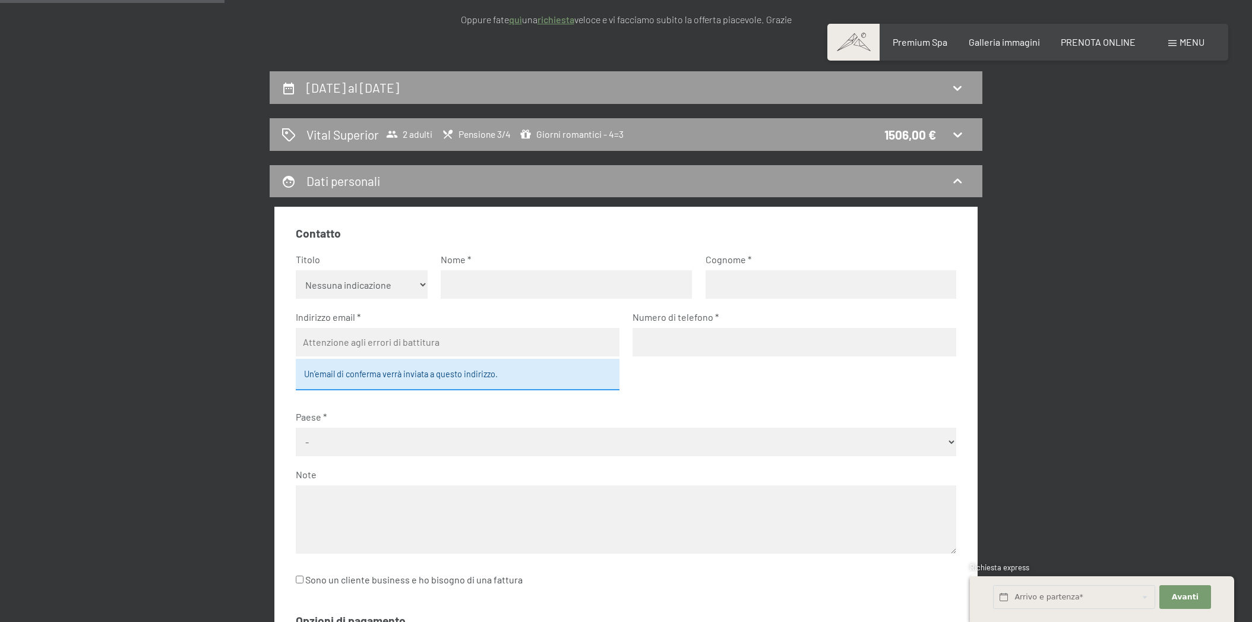
scroll to position [220, 0]
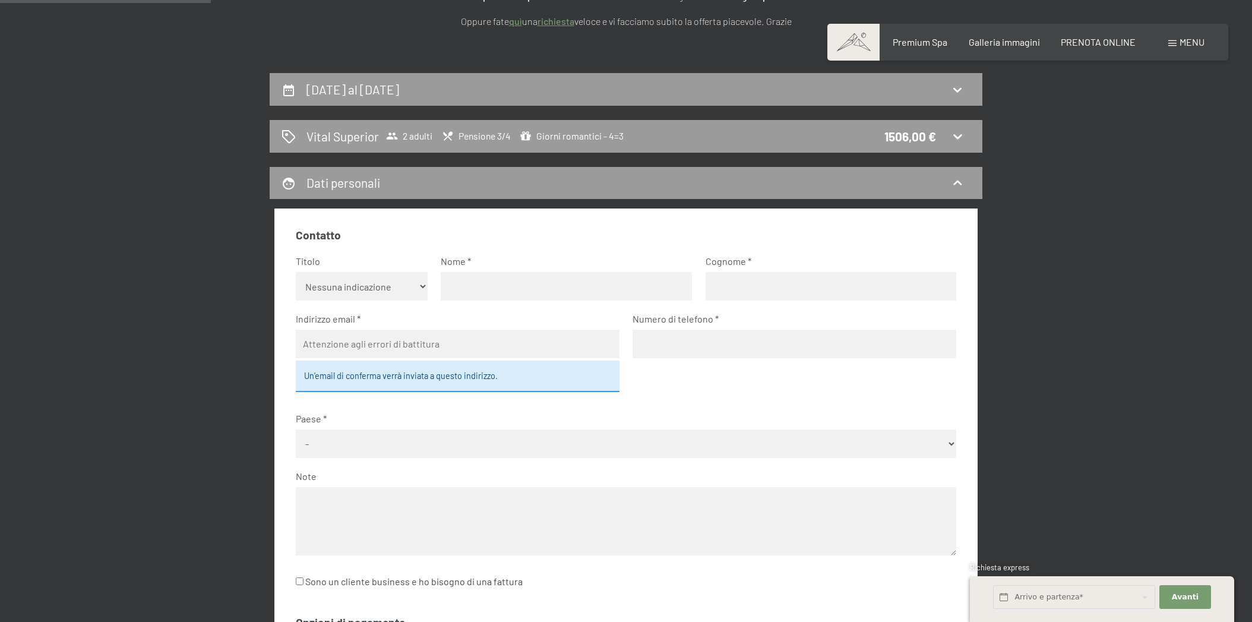
select select "m"
type input "Gianluca"
type input "Baccilieri"
type input "gianluca.baccilieri@gmail.com"
type input "3471201177"
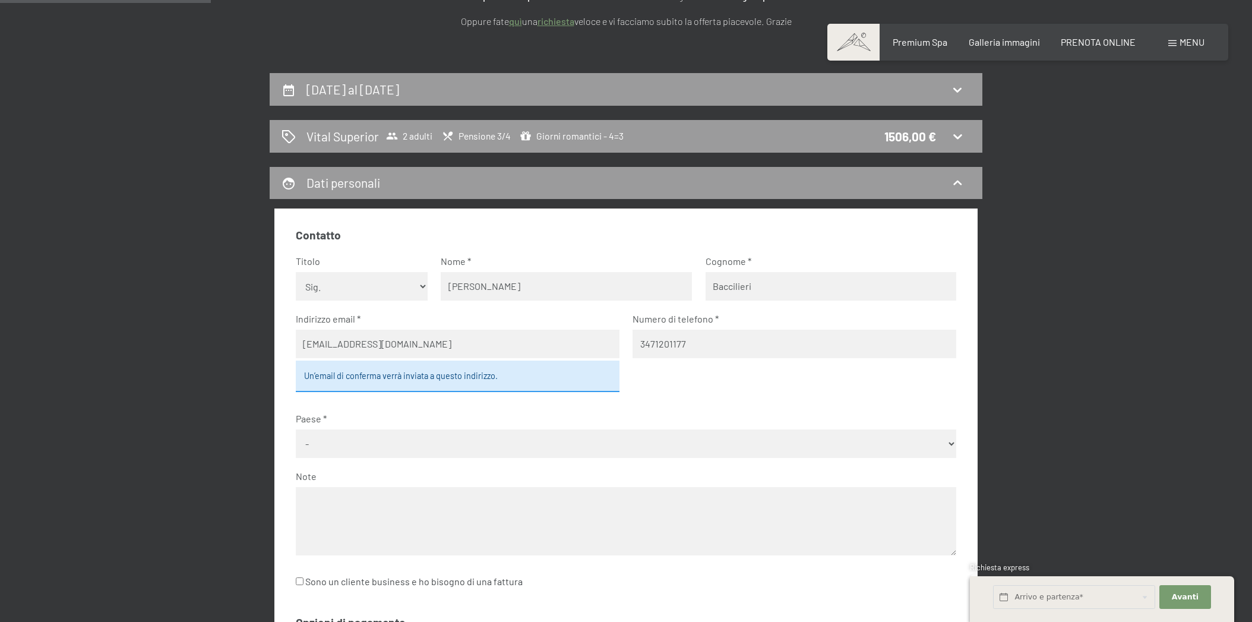
click at [475, 376] on div "Un’email di conferma verrà inviata a questo indirizzo." at bounding box center [458, 375] width 324 height 31
select select "ITA"
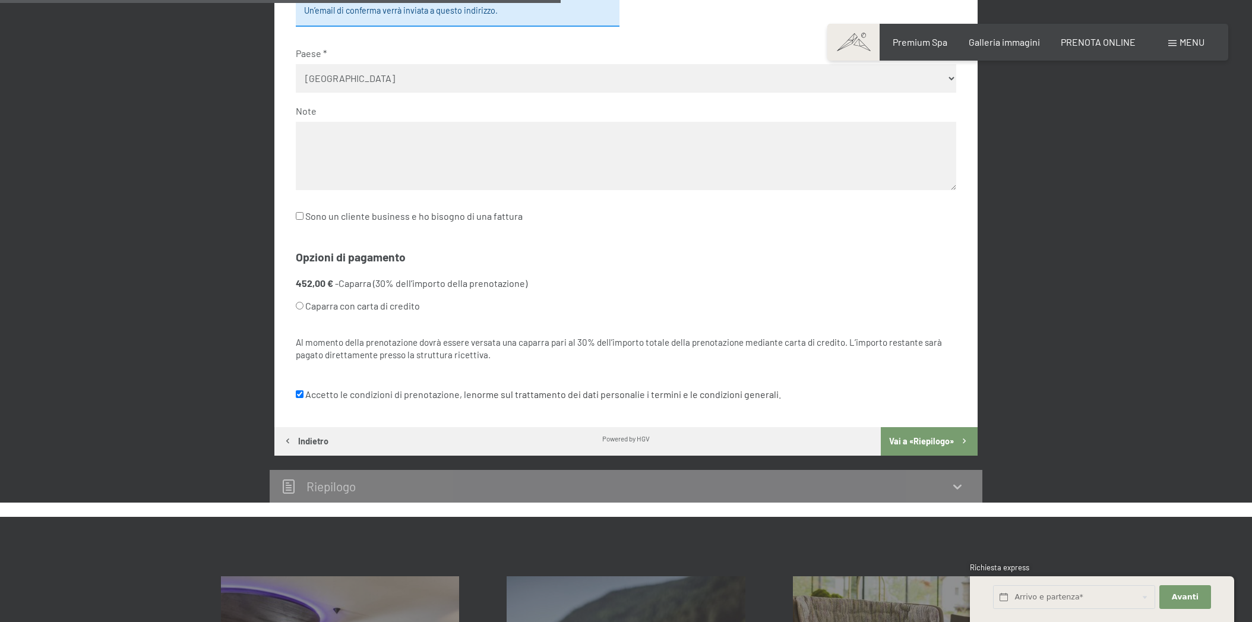
scroll to position [590, 0]
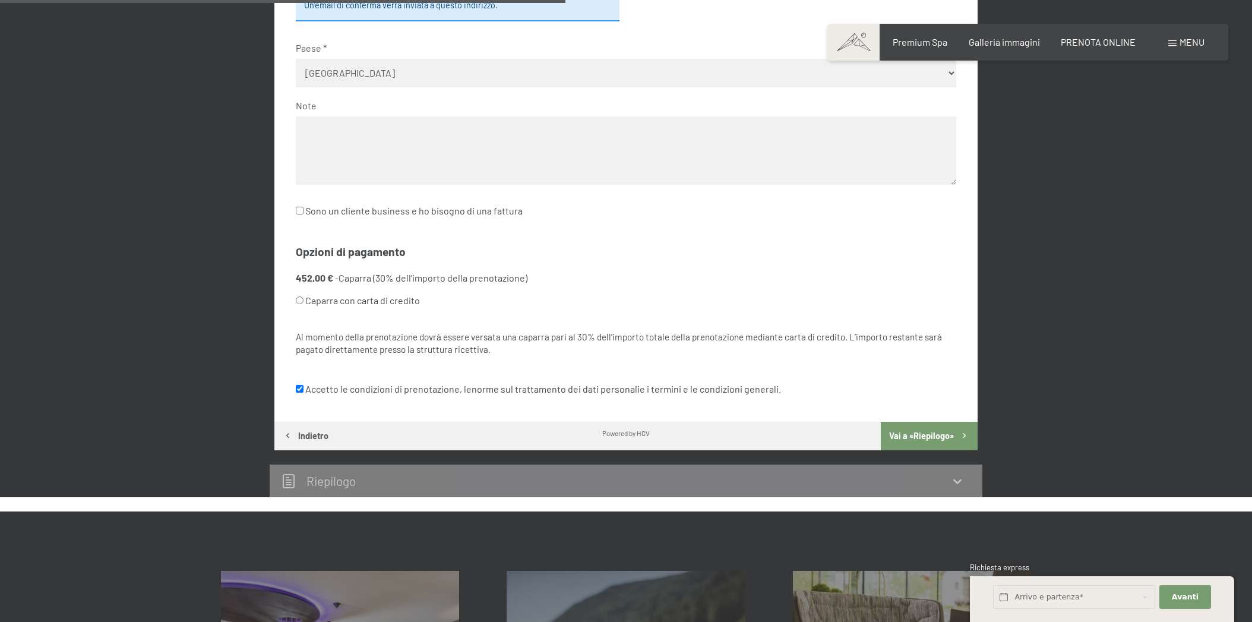
click at [933, 422] on button "Vai a «Riepilogo»" at bounding box center [929, 436] width 97 height 29
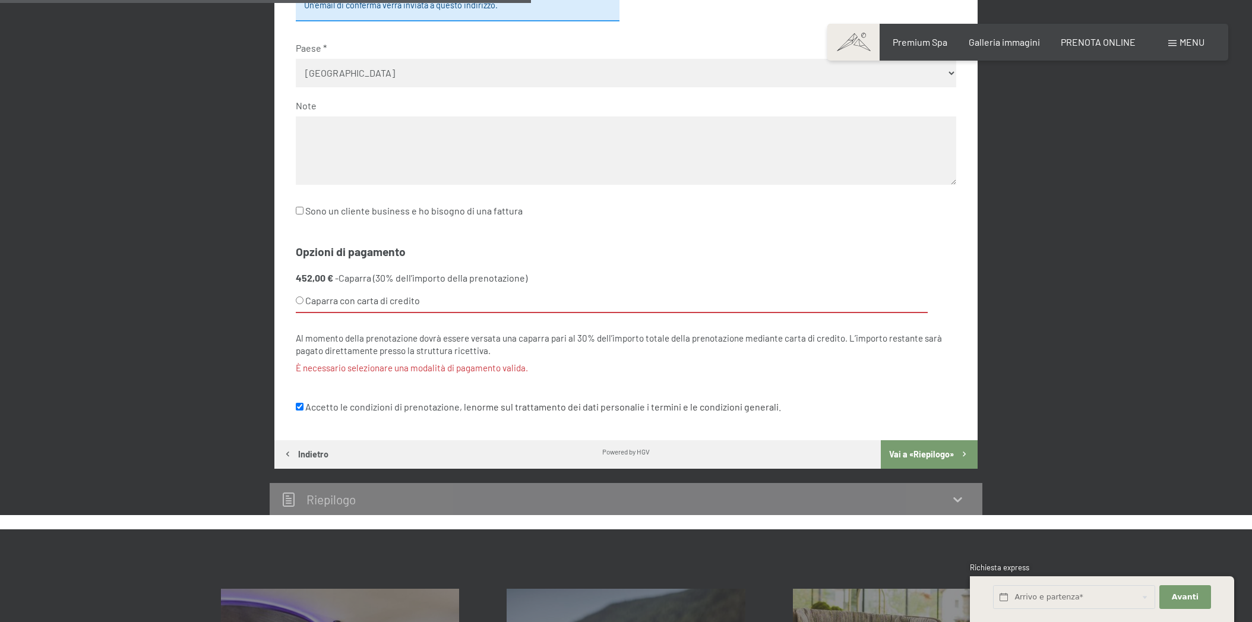
scroll to position [562, 0]
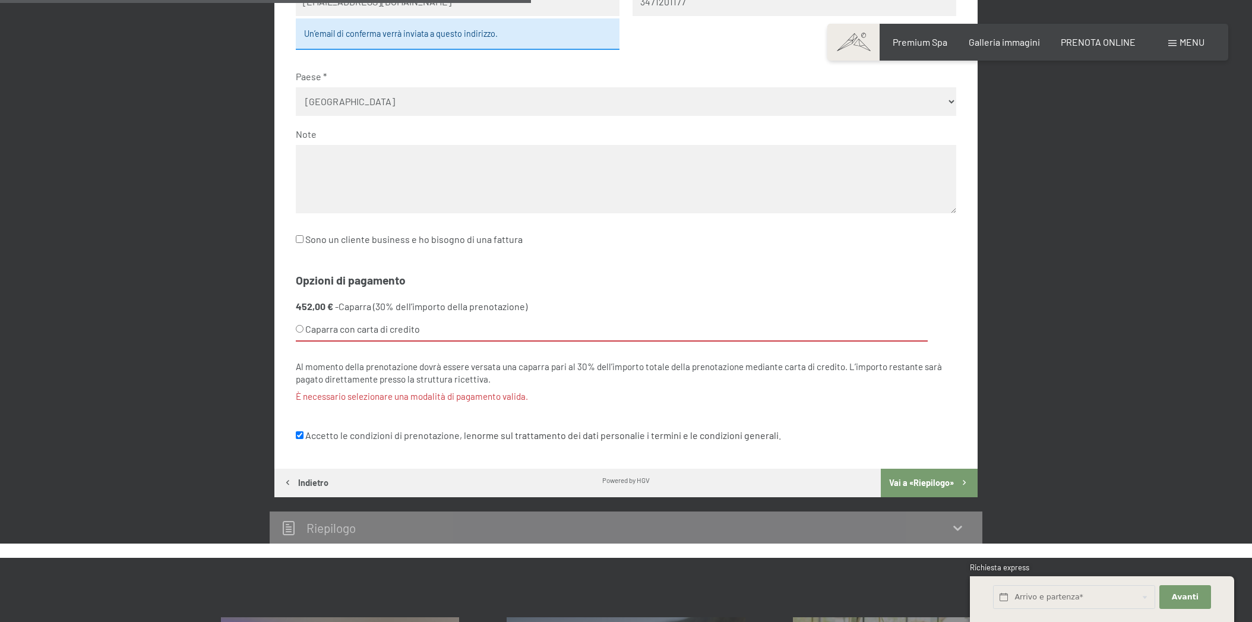
click at [309, 318] on label "Caparra con carta di credito" at bounding box center [612, 330] width 632 height 24
click at [303, 325] on input "Caparra con carta di credito" at bounding box center [300, 329] width 8 height 8
radio input "true"
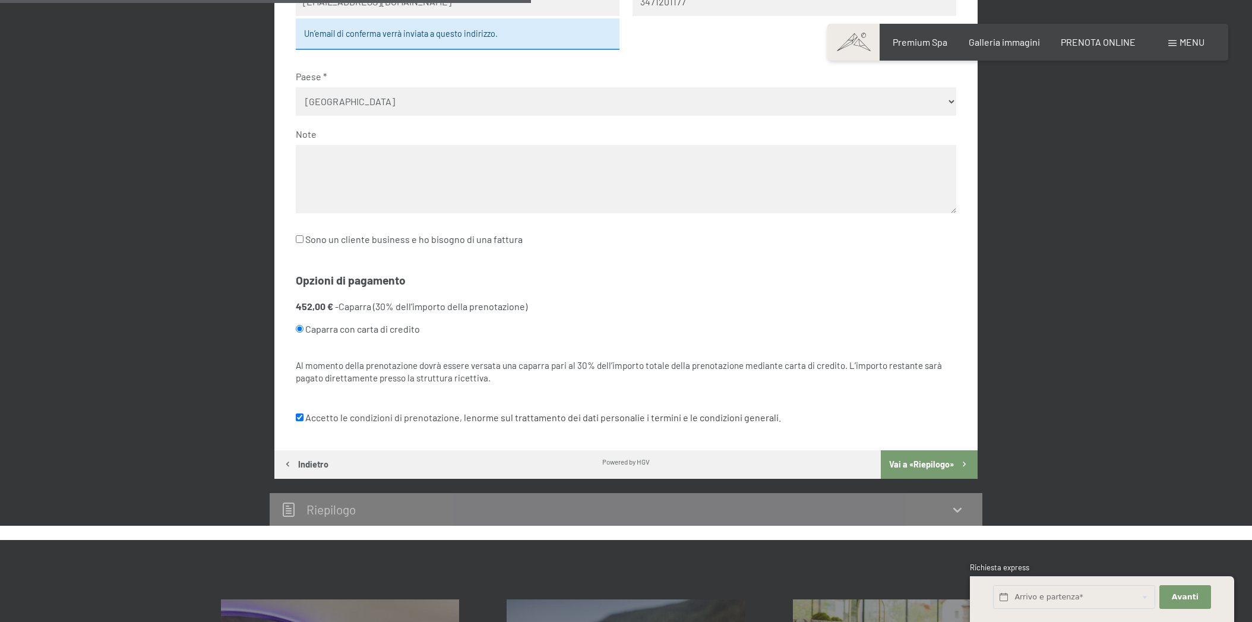
click at [910, 450] on button "Vai a «Riepilogo»" at bounding box center [929, 464] width 97 height 29
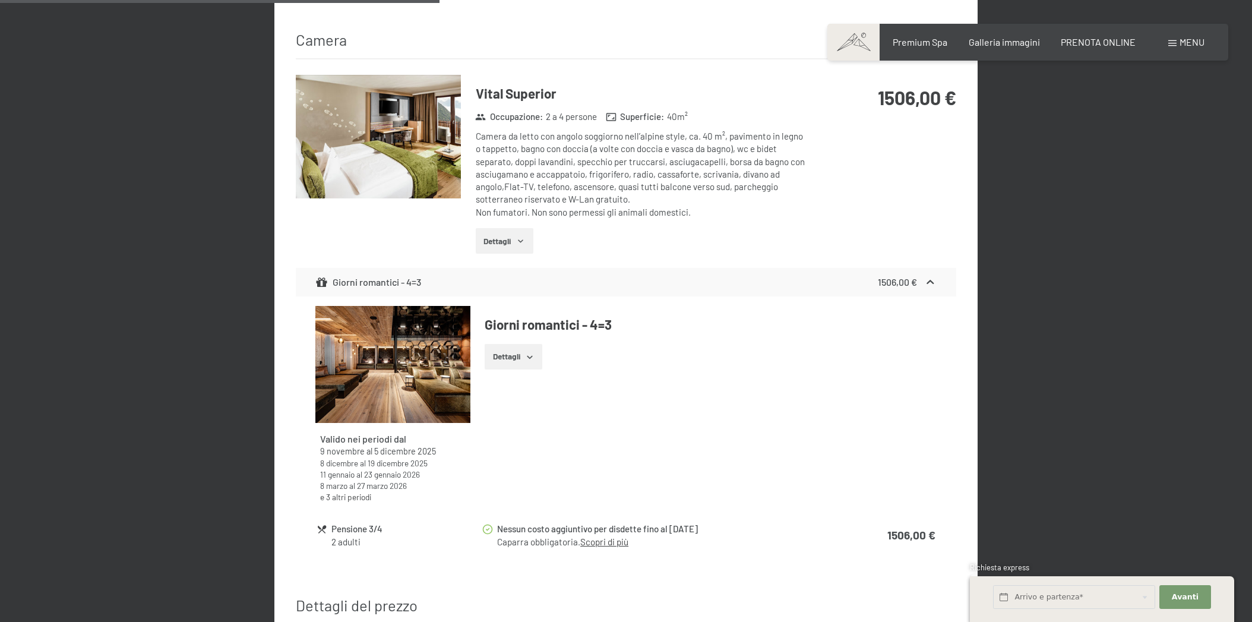
scroll to position [651, 0]
click at [515, 342] on button "Dettagli" at bounding box center [514, 355] width 58 height 26
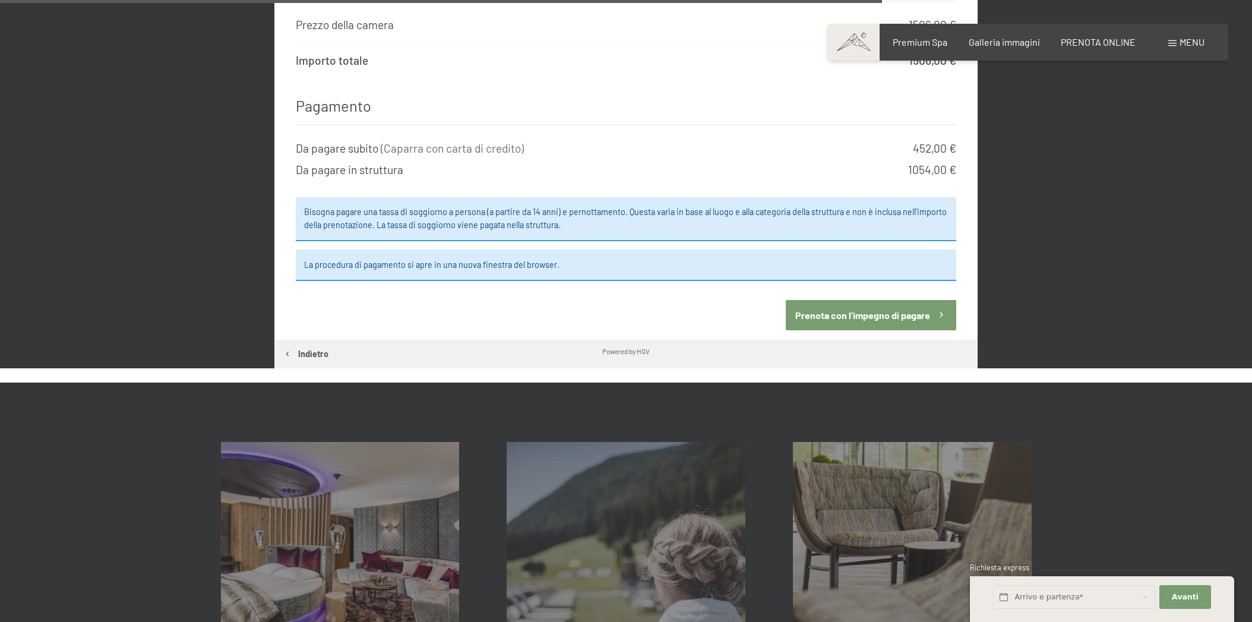
scroll to position [1350, 0]
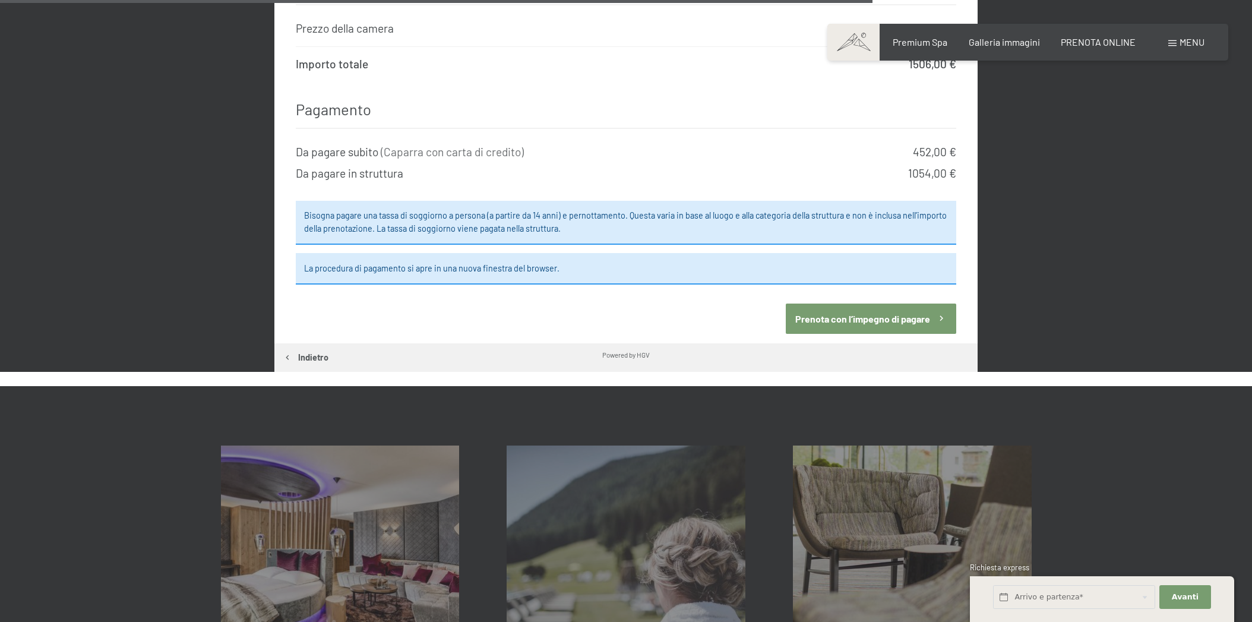
click at [879, 303] on button "Prenota con l’impegno di pagare" at bounding box center [871, 318] width 170 height 30
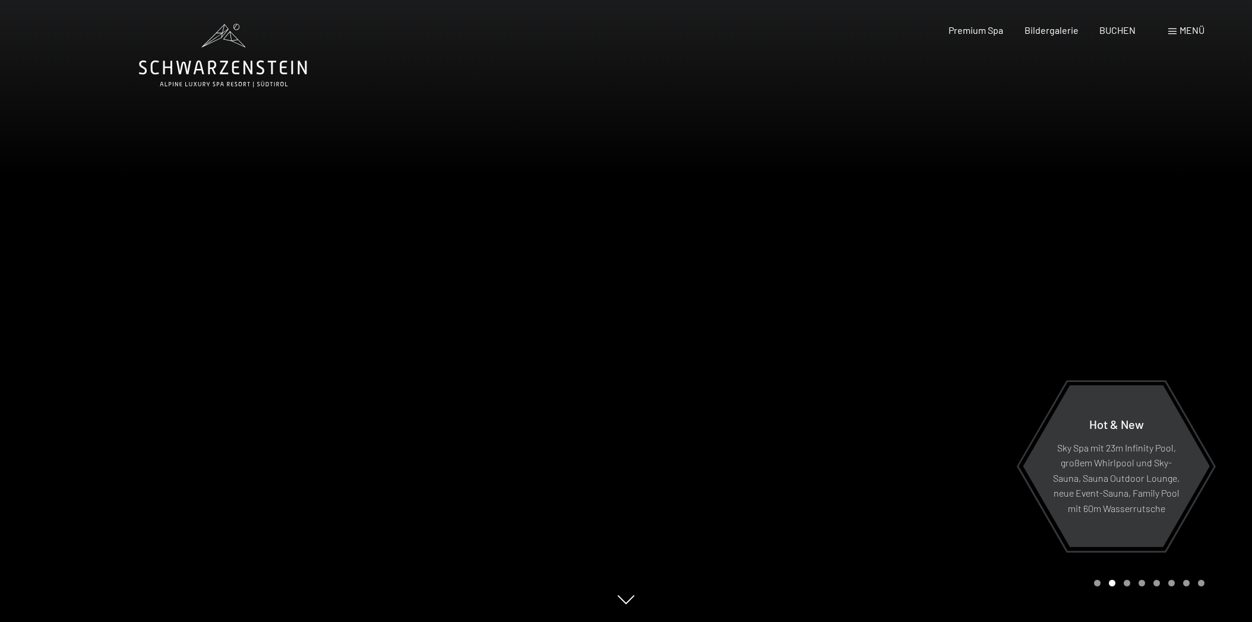
click at [1179, 31] on span "Menü" at bounding box center [1191, 29] width 25 height 11
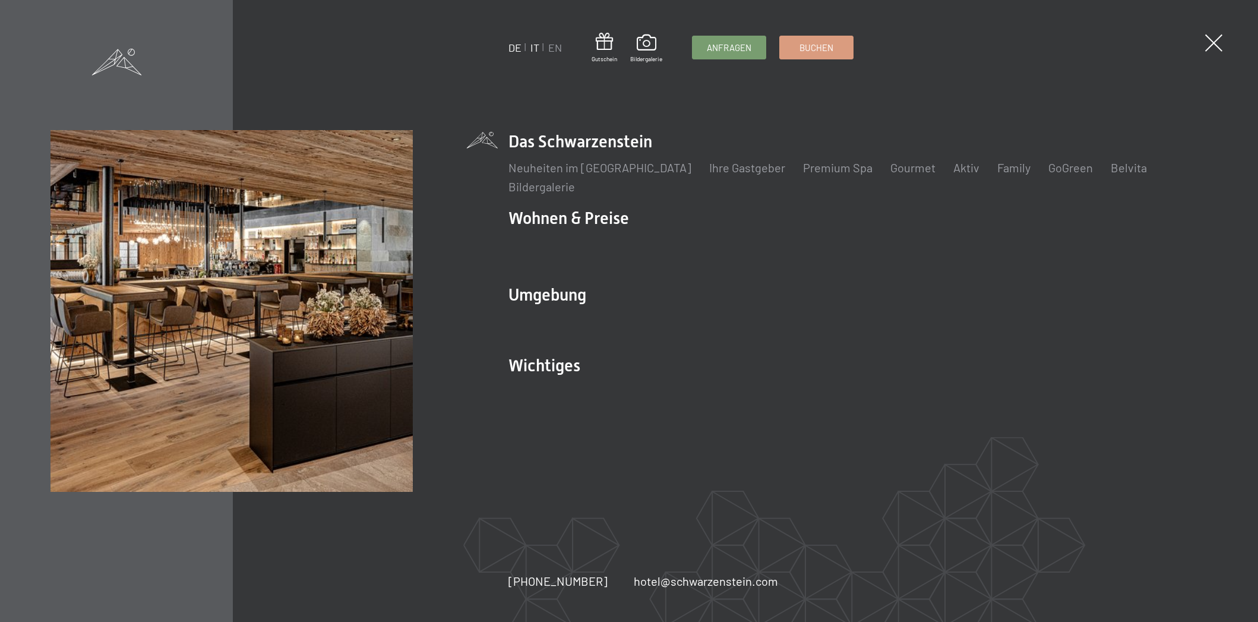
click at [536, 45] on link "IT" at bounding box center [534, 47] width 9 height 13
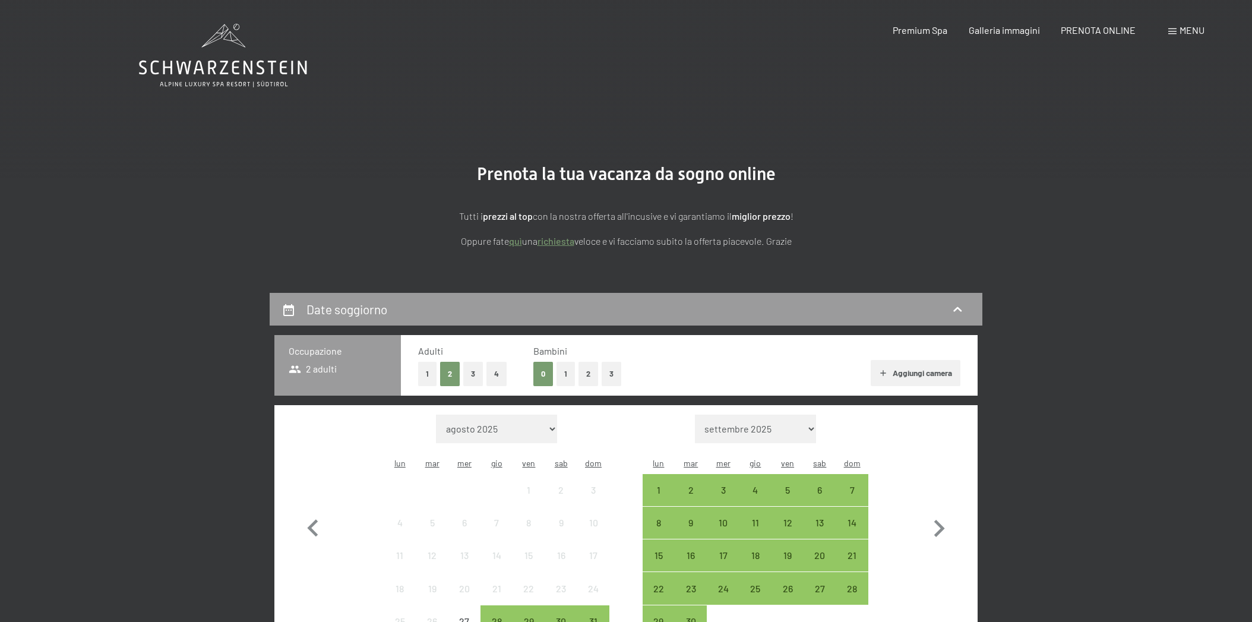
click at [1185, 29] on span "Menu" at bounding box center [1191, 29] width 25 height 11
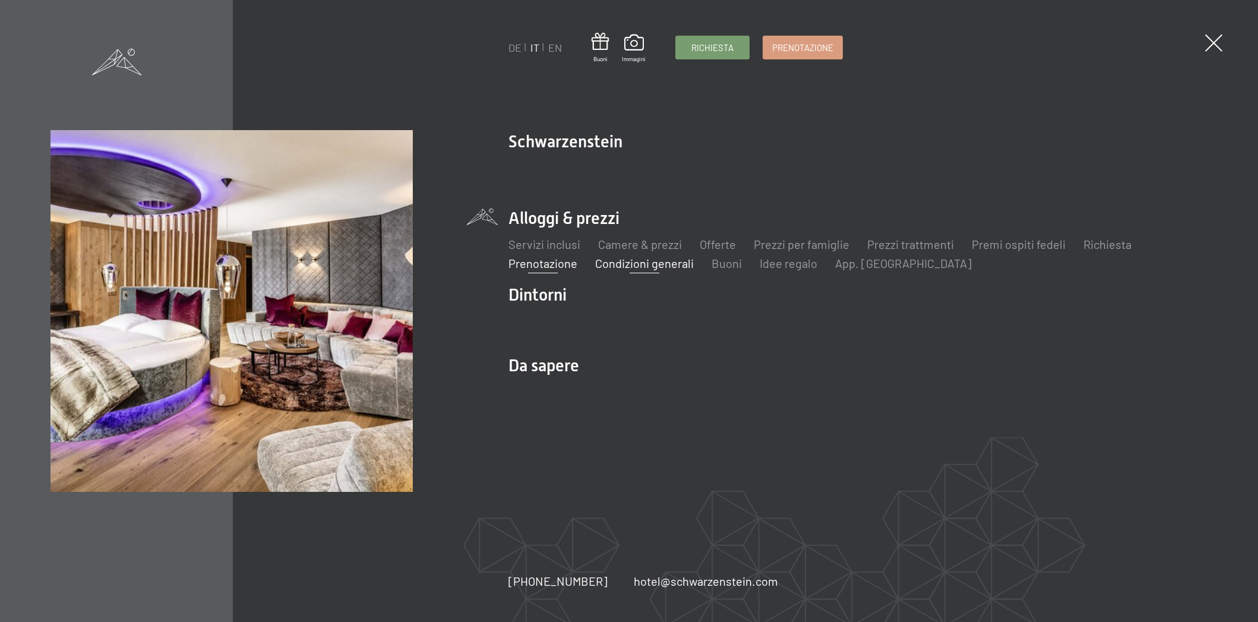
click at [664, 261] on link "Condizioni generali" at bounding box center [644, 263] width 99 height 14
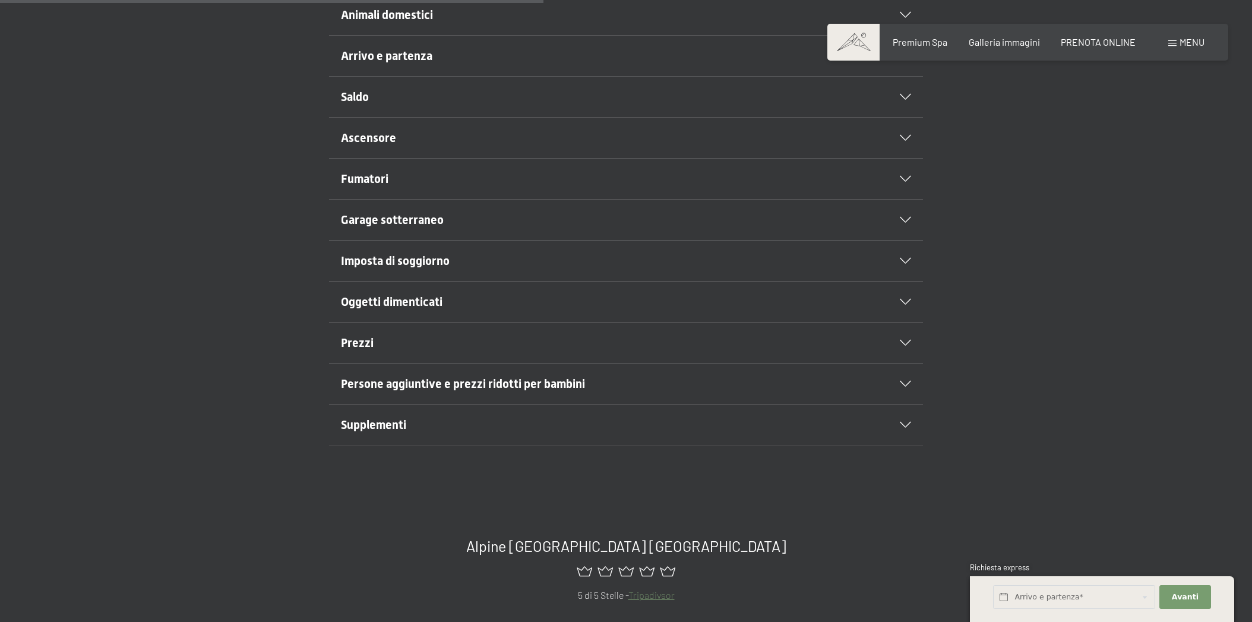
scroll to position [597, 0]
click at [496, 341] on h2 "Prezzi" at bounding box center [597, 341] width 513 height 17
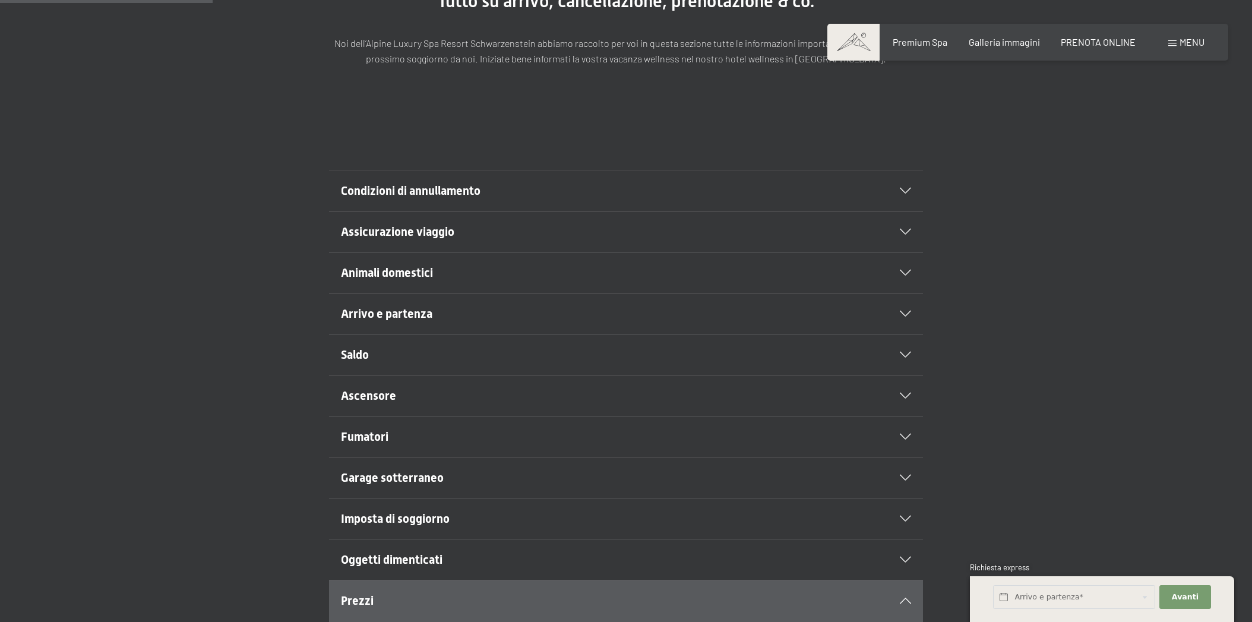
scroll to position [224, 0]
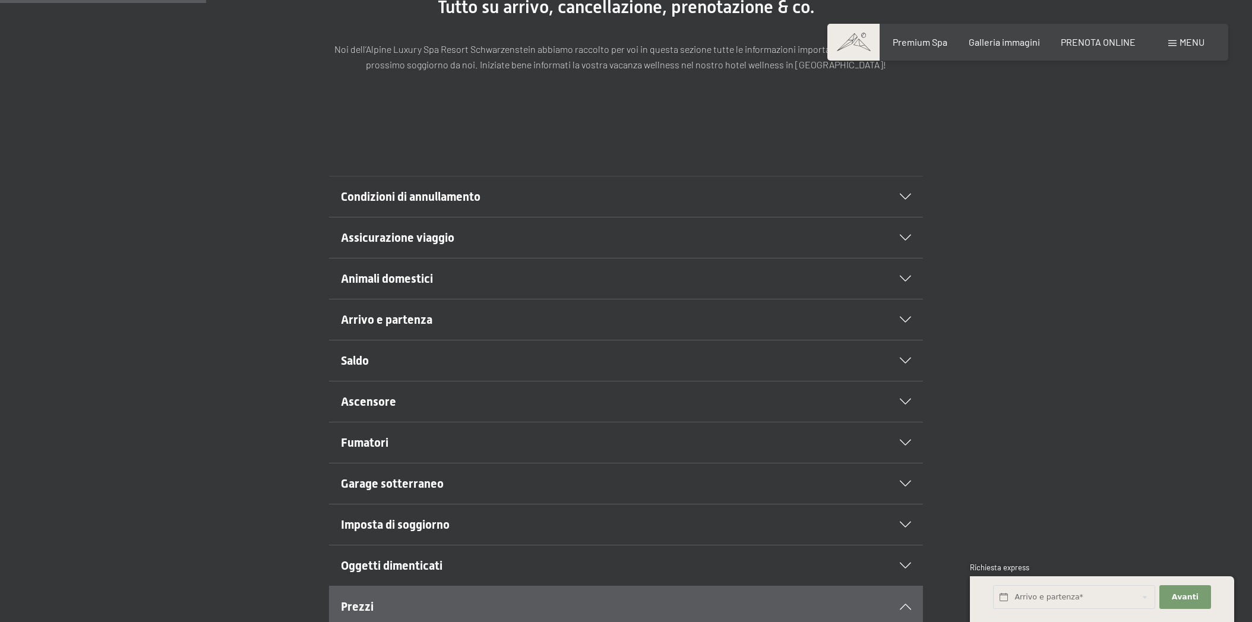
click at [471, 193] on span "Condizioni di annullamento" at bounding box center [411, 196] width 140 height 14
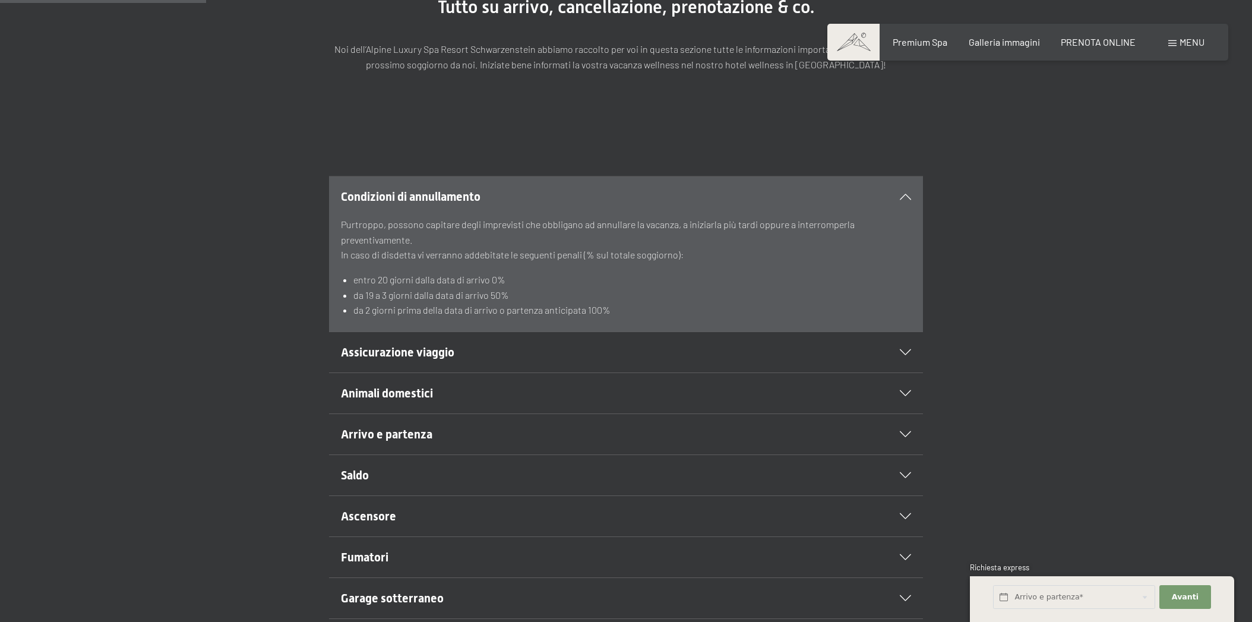
click at [442, 346] on span "Assicurazione viaggio" at bounding box center [397, 352] width 113 height 14
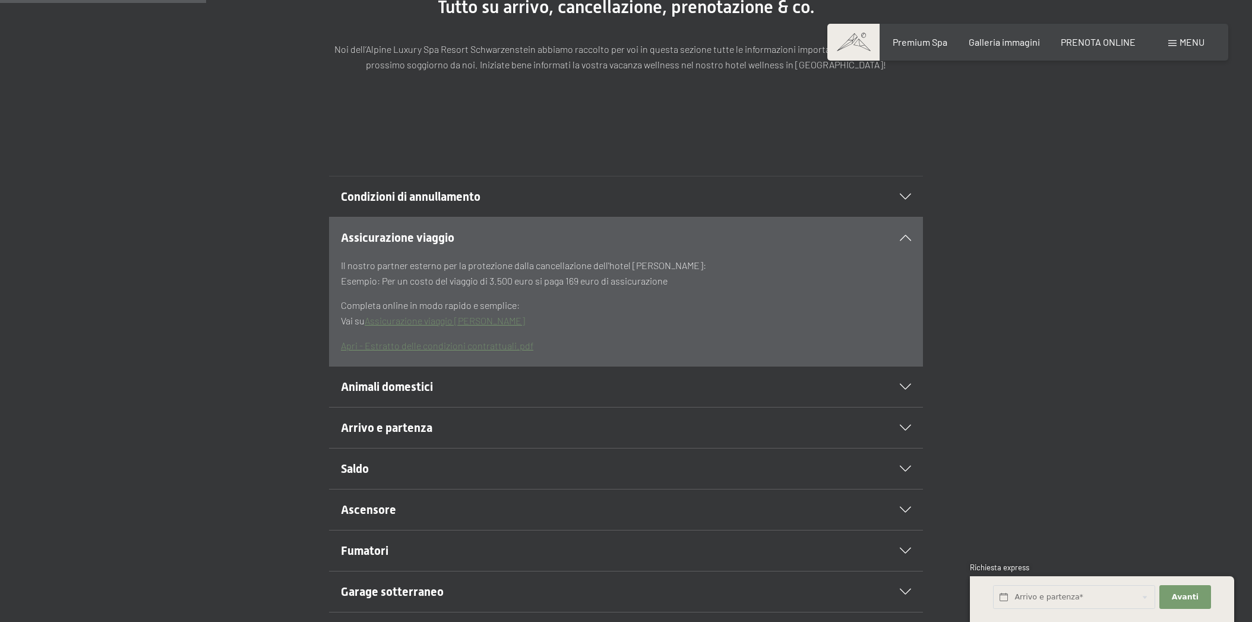
click at [485, 195] on h2 "Condizioni di annullamento" at bounding box center [597, 196] width 513 height 17
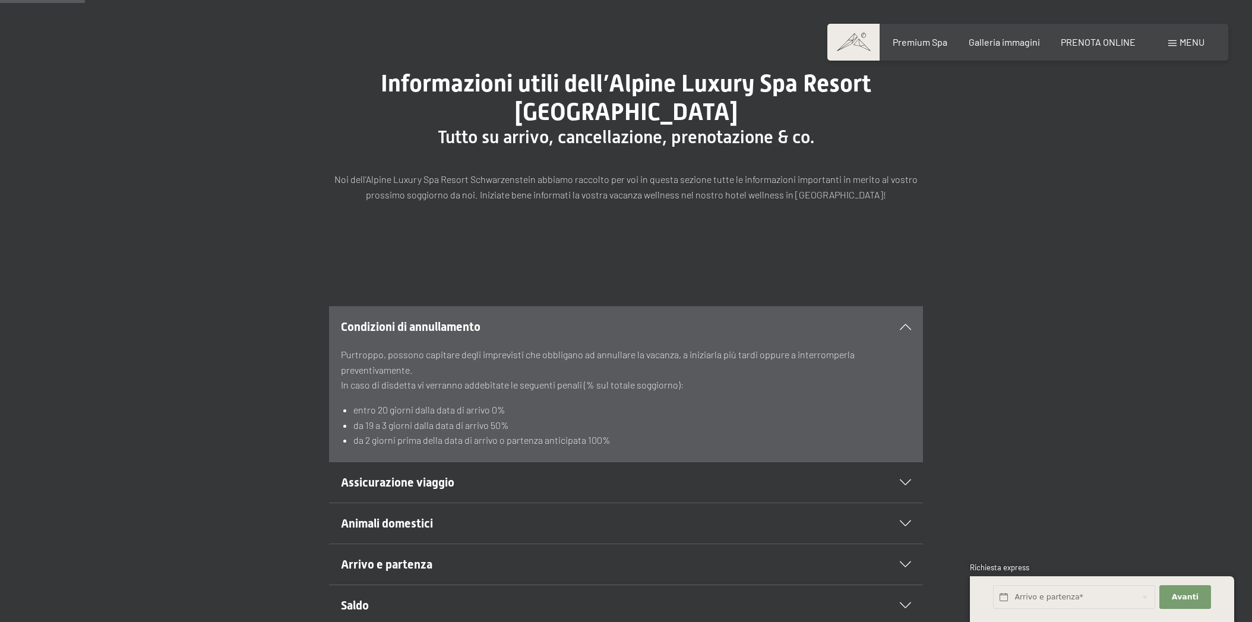
scroll to position [77, 0]
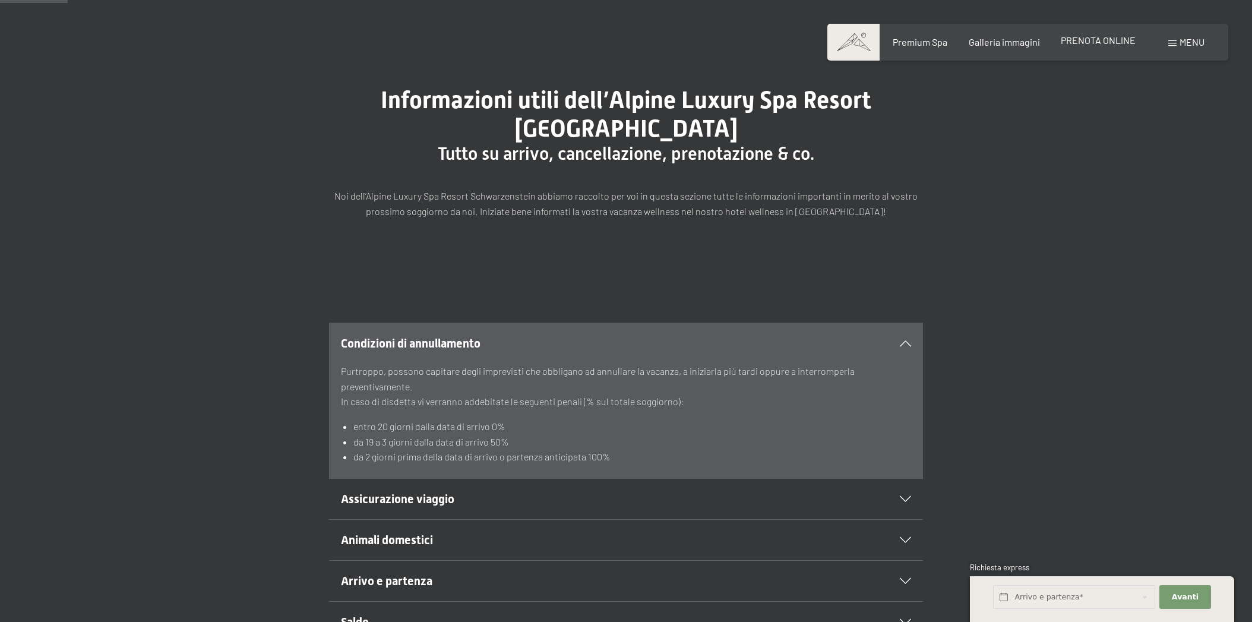
click at [1090, 42] on span "PRENOTA ONLINE" at bounding box center [1098, 39] width 75 height 11
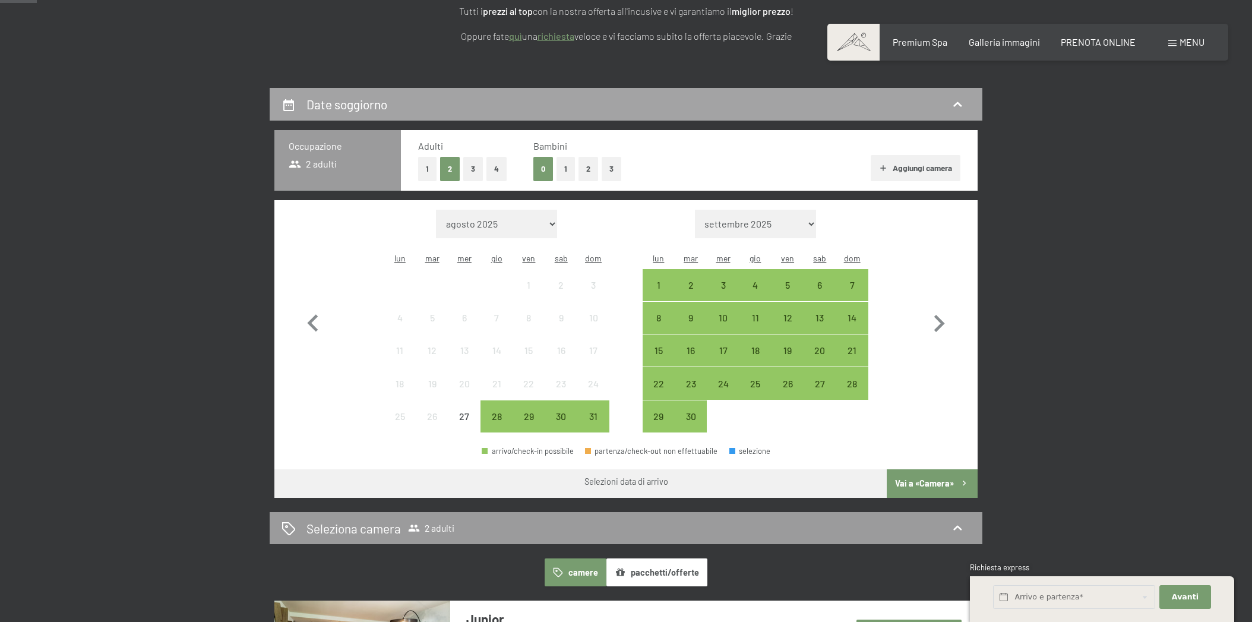
scroll to position [213, 0]
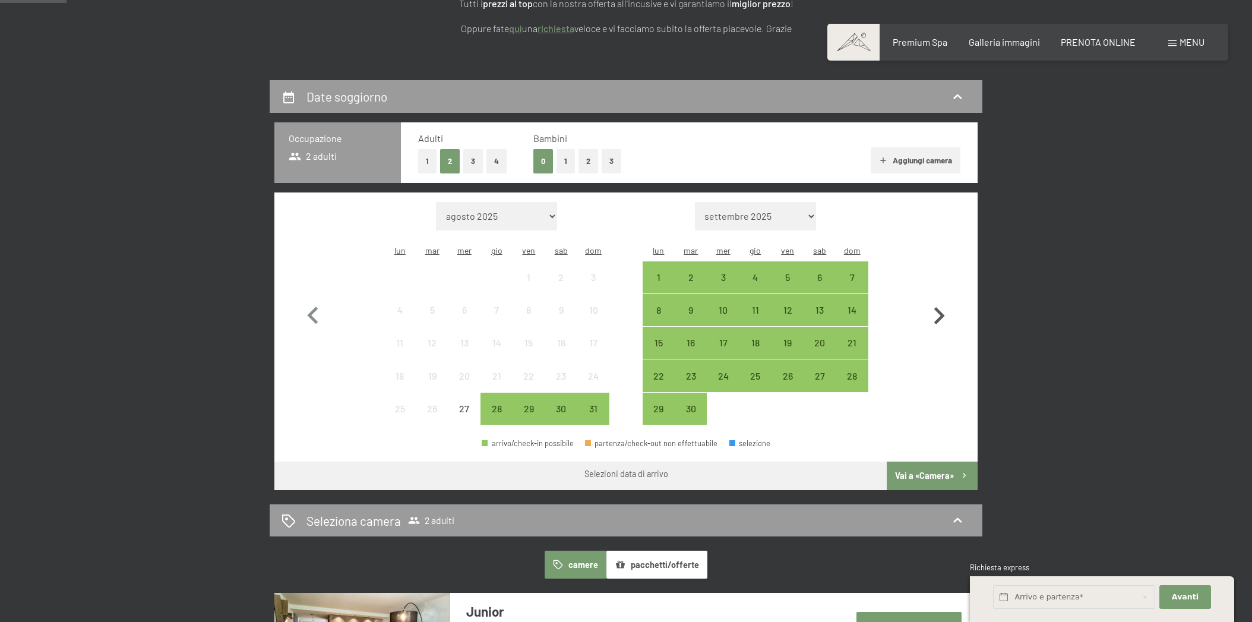
click at [941, 307] on icon "button" at bounding box center [939, 315] width 11 height 17
select select "[DATE]"
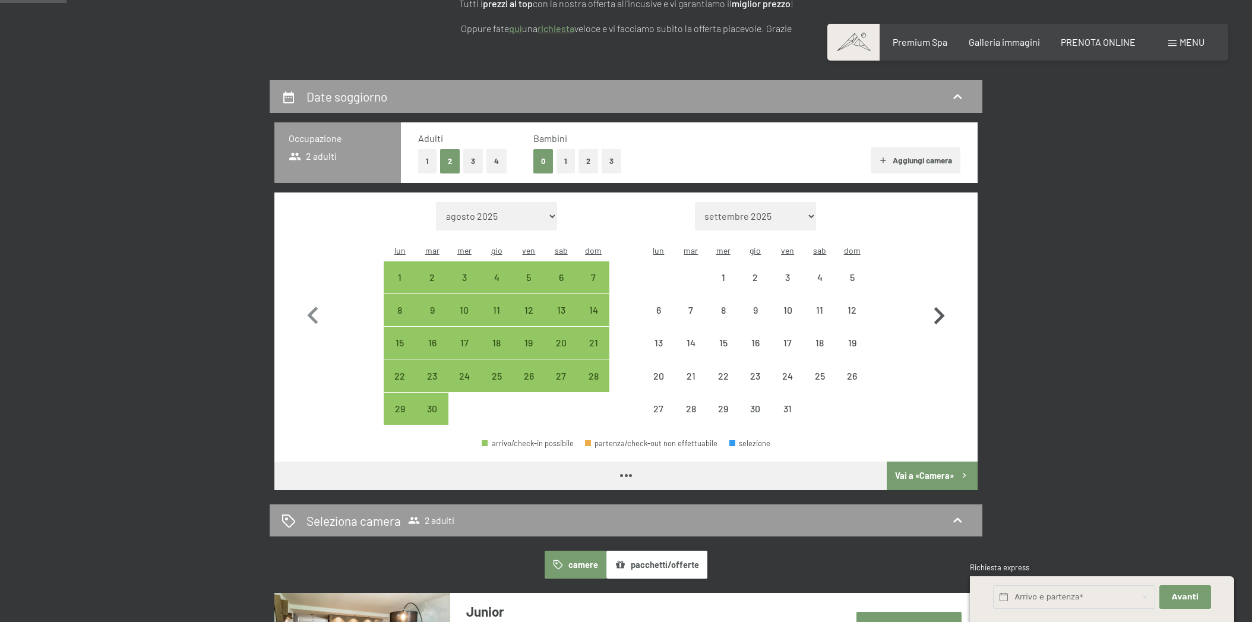
click at [941, 307] on icon "button" at bounding box center [939, 315] width 11 height 17
select select "2025-10-01"
select select "[DATE]"
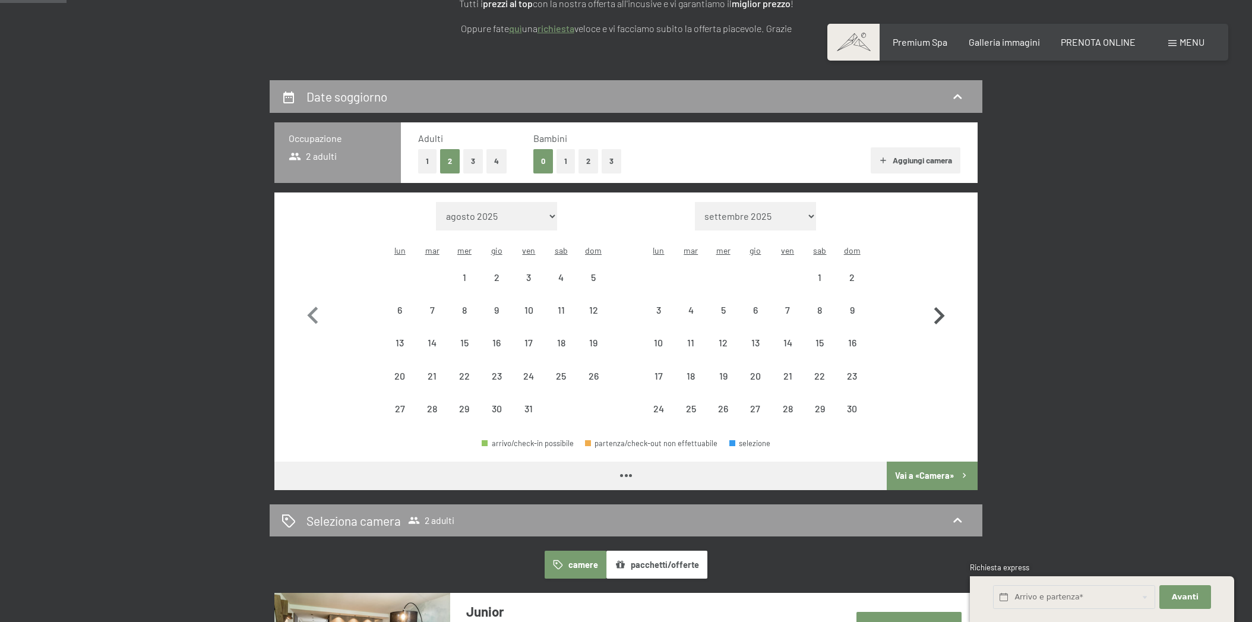
click at [941, 307] on icon "button" at bounding box center [939, 315] width 11 height 17
select select "[DATE]"
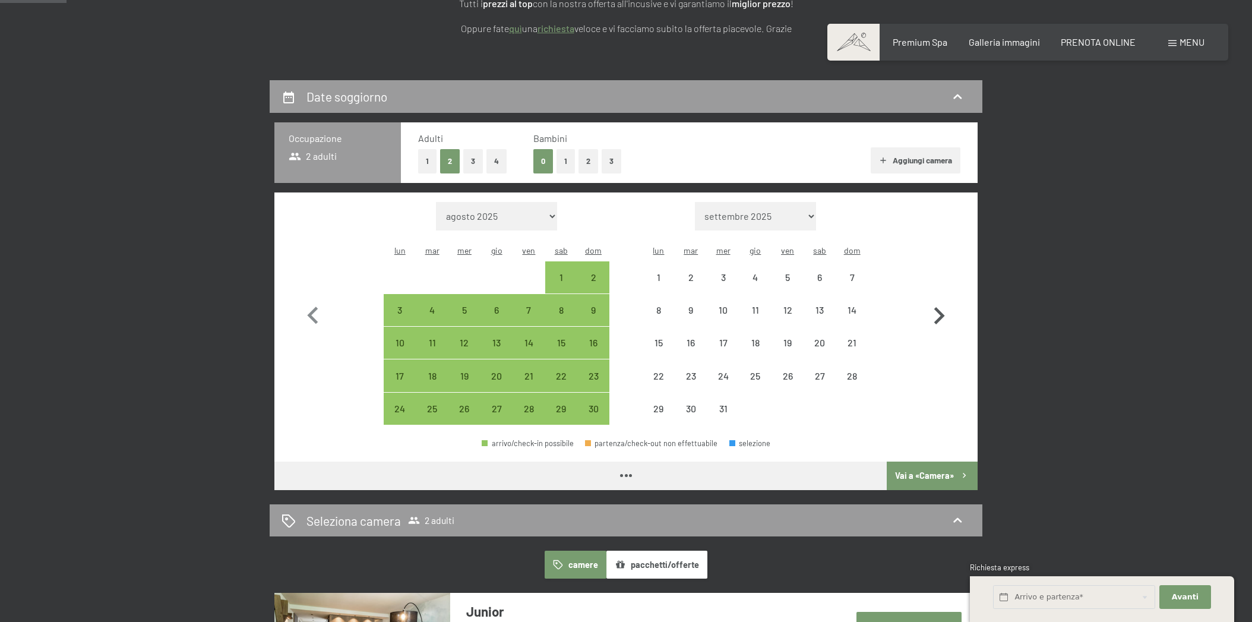
select select "[DATE]"
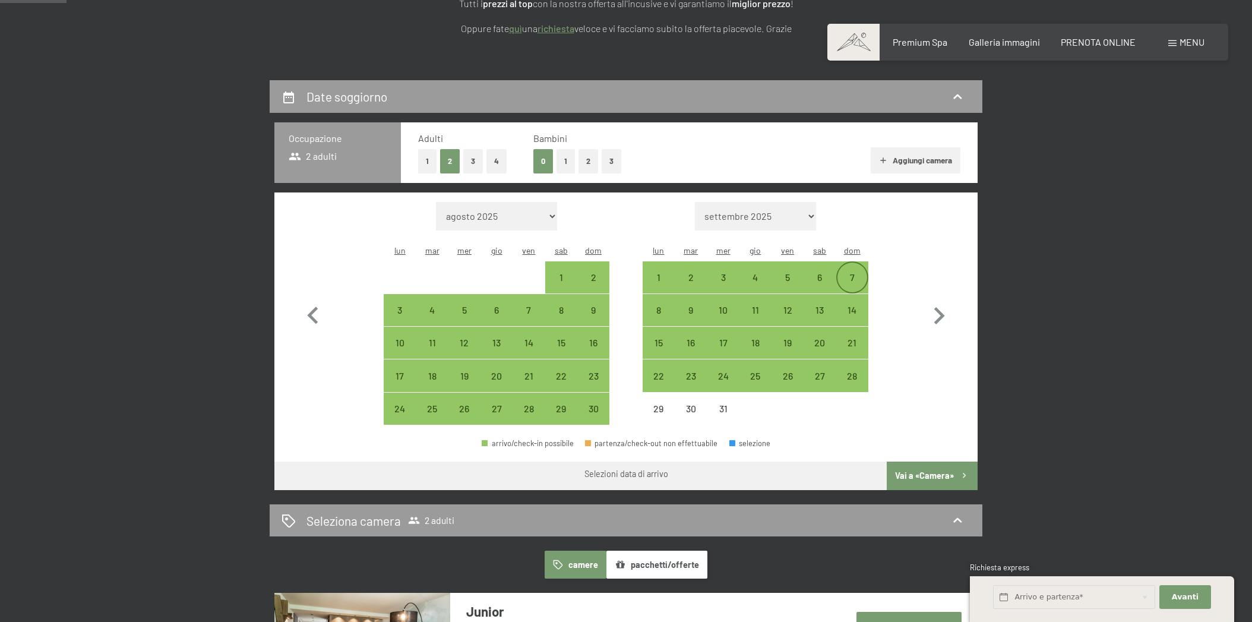
click at [856, 273] on div "7" at bounding box center [852, 288] width 30 height 30
select select "[DATE]"
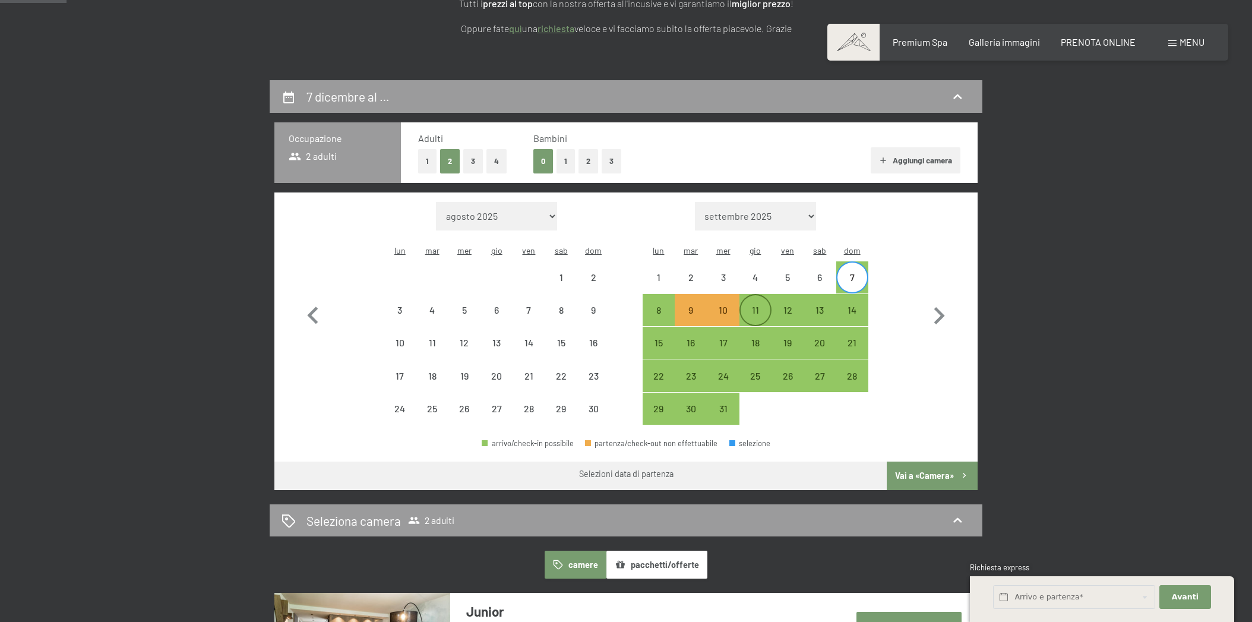
click at [758, 305] on div "11" at bounding box center [755, 320] width 30 height 30
select select "[DATE]"
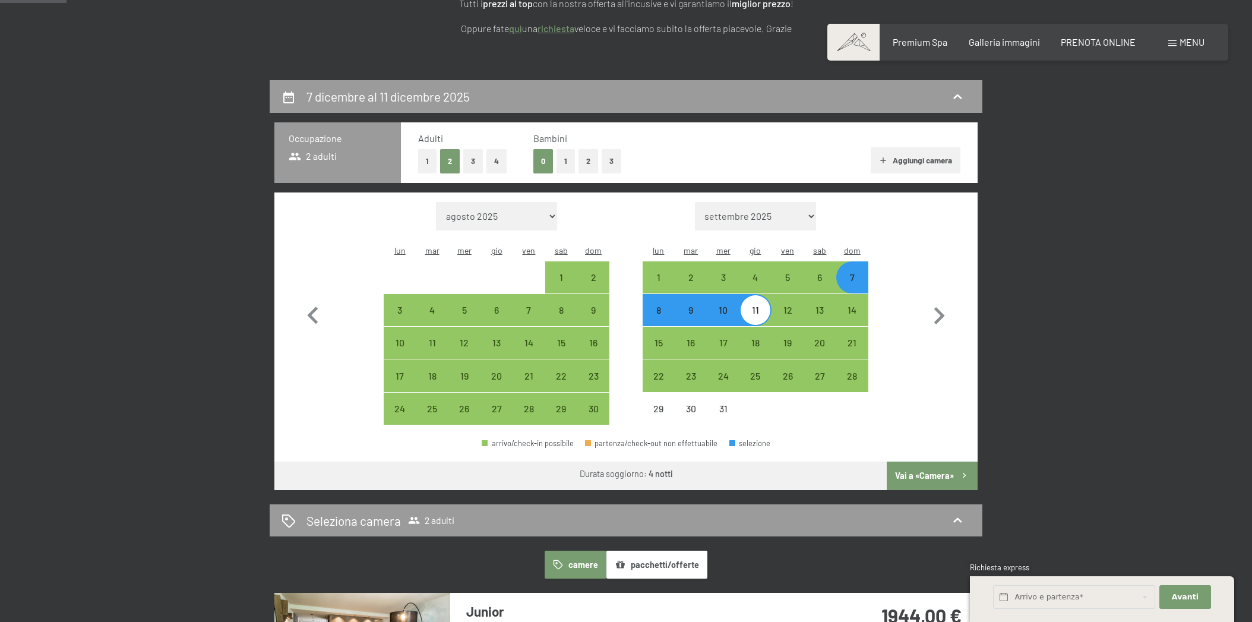
click at [660, 305] on div "8" at bounding box center [659, 320] width 30 height 30
select select "[DATE]"
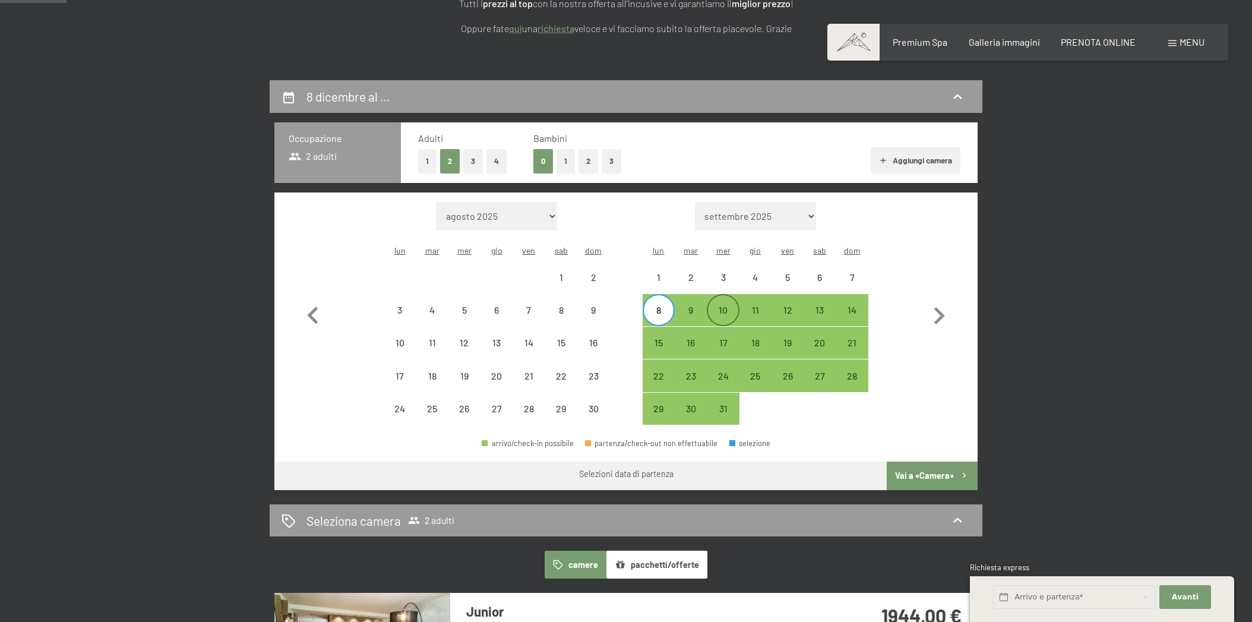
click at [732, 305] on div "10" at bounding box center [723, 320] width 30 height 30
select select "[DATE]"
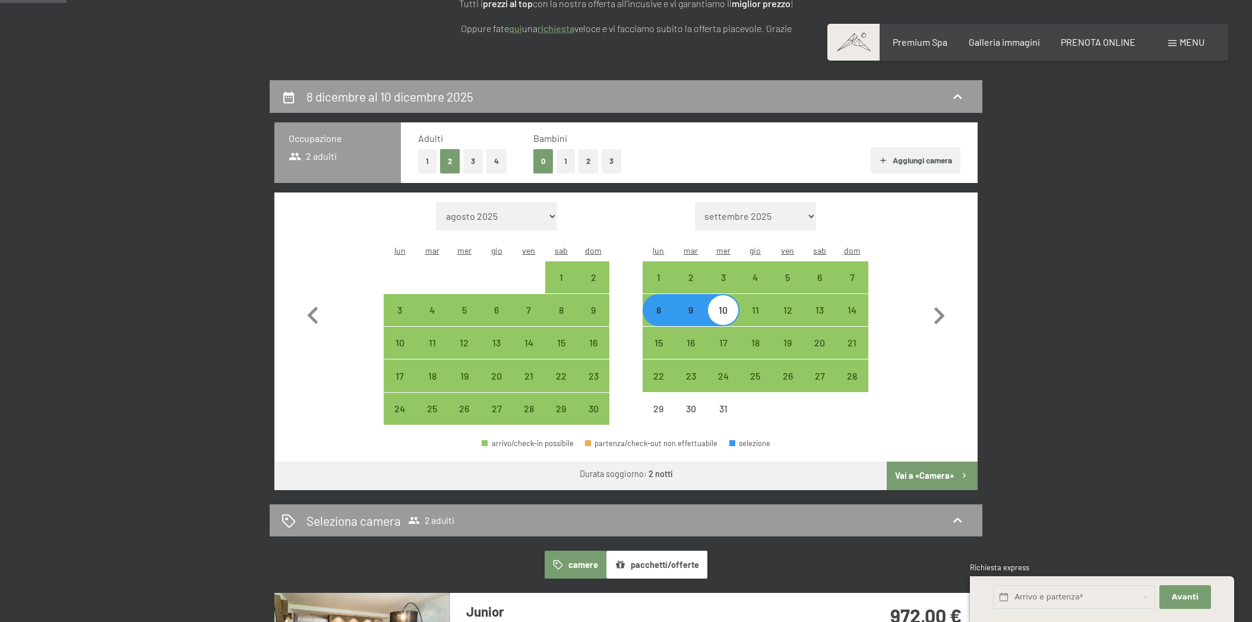
click at [659, 305] on div "8" at bounding box center [659, 320] width 30 height 30
select select "[DATE]"
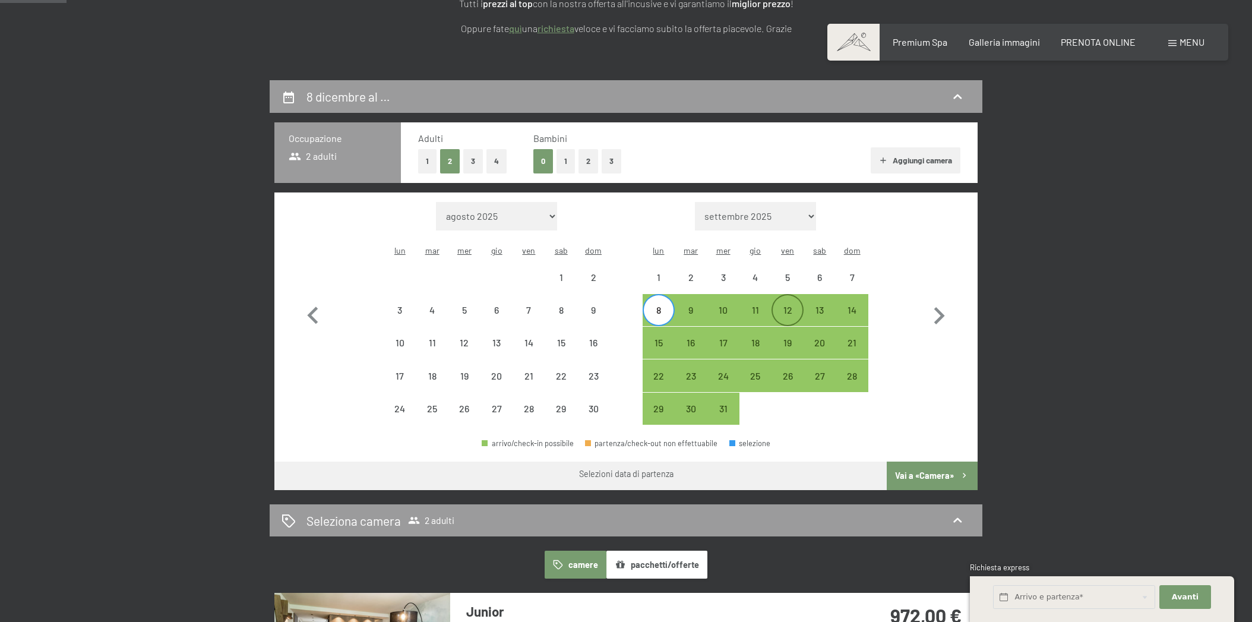
click at [783, 305] on div "12" at bounding box center [788, 320] width 30 height 30
select select "[DATE]"
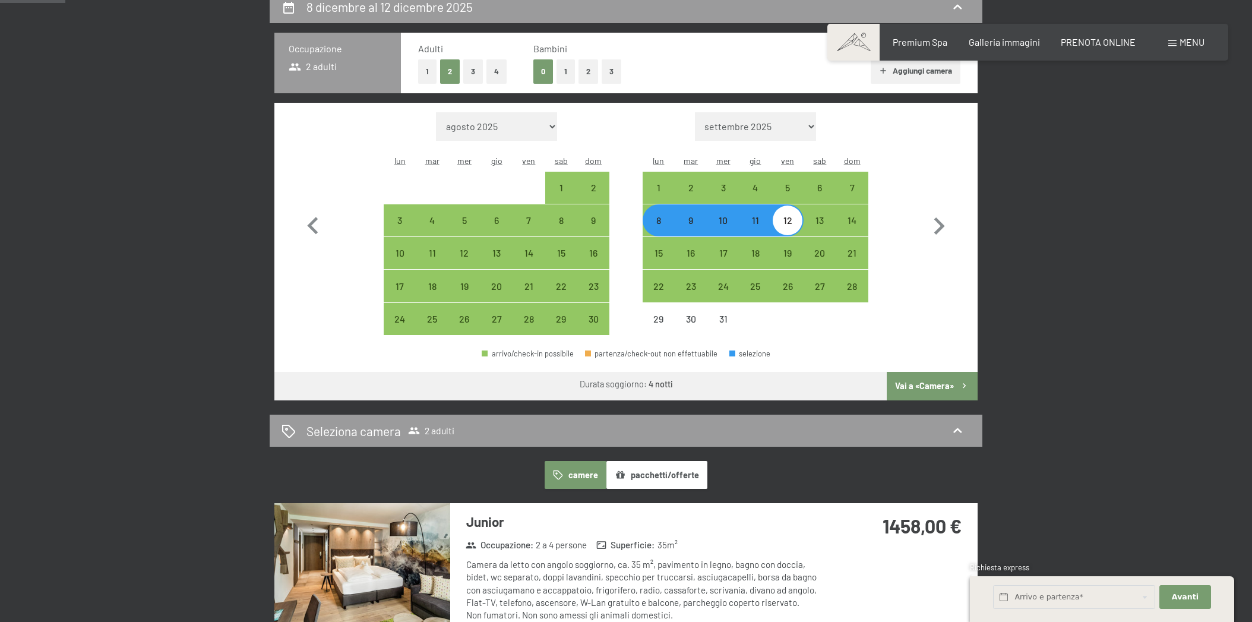
scroll to position [300, 0]
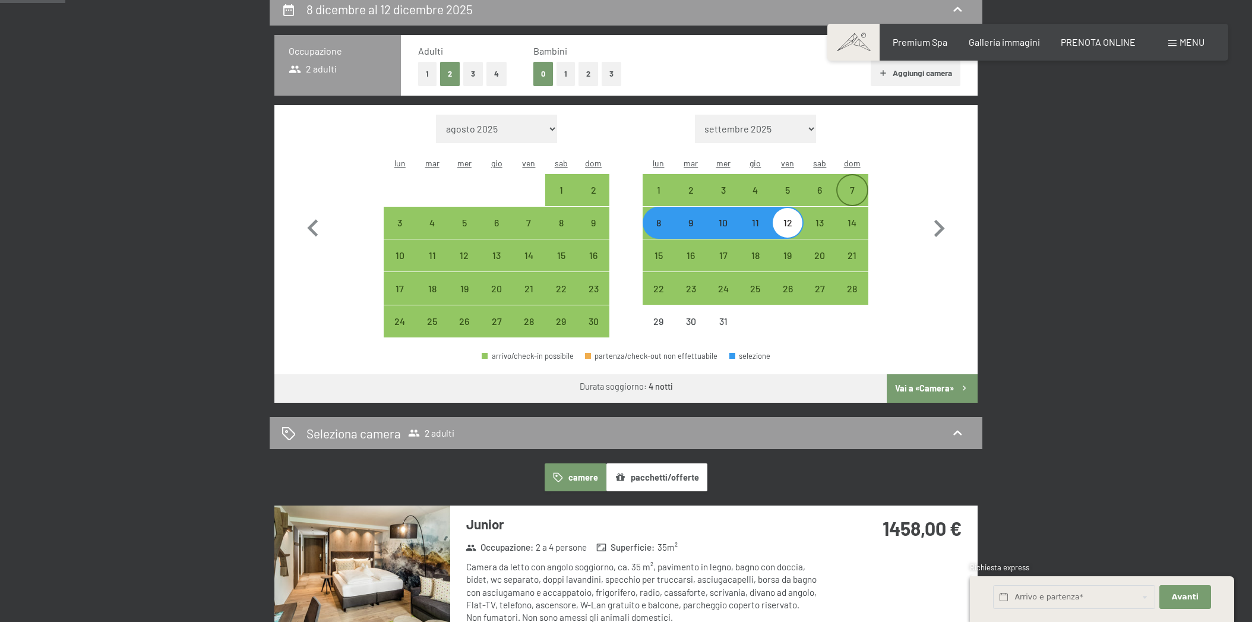
click at [851, 185] on div "7" at bounding box center [852, 200] width 30 height 30
select select "[DATE]"
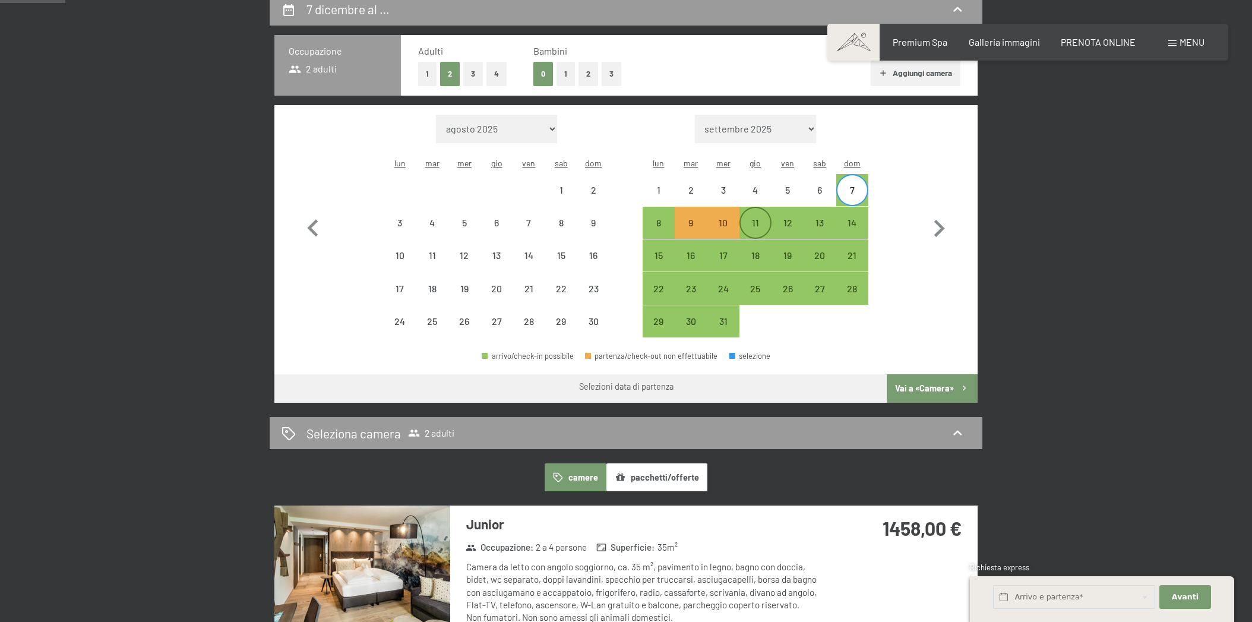
click at [762, 218] on div "11" at bounding box center [755, 233] width 30 height 30
select select "[DATE]"
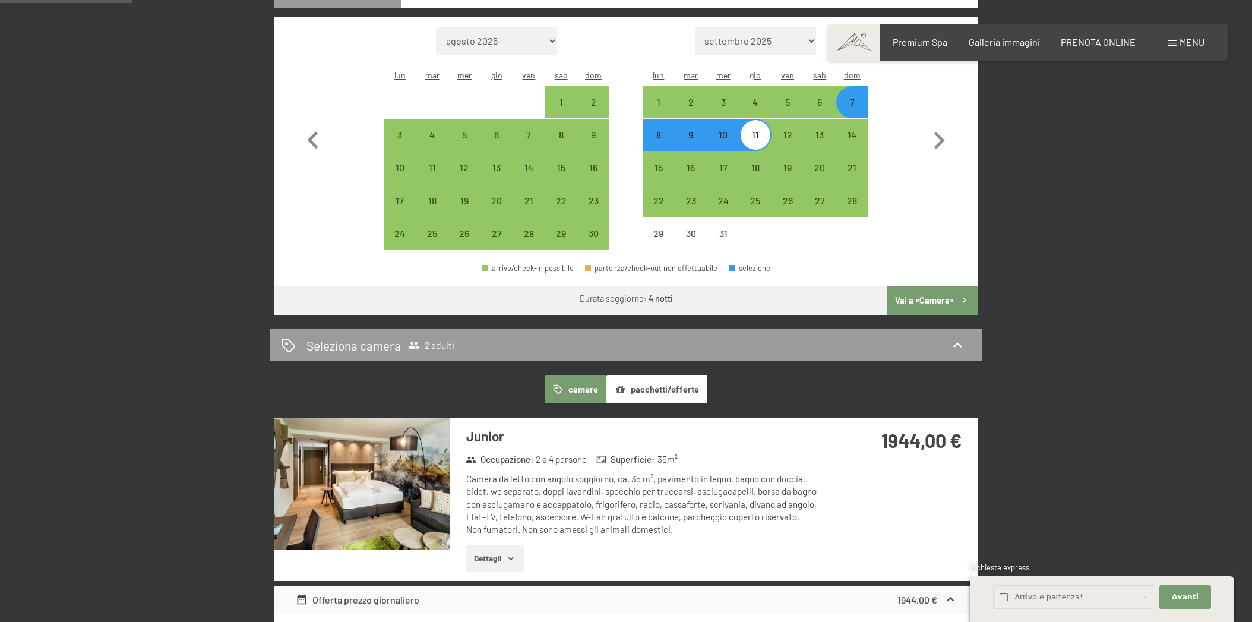
scroll to position [350, 0]
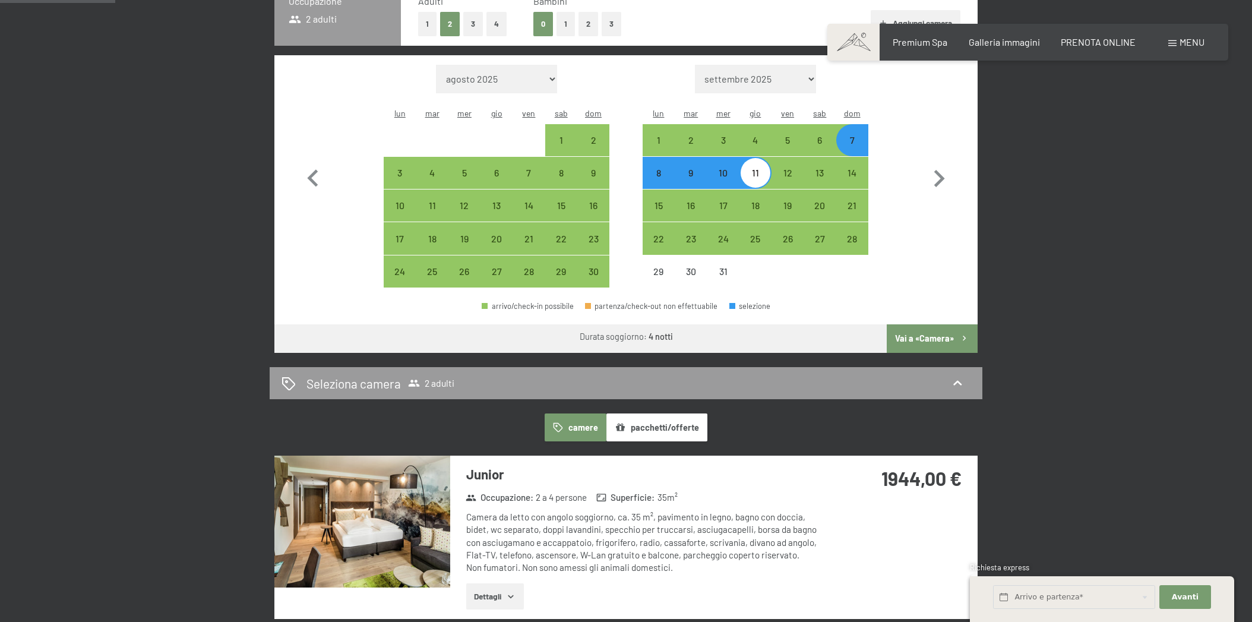
click at [661, 168] on div "8" at bounding box center [659, 183] width 30 height 30
select select "[DATE]"
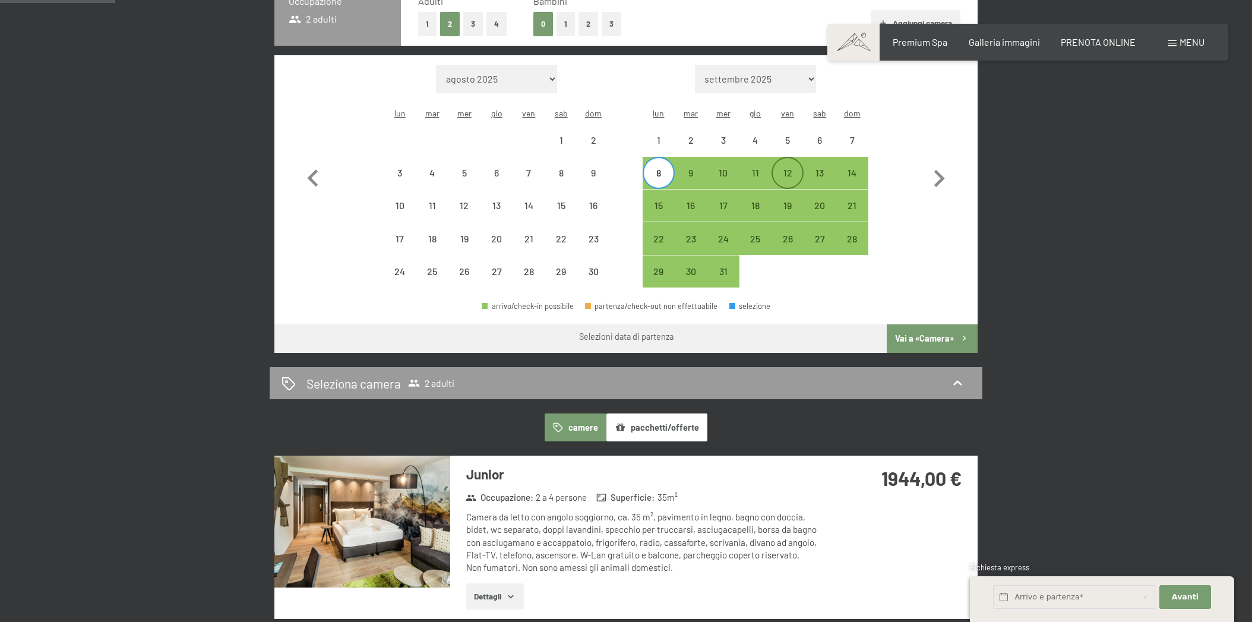
click at [792, 168] on div "12" at bounding box center [788, 183] width 30 height 30
select select "[DATE]"
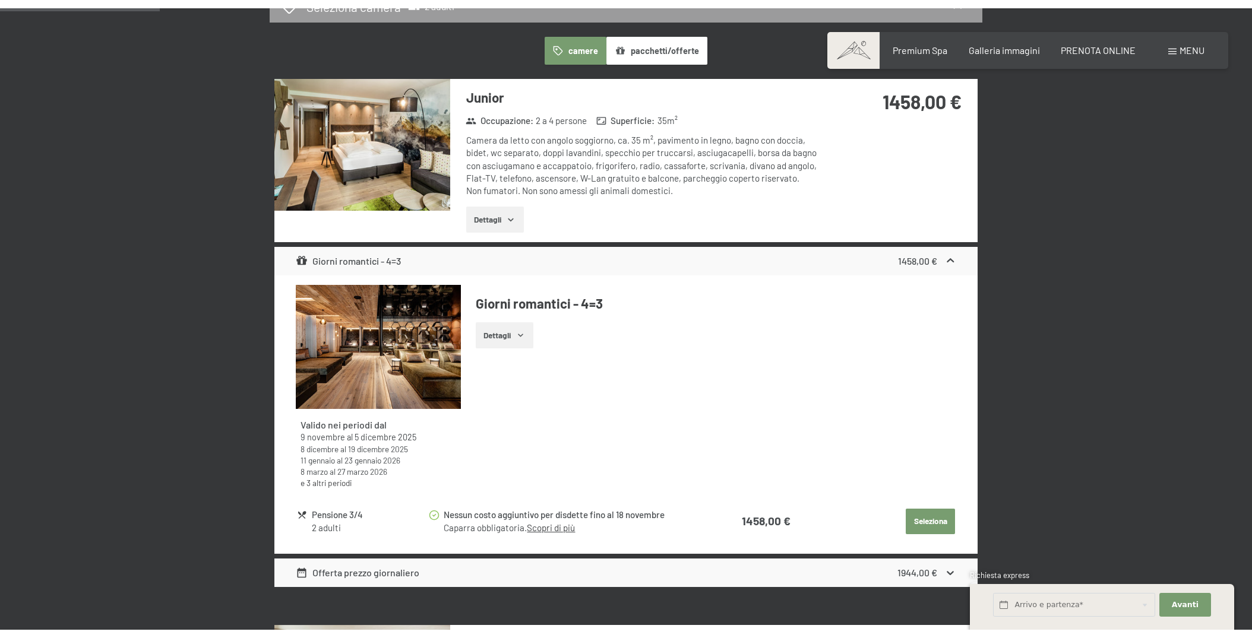
scroll to position [736, 0]
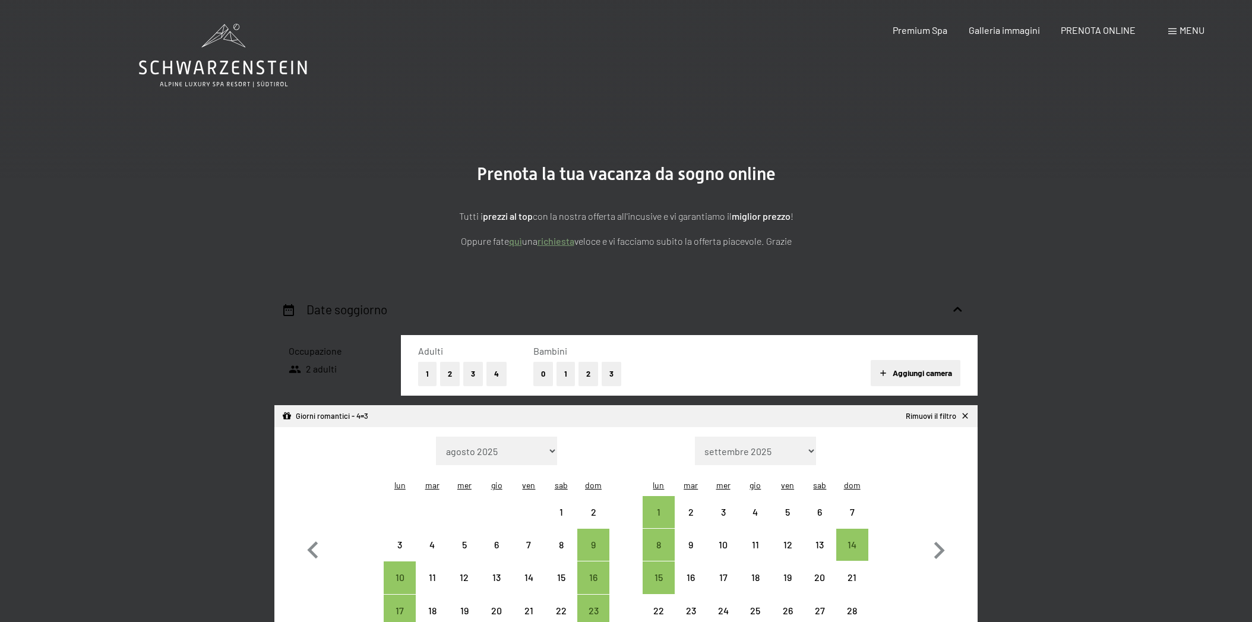
select select "[DATE]"
